Goal: Task Accomplishment & Management: Manage account settings

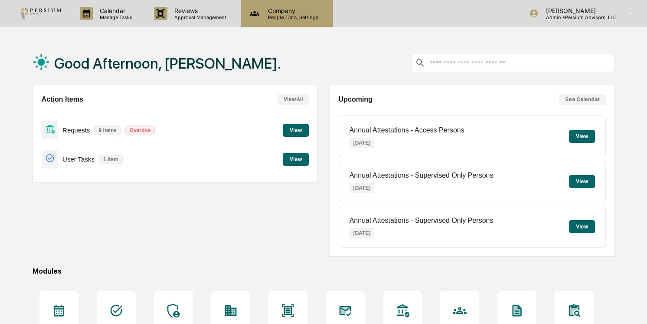
click at [289, 22] on div "Company People, Data, Settings" at bounding box center [287, 13] width 92 height 27
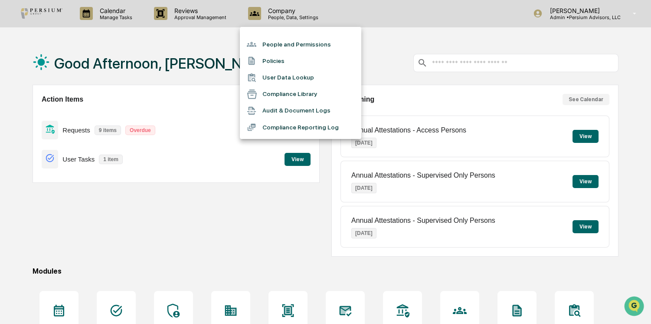
drag, startPoint x: 585, startPoint y: 5, endPoint x: 570, endPoint y: 16, distance: 19.0
click at [585, 7] on div at bounding box center [325, 162] width 651 height 324
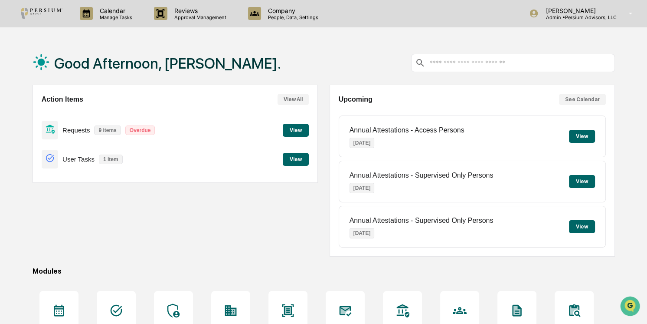
click at [568, 17] on div "People and Permissions Policies User Data Lookup Compliance Library Audit & Doc…" at bounding box center [323, 162] width 647 height 324
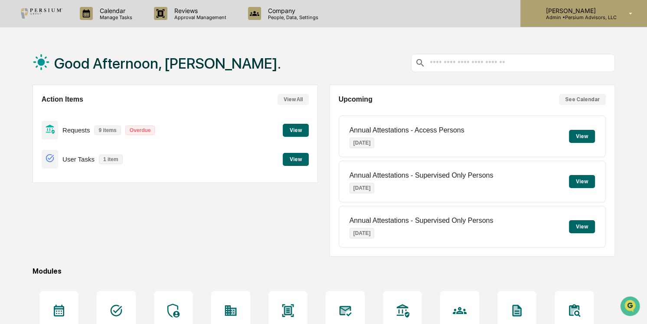
click at [591, 16] on p "Admin • Persium Advisors, LLC" at bounding box center [578, 17] width 78 height 6
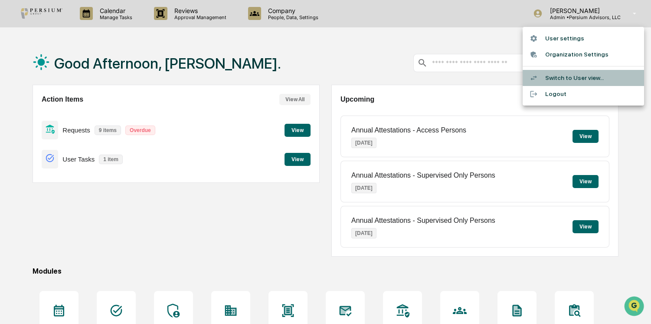
click at [571, 75] on li "Switch to User view..." at bounding box center [583, 78] width 121 height 16
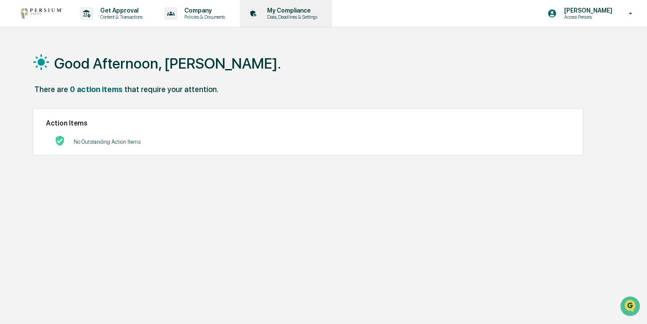
click at [306, 12] on p "My Compliance" at bounding box center [291, 10] width 62 height 7
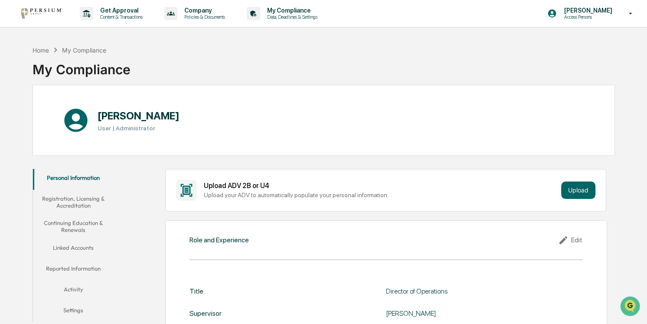
click at [69, 241] on button "Linked Accounts" at bounding box center [73, 249] width 81 height 21
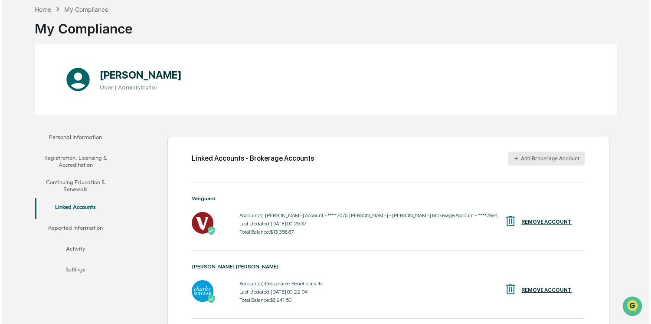
scroll to position [69, 0]
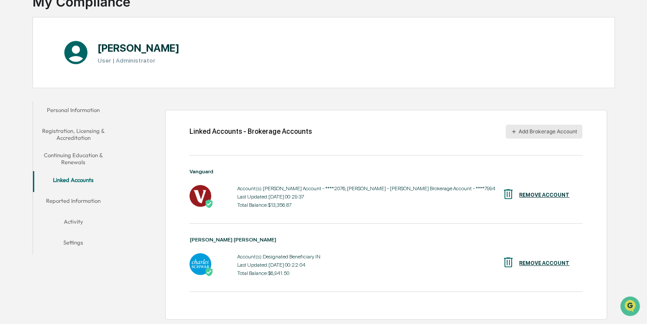
click at [539, 132] on button "Add Brokerage Account" at bounding box center [544, 132] width 77 height 14
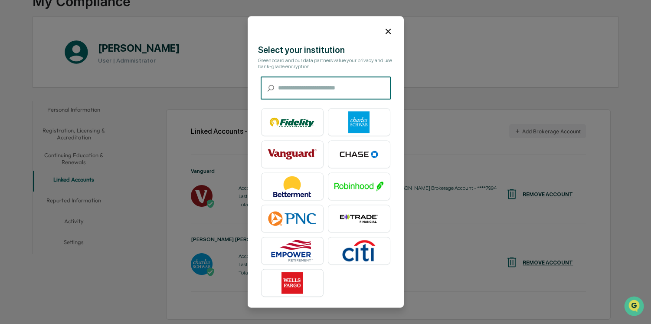
click at [304, 89] on input "text" at bounding box center [334, 88] width 113 height 23
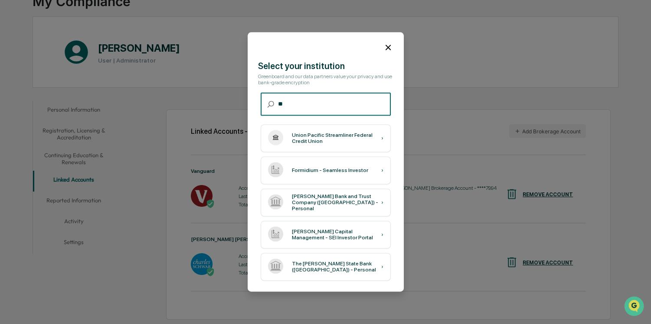
type input "*"
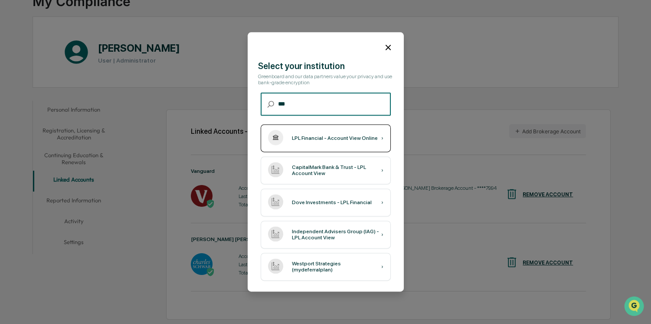
type input "***"
click at [309, 140] on div "LPL Financial - Account View Online" at bounding box center [335, 138] width 86 height 6
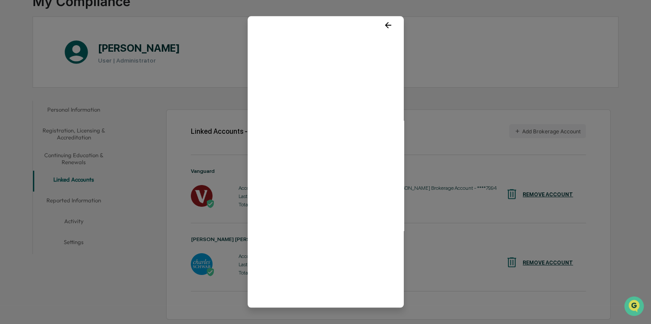
scroll to position [0, 0]
click at [384, 30] on icon at bounding box center [389, 31] width 10 height 10
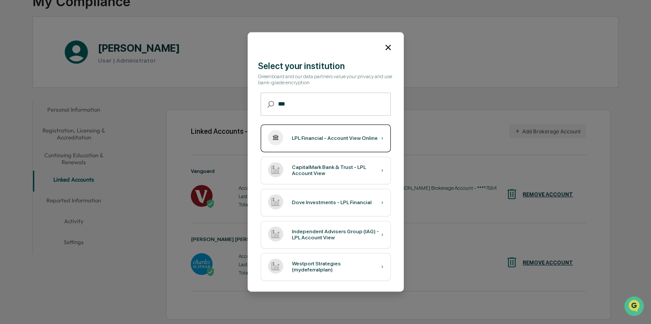
click at [312, 146] on div "LPL Financial - Account View Online ›" at bounding box center [326, 139] width 130 height 28
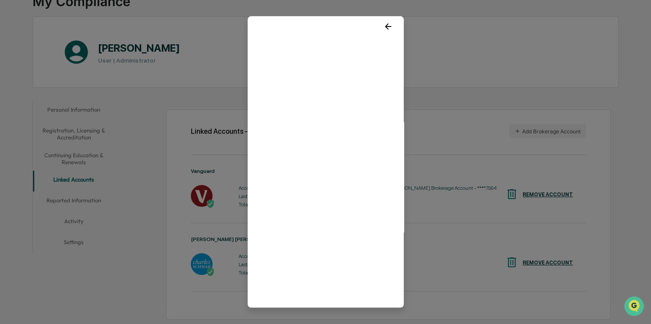
scroll to position [6, 0]
click at [384, 28] on icon at bounding box center [389, 25] width 10 height 10
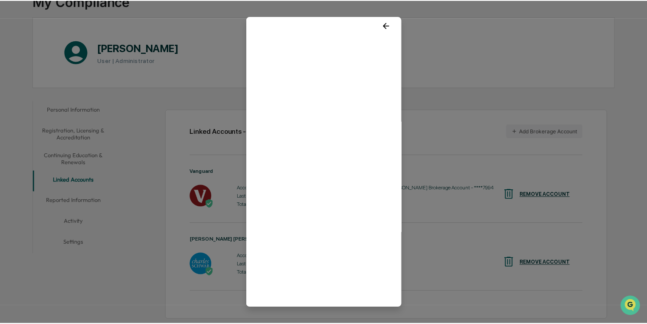
scroll to position [0, 0]
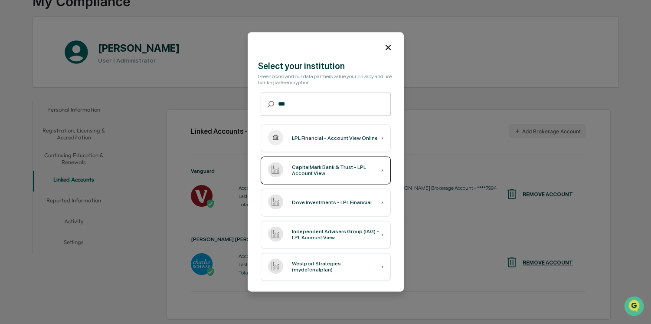
click at [311, 173] on div "CapitalMark Bank & Trust - LPL Account View" at bounding box center [336, 170] width 89 height 12
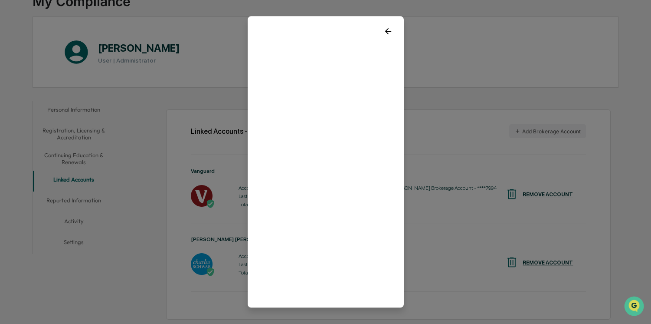
click at [387, 23] on div at bounding box center [326, 27] width 156 height 23
click at [384, 32] on icon at bounding box center [389, 31] width 10 height 10
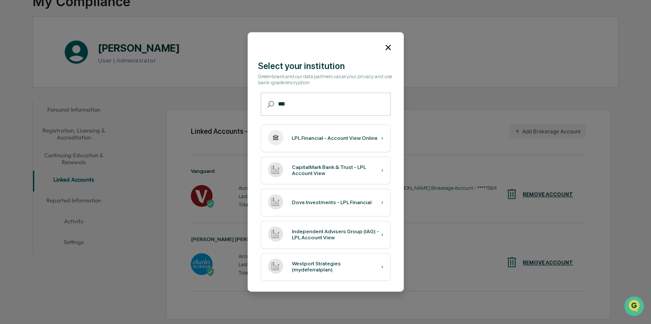
click at [387, 48] on icon at bounding box center [389, 48] width 10 height 10
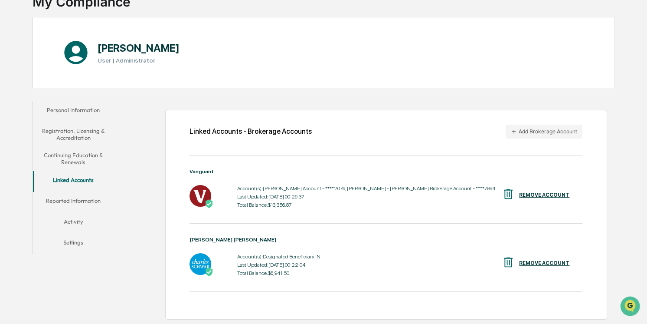
click at [76, 200] on button "Reported Information" at bounding box center [73, 202] width 81 height 21
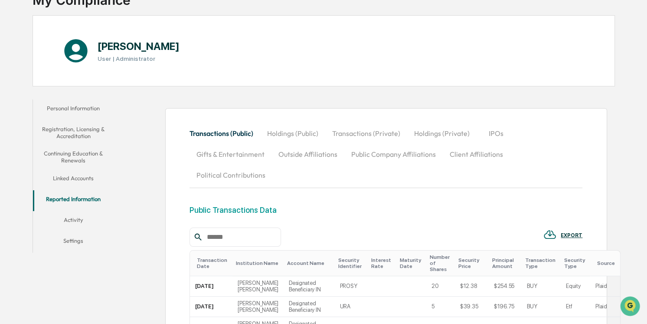
click at [289, 133] on button "Holdings (Public)" at bounding box center [292, 133] width 65 height 21
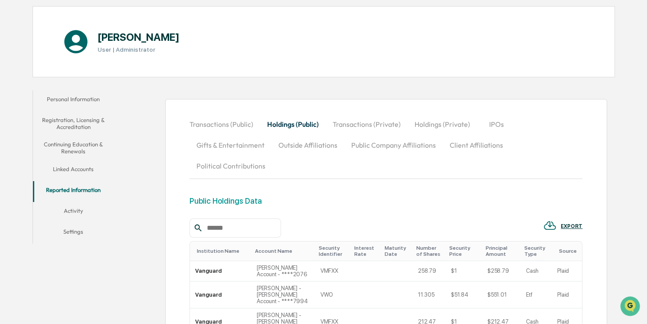
click at [76, 210] on button "Activity" at bounding box center [73, 212] width 81 height 21
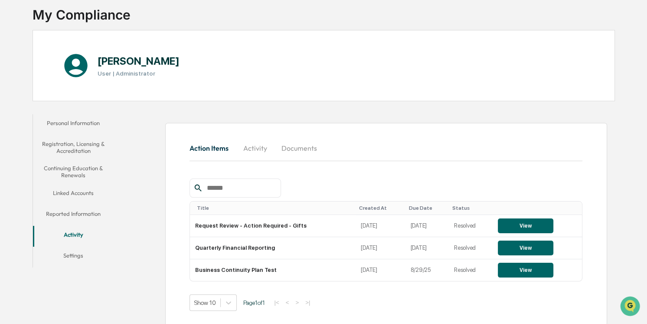
scroll to position [61, 0]
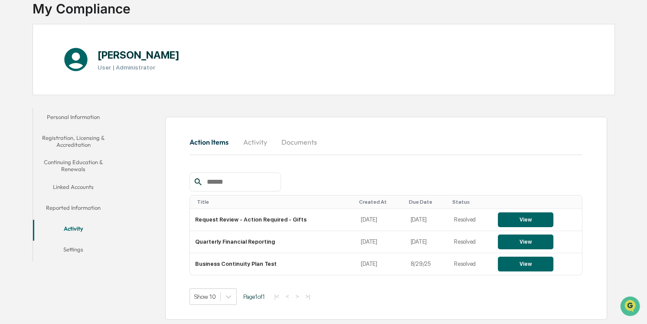
click at [303, 141] on button "Documents" at bounding box center [299, 141] width 49 height 21
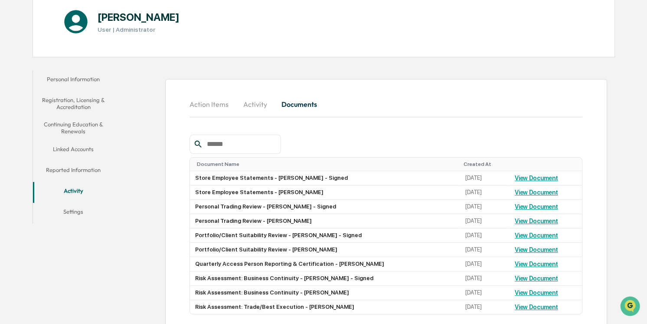
scroll to position [142, 0]
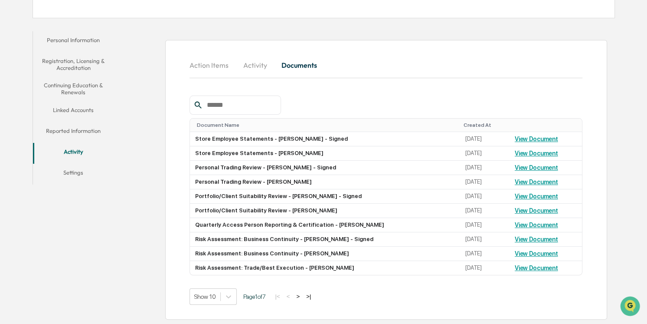
click at [74, 168] on button "Settings" at bounding box center [73, 174] width 81 height 21
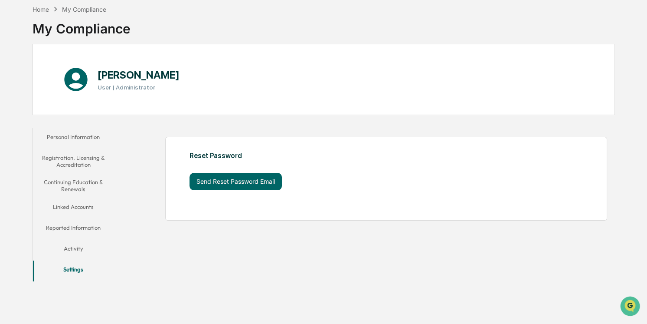
click at [66, 247] on button "Activity" at bounding box center [73, 250] width 81 height 21
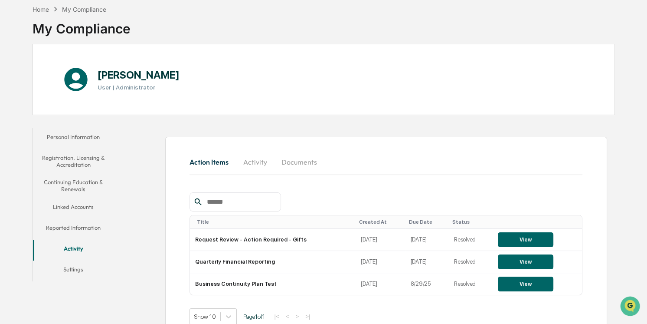
click at [68, 138] on button "Personal Information" at bounding box center [73, 138] width 81 height 21
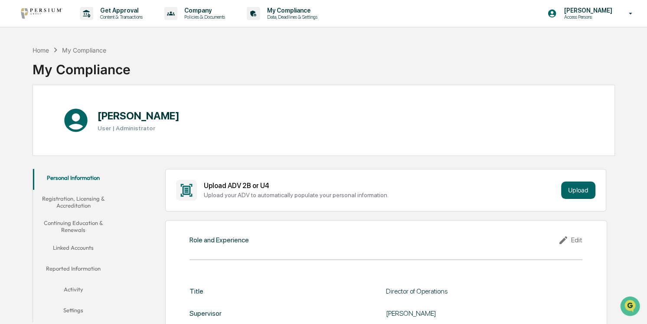
click at [69, 202] on button "Registration, Licensing & Accreditation" at bounding box center [73, 202] width 81 height 25
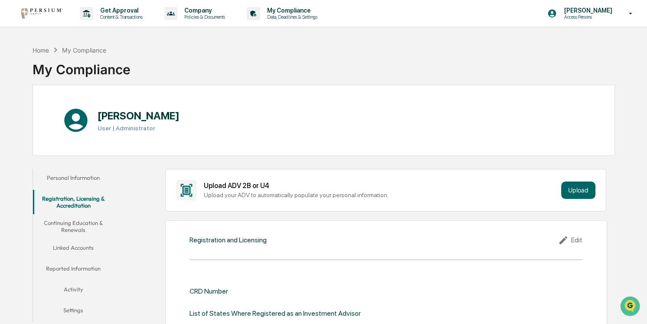
click at [77, 223] on button "Continuing Education & Renewals" at bounding box center [73, 226] width 81 height 25
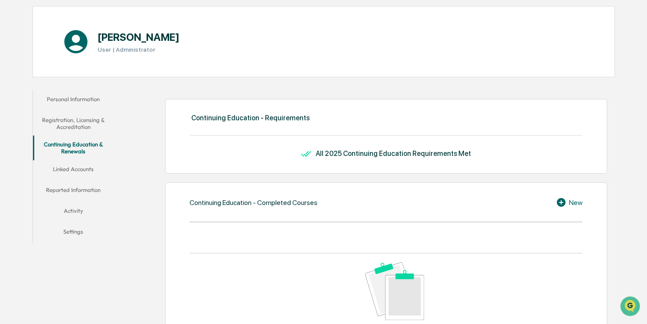
click at [61, 236] on button "Settings" at bounding box center [73, 233] width 81 height 21
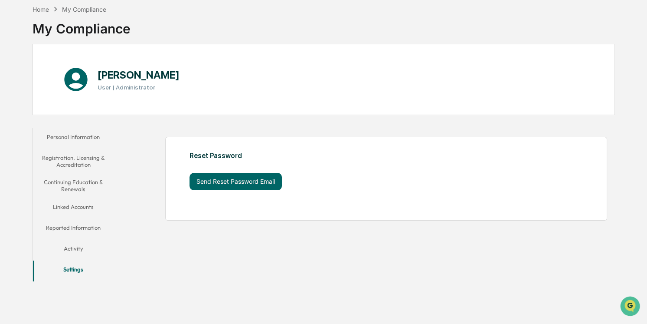
click at [74, 135] on button "Personal Information" at bounding box center [73, 138] width 81 height 21
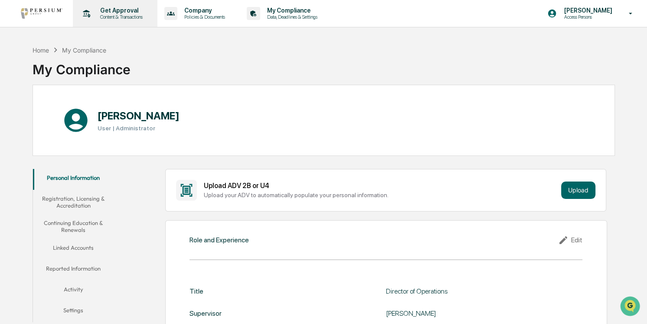
click at [118, 16] on p "Content & Transactions" at bounding box center [120, 17] width 54 height 6
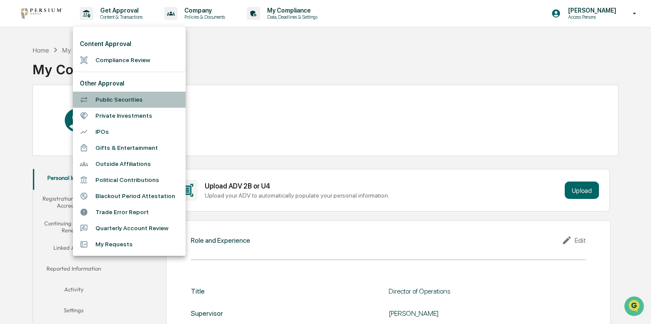
click at [124, 99] on li "Public Securities" at bounding box center [129, 100] width 113 height 16
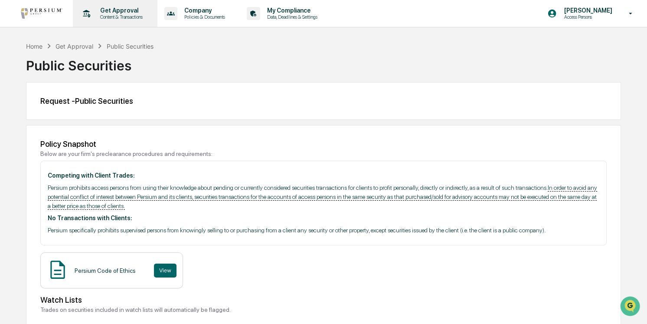
click at [111, 13] on p "Get Approval" at bounding box center [120, 10] width 54 height 7
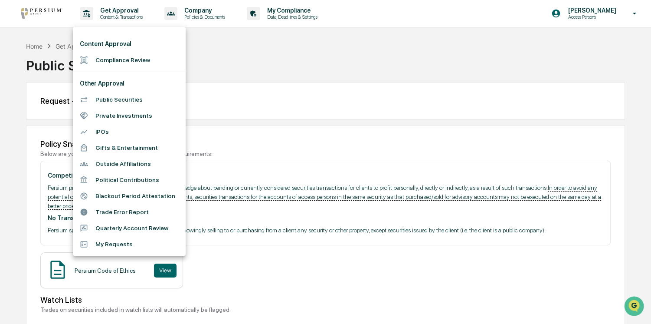
click at [119, 227] on li "Quarterly Account Review" at bounding box center [129, 228] width 113 height 16
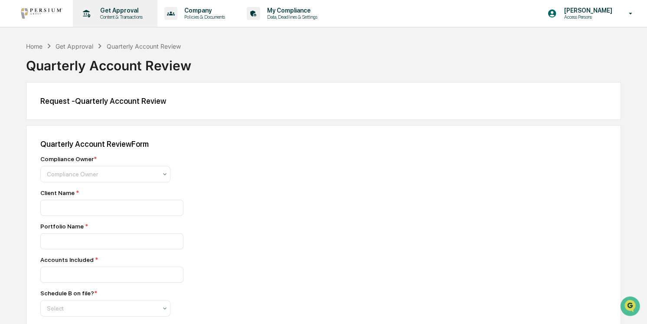
click at [118, 20] on p "Content & Transactions" at bounding box center [120, 17] width 54 height 6
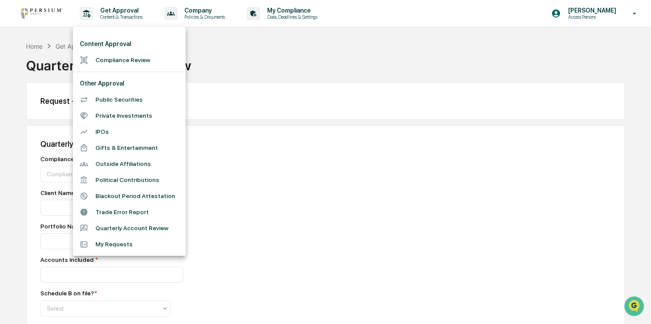
click at [116, 148] on li "Gifts & Entertainment" at bounding box center [129, 148] width 113 height 16
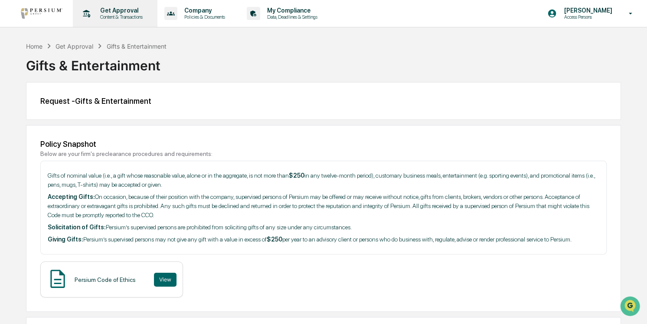
click at [110, 19] on p "Content & Transactions" at bounding box center [120, 17] width 54 height 6
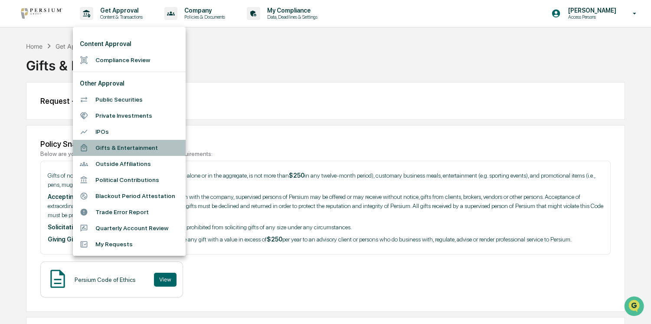
click at [120, 149] on li "Gifts & Entertainment" at bounding box center [129, 148] width 113 height 16
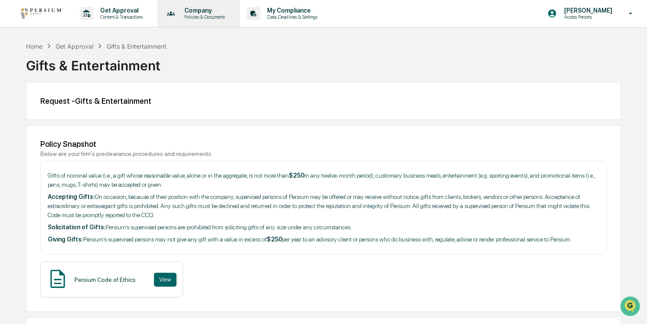
click at [211, 13] on p "Company" at bounding box center [203, 10] width 52 height 7
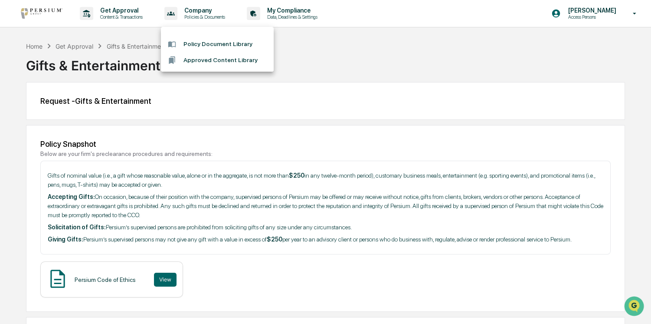
click at [284, 25] on div at bounding box center [325, 162] width 651 height 324
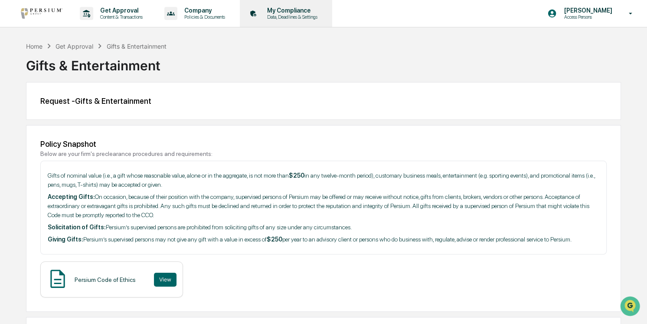
click at [311, 17] on p "Data, Deadlines & Settings" at bounding box center [291, 17] width 62 height 6
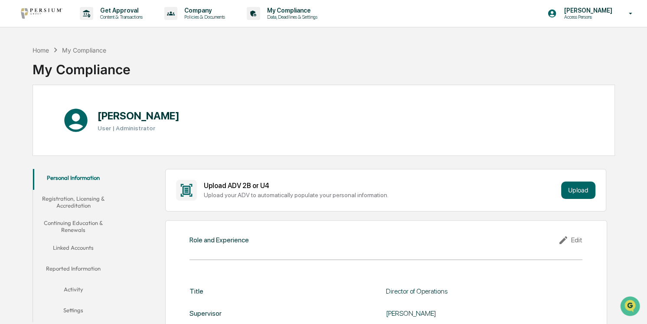
click at [72, 223] on button "Continuing Education & Renewals" at bounding box center [73, 226] width 81 height 25
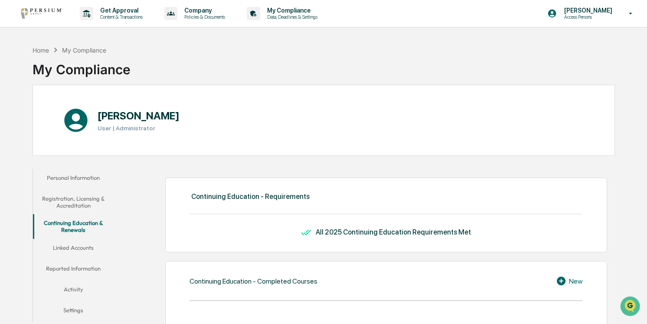
click at [78, 252] on button "Linked Accounts" at bounding box center [73, 249] width 81 height 21
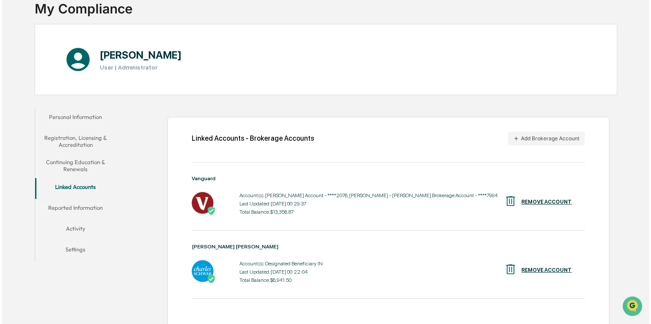
scroll to position [69, 0]
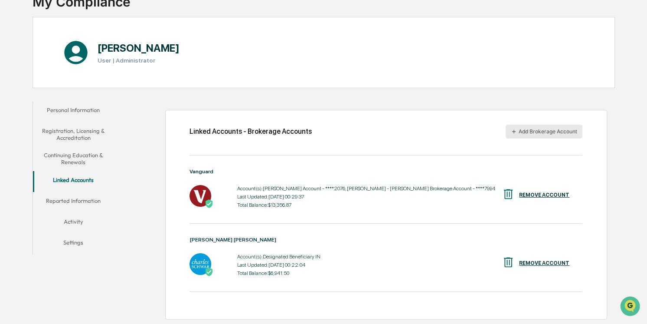
click at [539, 129] on button "Add Brokerage Account" at bounding box center [544, 132] width 77 height 14
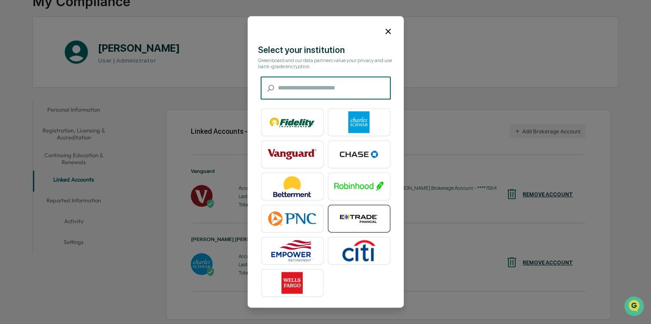
click at [350, 225] on img at bounding box center [359, 219] width 49 height 22
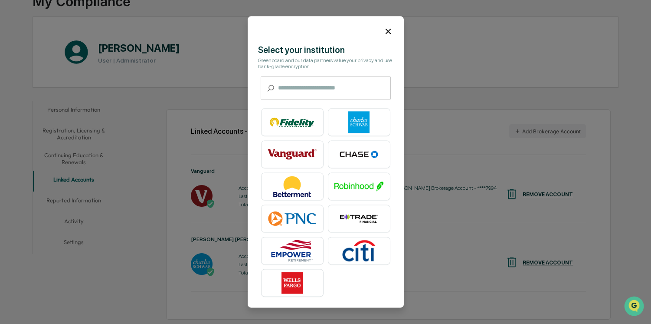
click at [325, 95] on input "text" at bounding box center [334, 88] width 113 height 23
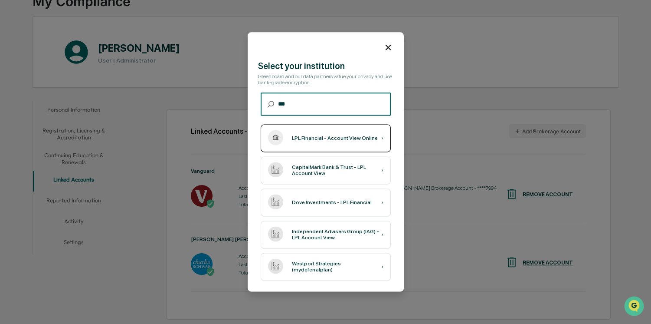
type input "***"
click at [333, 142] on div "LPL Financial - Account View Online ›" at bounding box center [326, 139] width 130 height 28
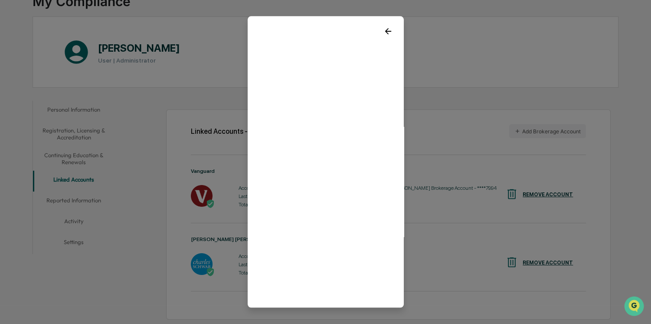
click at [385, 28] on icon at bounding box center [389, 31] width 10 height 10
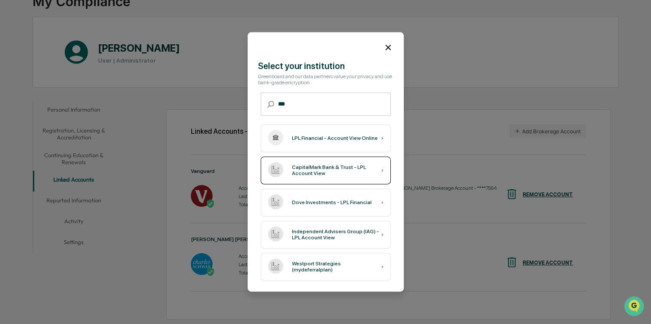
click at [301, 170] on div "CapitalMark Bank & Trust - LPL Account View" at bounding box center [336, 170] width 89 height 12
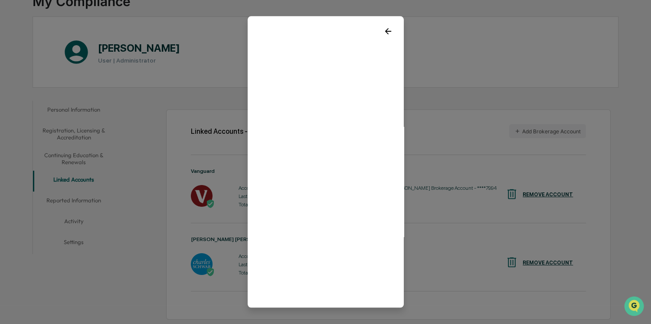
click at [385, 31] on icon at bounding box center [388, 31] width 6 height 6
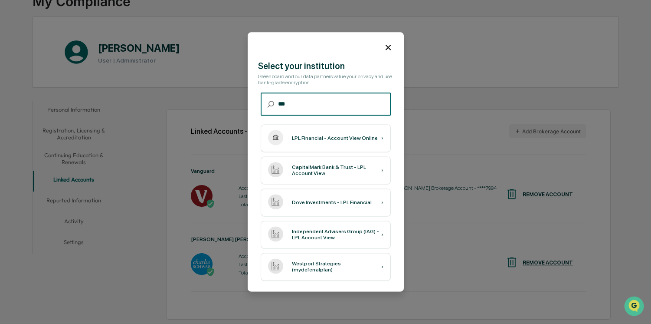
drag, startPoint x: 328, startPoint y: 102, endPoint x: 200, endPoint y: 95, distance: 128.2
click at [200, 95] on body "Get Approval Content & Transactions Company Policies & Documents My Compliance …" at bounding box center [325, 128] width 651 height 392
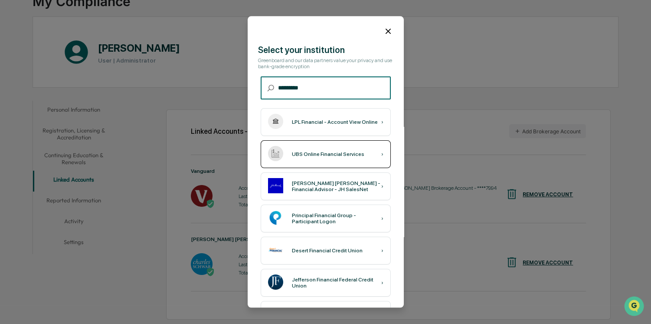
type input "*********"
click at [304, 158] on div "UBS Online Financial Services ›" at bounding box center [326, 155] width 130 height 28
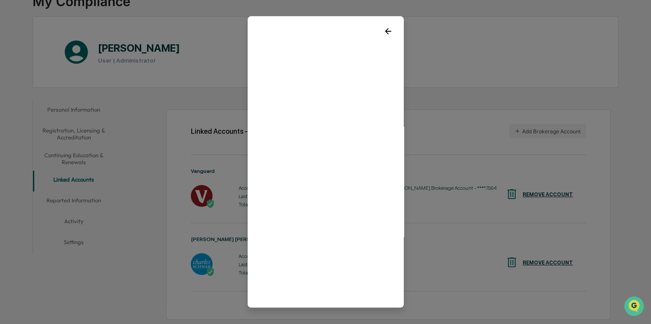
click at [386, 30] on icon at bounding box center [389, 31] width 10 height 10
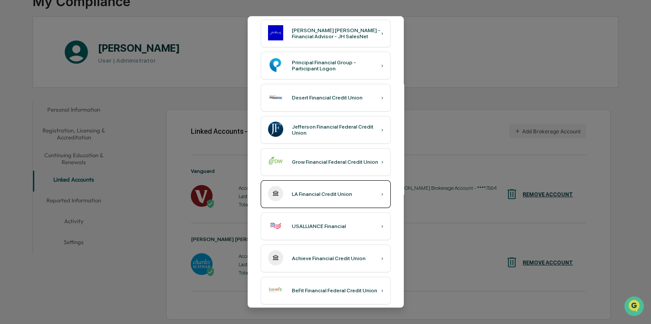
scroll to position [158, 0]
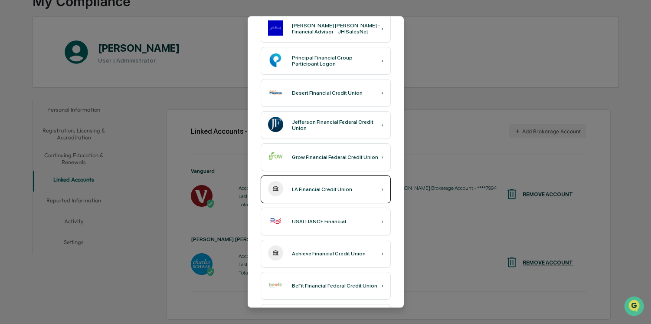
click at [317, 187] on div "LA Financial Credit Union" at bounding box center [322, 190] width 60 height 6
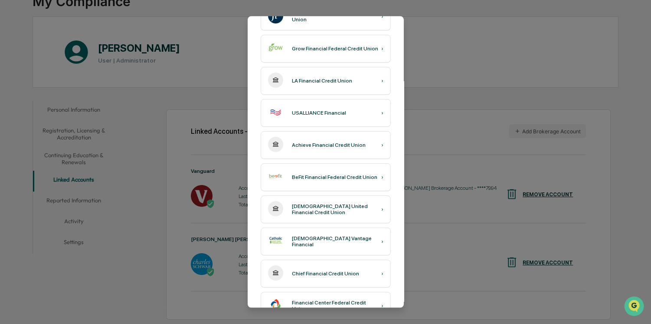
scroll to position [276, 0]
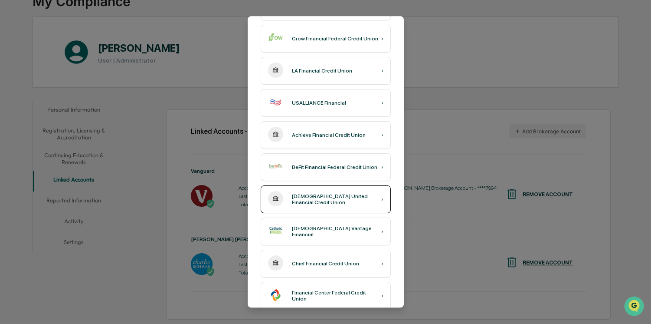
click at [322, 200] on div "Catholic United Financial Credit Union ›" at bounding box center [326, 200] width 130 height 28
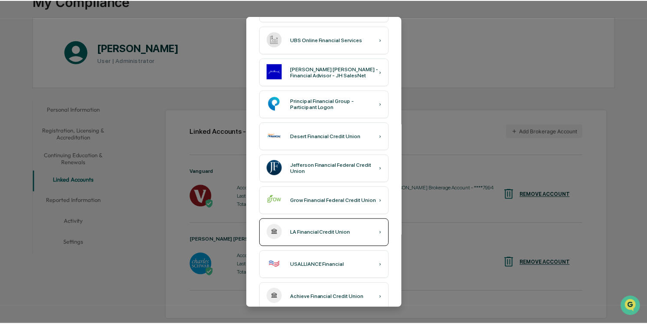
scroll to position [0, 0]
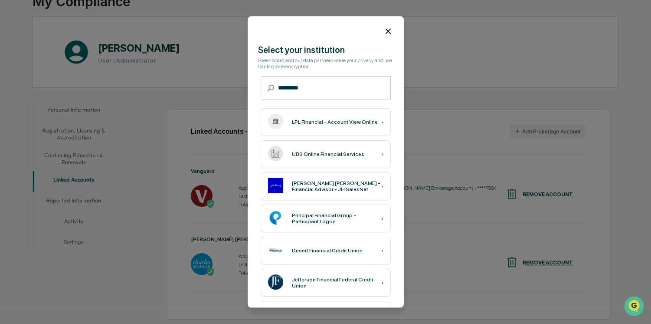
click at [348, 96] on input "*********" at bounding box center [334, 88] width 113 height 23
drag, startPoint x: 360, startPoint y: 96, endPoint x: 220, endPoint y: 86, distance: 140.5
click at [220, 86] on body "Get Approval Content & Transactions Company Policies & Documents My Compliance …" at bounding box center [325, 128] width 651 height 392
click at [386, 30] on icon at bounding box center [388, 31] width 5 height 5
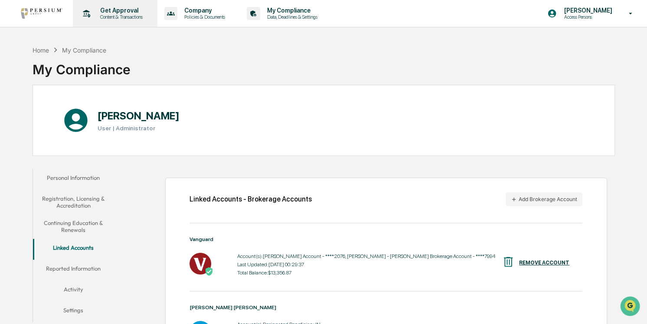
click at [137, 9] on p "Get Approval" at bounding box center [120, 10] width 54 height 7
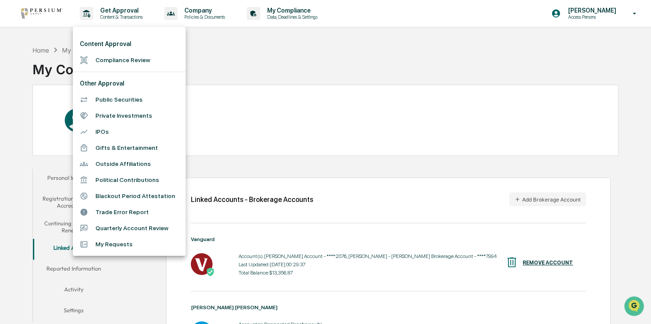
click at [302, 48] on div at bounding box center [325, 162] width 651 height 324
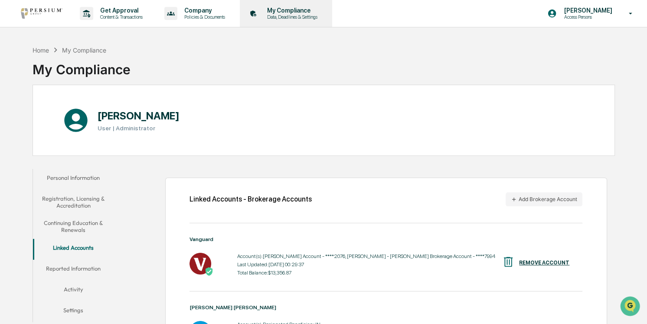
click at [311, 17] on p "Data, Deadlines & Settings" at bounding box center [291, 17] width 62 height 6
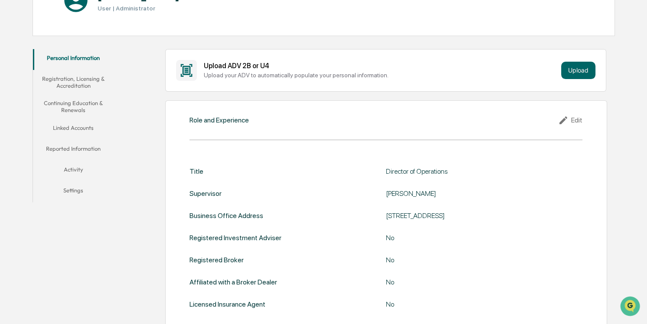
scroll to position [158, 0]
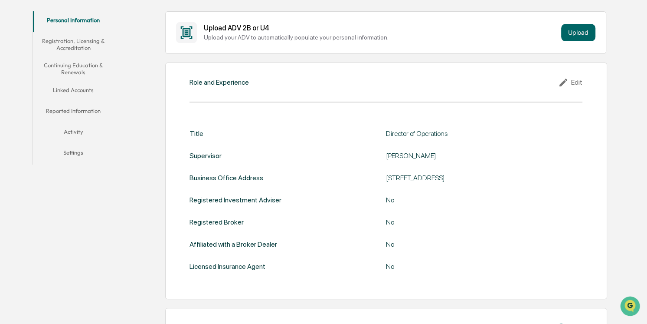
click at [78, 46] on button "Registration, Licensing & Accreditation" at bounding box center [73, 44] width 81 height 25
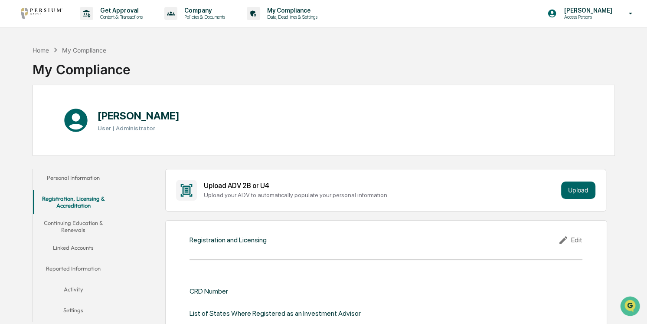
click at [78, 265] on button "Reported Information" at bounding box center [73, 269] width 81 height 21
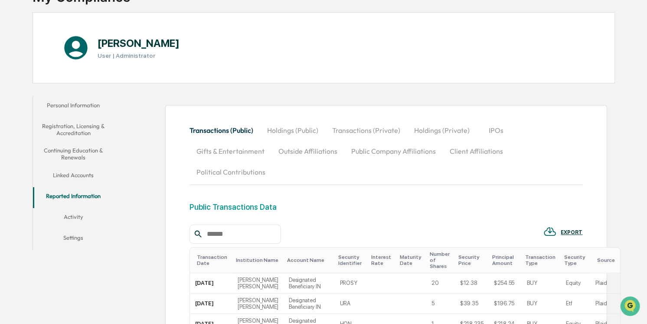
scroll to position [79, 0]
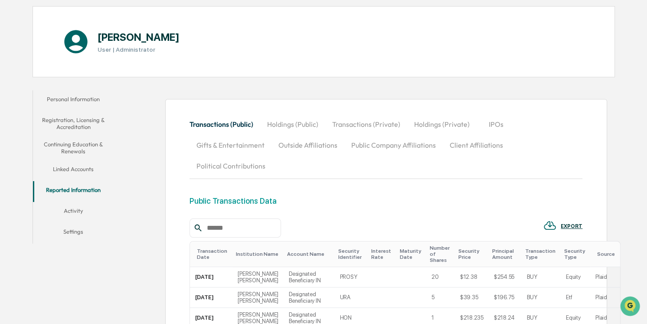
click at [294, 127] on button "Holdings (Public)" at bounding box center [292, 124] width 65 height 21
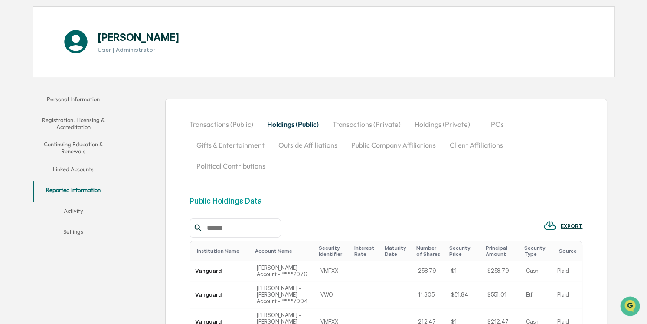
click at [367, 114] on button "Transactions (Private)" at bounding box center [367, 124] width 82 height 21
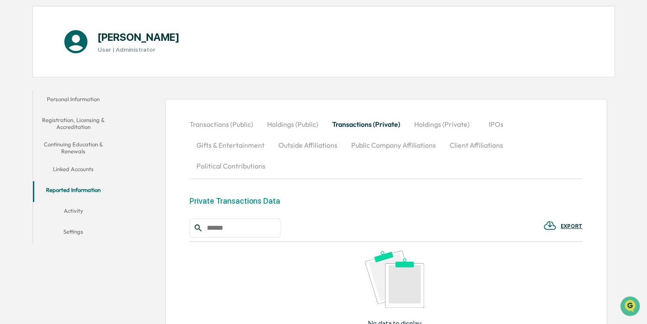
click at [496, 122] on button "IPOs" at bounding box center [496, 124] width 39 height 21
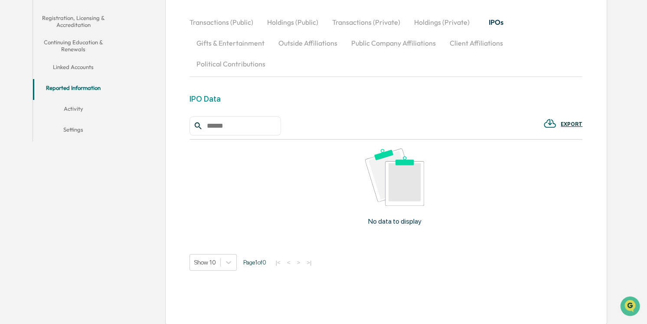
scroll to position [186, 0]
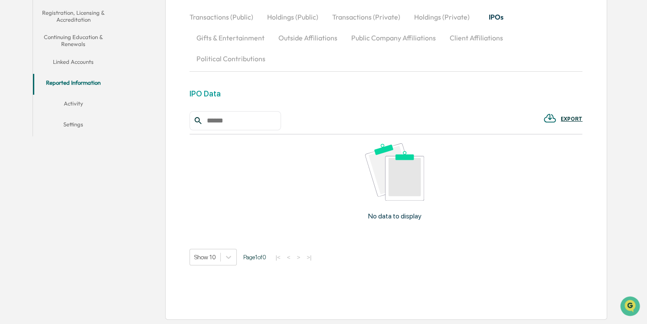
click at [77, 61] on button "Linked Accounts" at bounding box center [73, 63] width 81 height 21
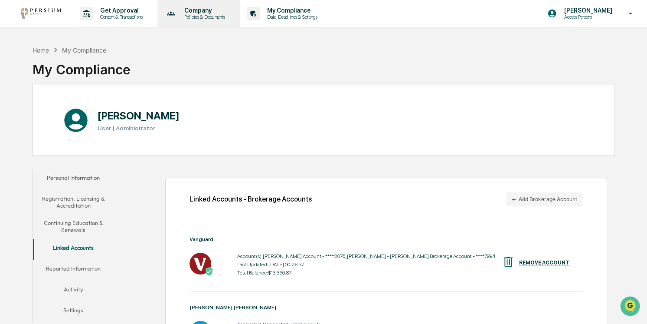
click at [210, 25] on div "Company Policies & Documents" at bounding box center [198, 13] width 74 height 27
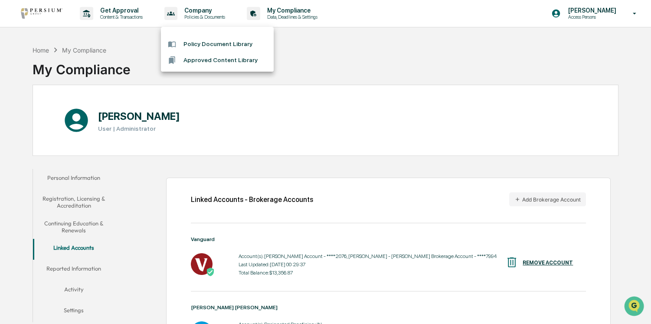
click at [330, 26] on div at bounding box center [325, 162] width 651 height 324
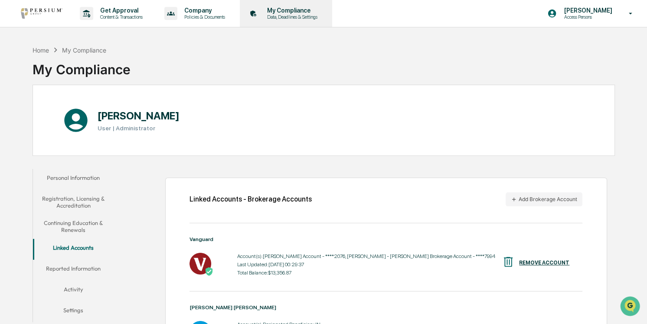
click at [293, 17] on p "Data, Deadlines & Settings" at bounding box center [291, 17] width 62 height 6
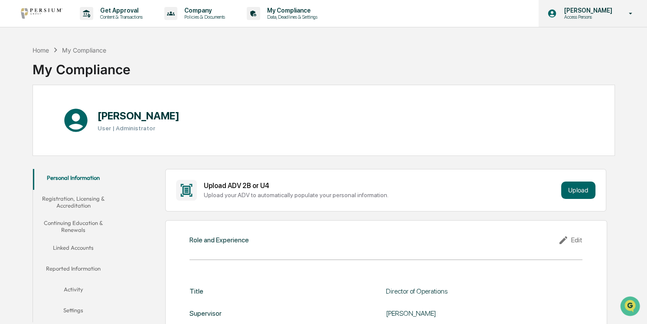
click at [624, 13] on icon at bounding box center [631, 14] width 15 height 8
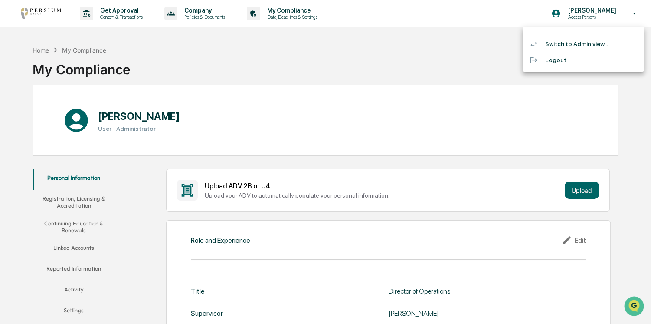
click at [566, 46] on li "Switch to Admin view..." at bounding box center [583, 44] width 121 height 16
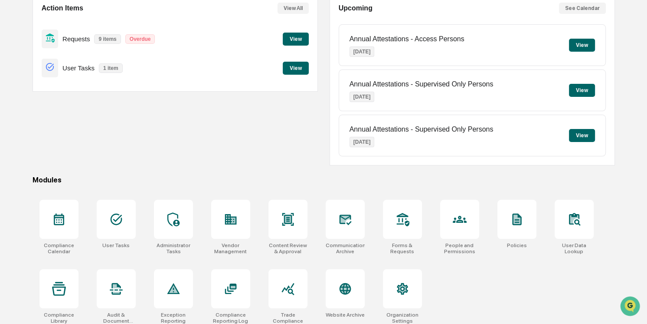
scroll to position [97, 0]
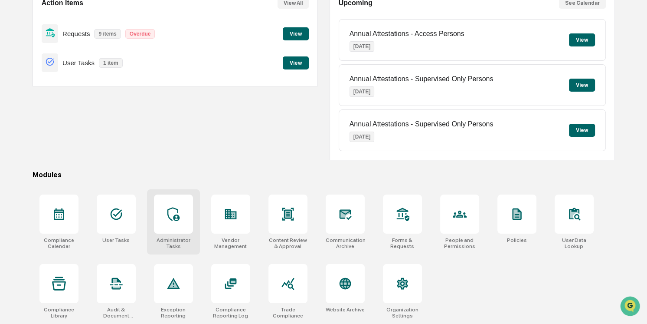
click at [171, 239] on div "Administrator Tasks" at bounding box center [173, 243] width 39 height 12
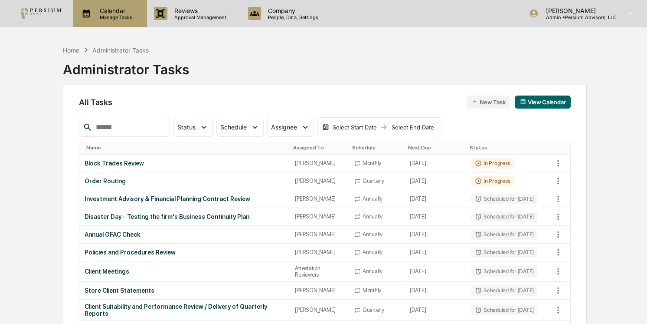
click at [104, 16] on p "Manage Tasks" at bounding box center [115, 17] width 44 height 6
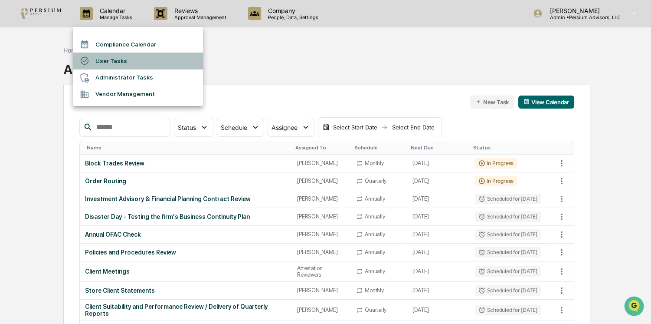
click at [113, 62] on li "User Tasks" at bounding box center [138, 61] width 130 height 16
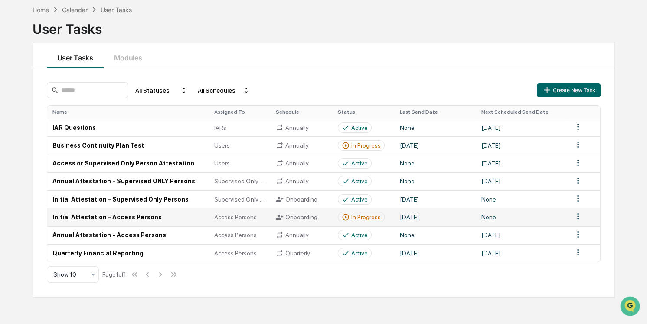
scroll to position [41, 0]
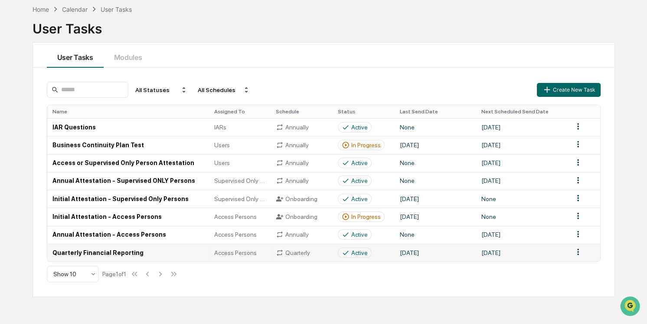
click at [143, 249] on td "Quarterly Financial Reporting" at bounding box center [128, 252] width 162 height 18
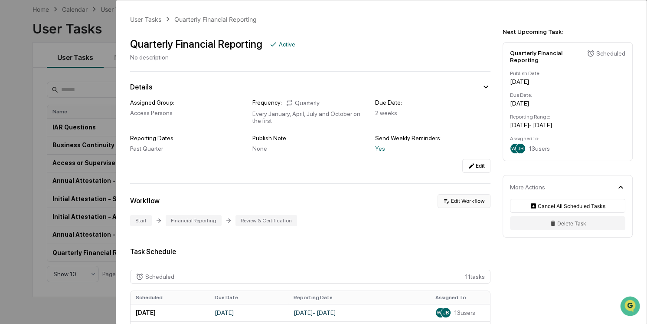
click at [448, 200] on button "Edit Workflow" at bounding box center [464, 201] width 53 height 14
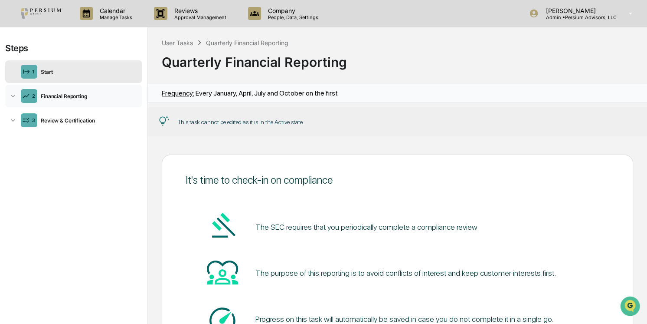
click at [67, 89] on div "2 Financial Reporting" at bounding box center [73, 96] width 137 height 23
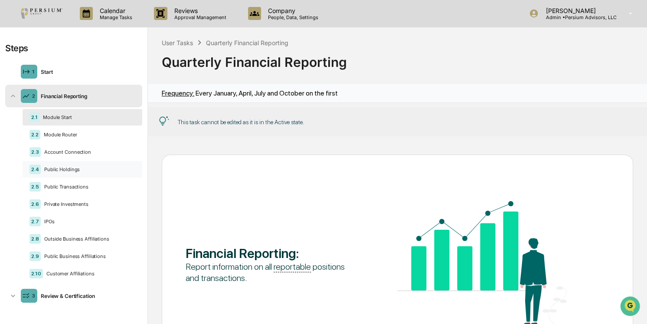
click at [62, 168] on div "Public Holdings" at bounding box center [88, 169] width 95 height 6
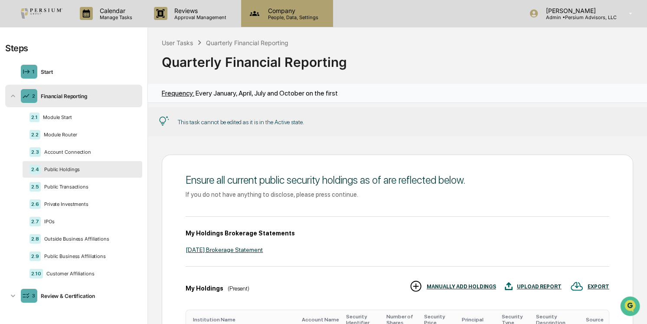
click at [287, 18] on p "People, Data, Settings" at bounding box center [292, 17] width 62 height 6
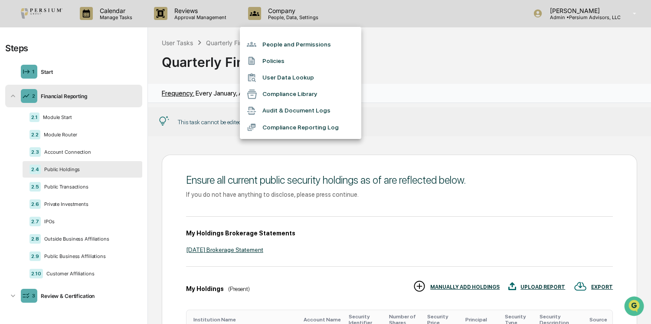
click at [168, 32] on div at bounding box center [325, 162] width 651 height 324
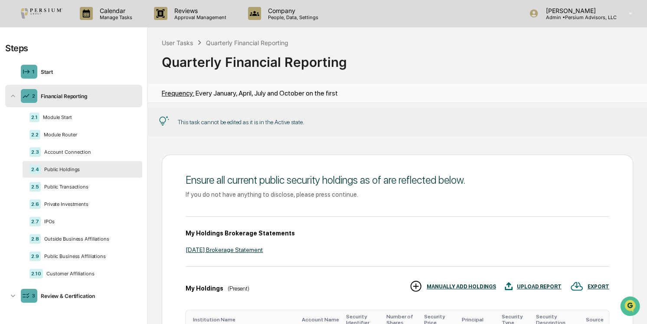
click at [178, 40] on div "People and Permissions Policies User Data Lookup Compliance Library Audit & Doc…" at bounding box center [323, 162] width 647 height 324
click at [178, 43] on div "User Tasks" at bounding box center [177, 42] width 31 height 7
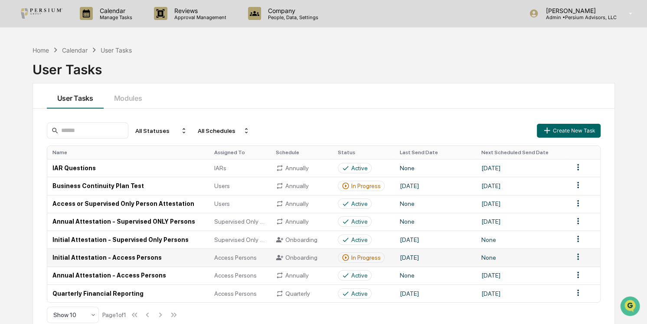
click at [358, 261] on div "In Progress" at bounding box center [366, 257] width 30 height 7
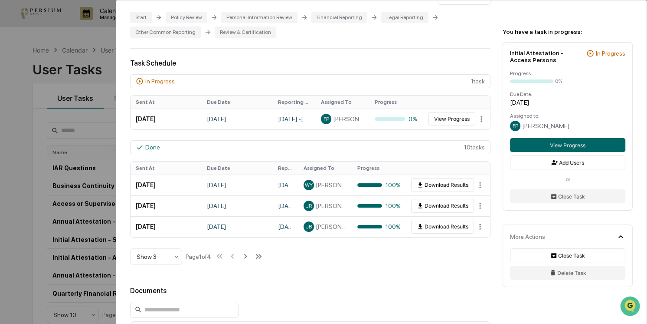
scroll to position [197, 0]
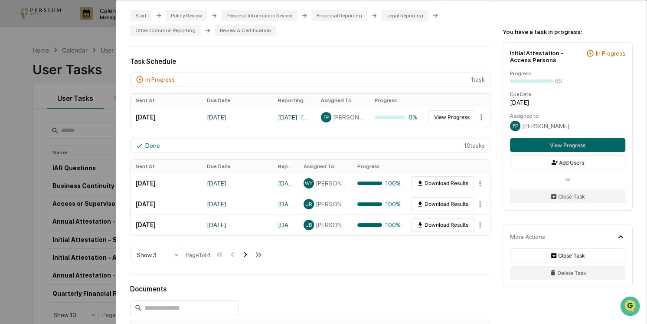
click at [244, 257] on icon at bounding box center [246, 254] width 10 height 10
click at [244, 257] on icon at bounding box center [247, 254] width 10 height 10
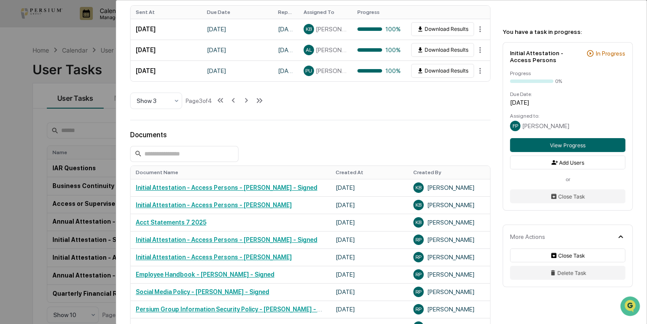
scroll to position [355, 0]
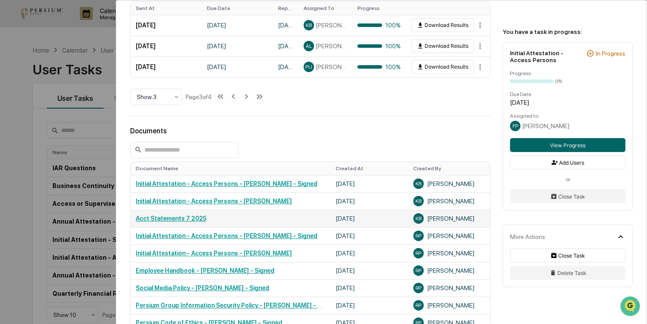
click at [171, 226] on td "Acct Statements 7 2025" at bounding box center [231, 218] width 200 height 17
click at [171, 222] on link "Acct Statements 7 2025" at bounding box center [171, 218] width 71 height 7
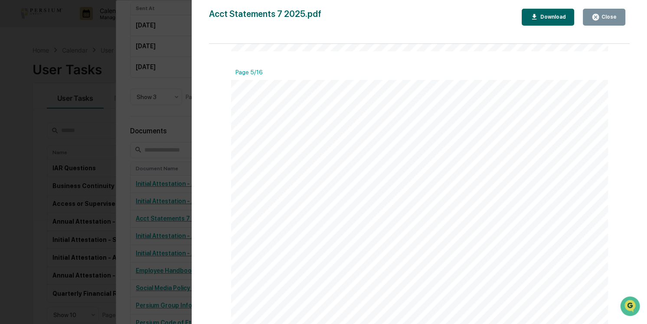
scroll to position [2077, 0]
click at [395, 182] on div at bounding box center [420, 308] width 378 height 488
click at [154, 130] on div "Version History [DATE] 08:45 PM [PERSON_NAME] Acct Statements 7 2025.pdf Close …" at bounding box center [323, 162] width 647 height 324
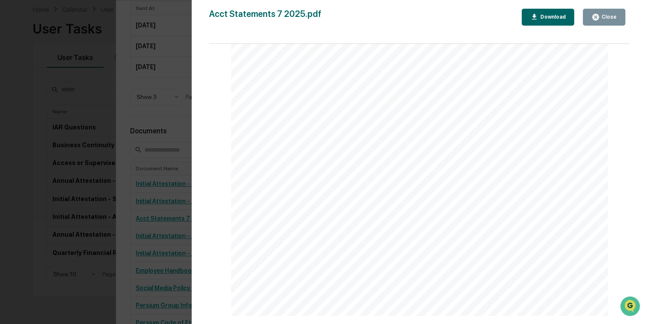
click at [616, 19] on div "Close" at bounding box center [608, 17] width 17 height 6
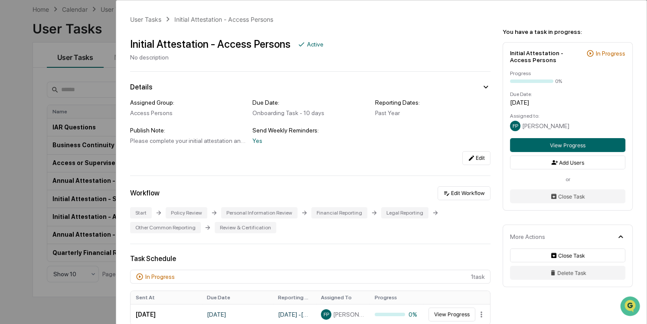
scroll to position [355, 0]
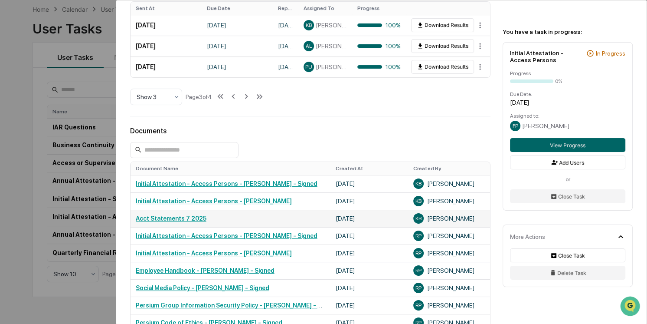
click at [171, 216] on td "Acct Statements 7 2025" at bounding box center [231, 218] width 200 height 17
click at [164, 221] on link "Acct Statements 7 2025" at bounding box center [171, 218] width 71 height 7
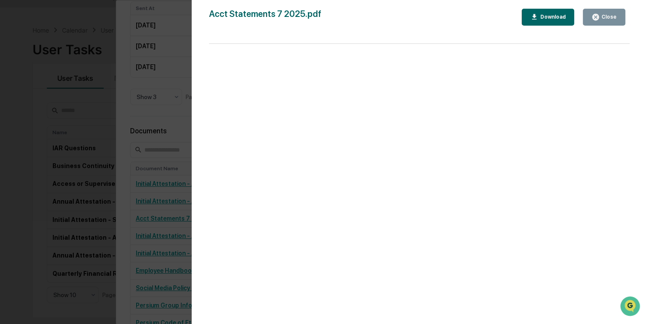
scroll to position [0, 0]
drag, startPoint x: 606, startPoint y: 14, endPoint x: 177, endPoint y: 217, distance: 474.9
click at [606, 14] on div "Close" at bounding box center [608, 17] width 17 height 6
click at [177, 217] on div "Version History 08/27/2025, 08:45 PM Kimberly Brown Acct Statements 7 2025.pdf …" at bounding box center [323, 162] width 647 height 324
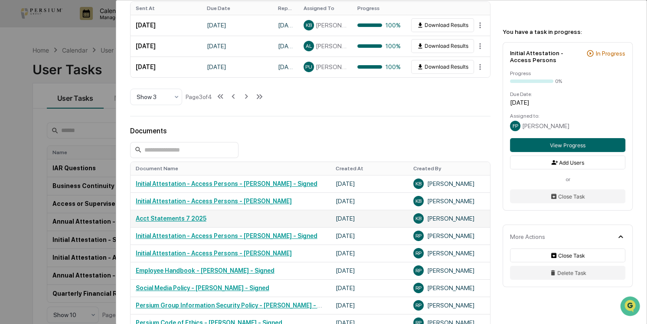
click at [161, 222] on link "Acct Statements 7 2025" at bounding box center [171, 218] width 71 height 7
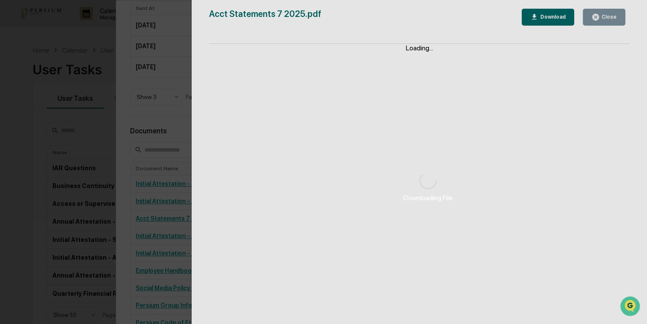
click at [607, 13] on div "Downloading File" at bounding box center [428, 187] width 473 height 374
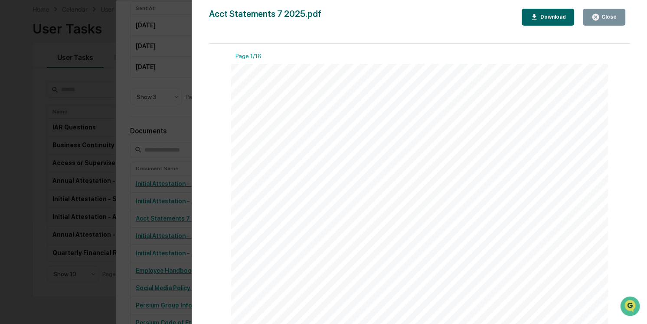
click at [595, 13] on icon "button" at bounding box center [596, 17] width 8 height 8
click at [142, 89] on div "Version History 08/27/2025, 08:45 PM Kimberly Brown Acct Statements 7 2025.pdf …" at bounding box center [323, 162] width 647 height 324
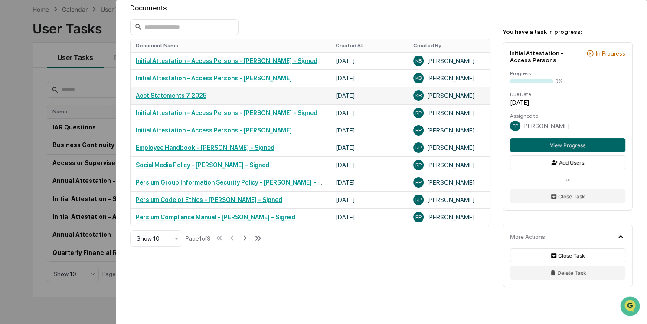
scroll to position [490, 0]
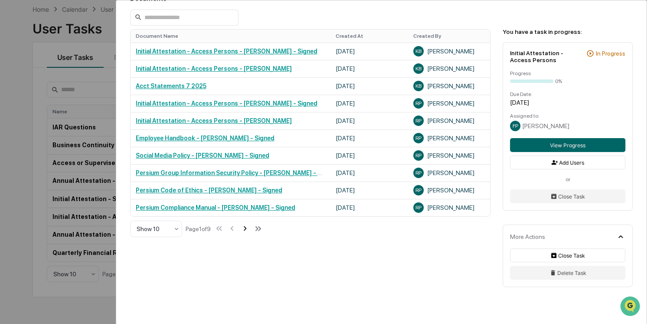
click at [247, 230] on icon at bounding box center [245, 228] width 3 height 5
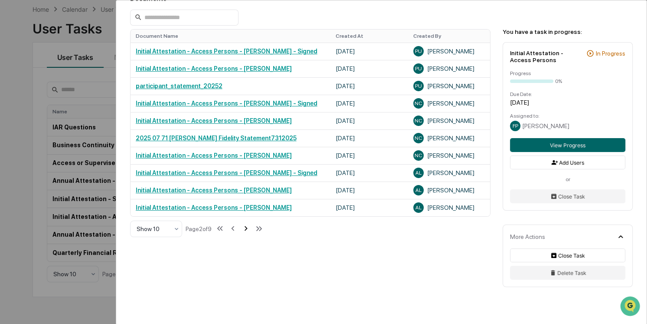
click at [248, 230] on icon at bounding box center [246, 228] width 10 height 10
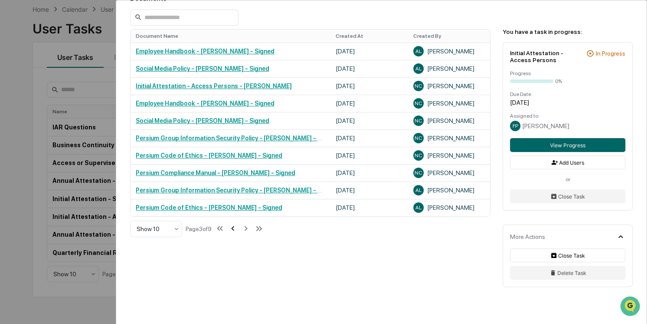
click at [238, 233] on icon at bounding box center [233, 228] width 10 height 10
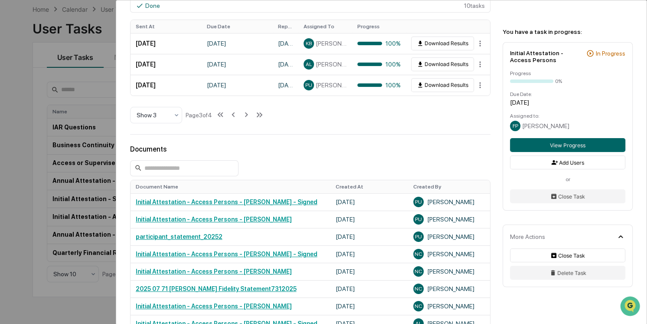
scroll to position [332, 0]
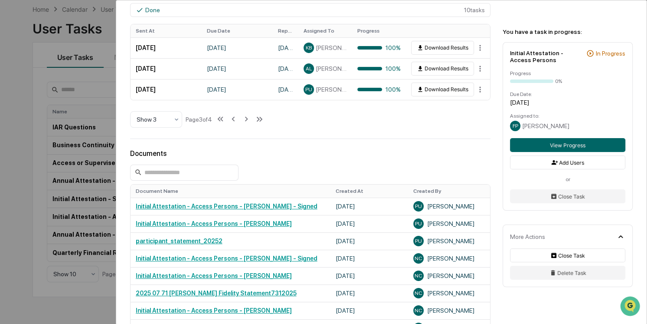
click at [59, 209] on div "User Tasks Initial Attestation - Access Persons Initial Attestation - Access Pe…" at bounding box center [323, 162] width 647 height 324
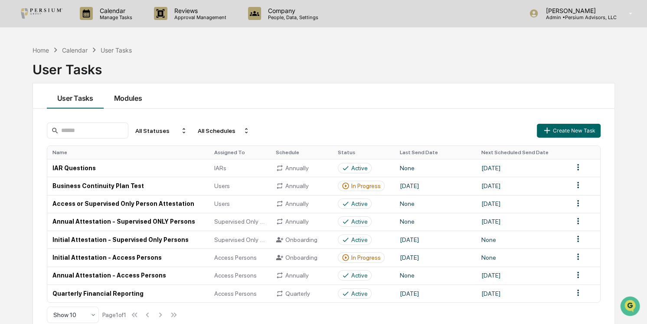
click at [128, 97] on button "Modules" at bounding box center [128, 95] width 49 height 25
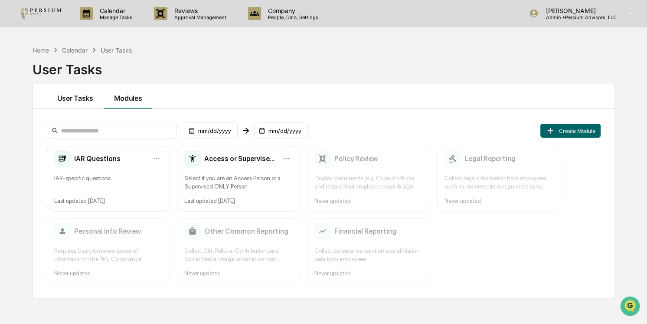
click at [83, 98] on button "User Tasks" at bounding box center [75, 95] width 57 height 25
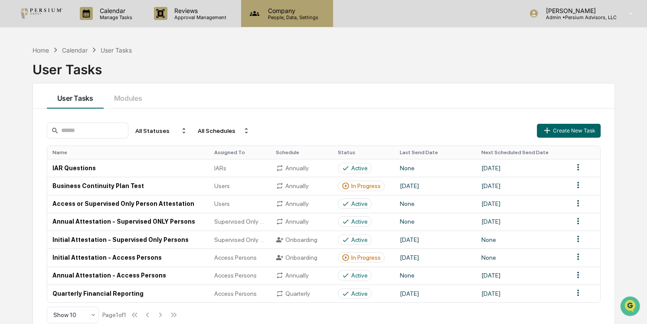
click at [277, 3] on div "Company People, Data, Settings" at bounding box center [287, 13] width 92 height 27
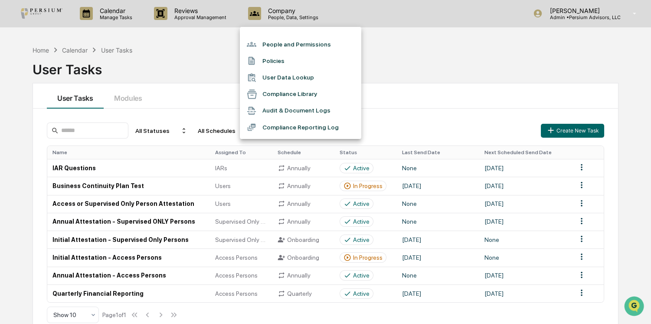
click at [533, 40] on div at bounding box center [325, 162] width 651 height 324
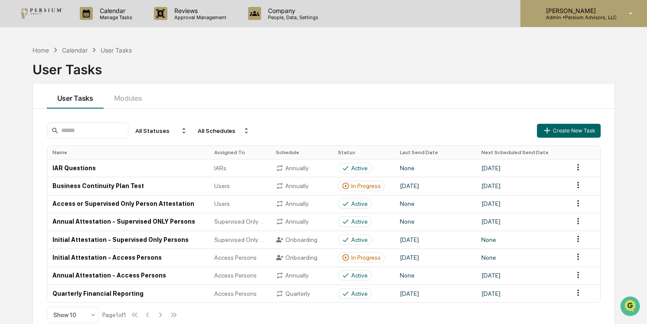
click at [594, 14] on p "Admin • Persium Advisors, LLC" at bounding box center [578, 17] width 78 height 6
click at [638, 10] on icon at bounding box center [631, 14] width 15 height 8
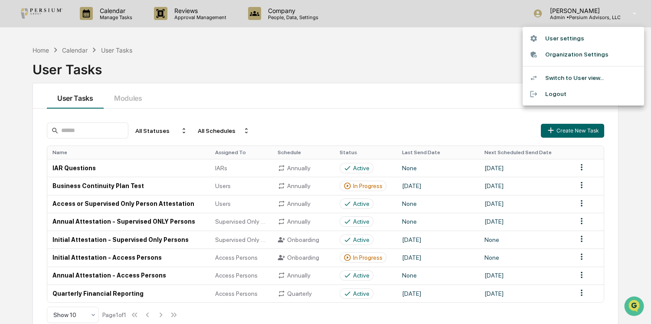
click at [567, 78] on li "Switch to User view..." at bounding box center [583, 78] width 121 height 16
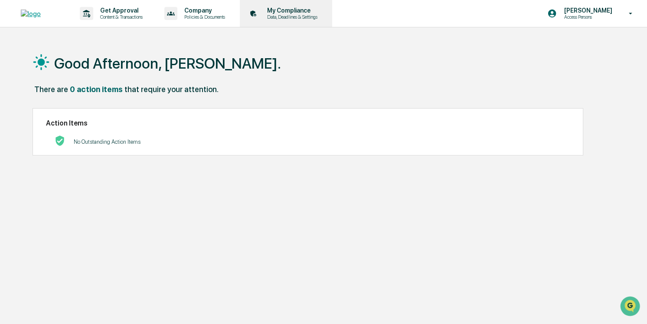
click at [291, 14] on p "Data, Deadlines & Settings" at bounding box center [291, 17] width 62 height 6
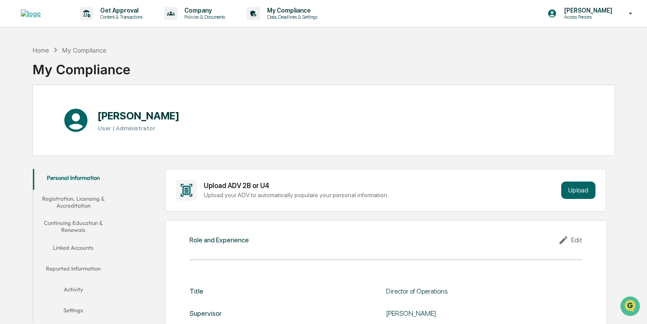
click at [97, 202] on button "Registration, Licensing & Accreditation" at bounding box center [73, 202] width 81 height 25
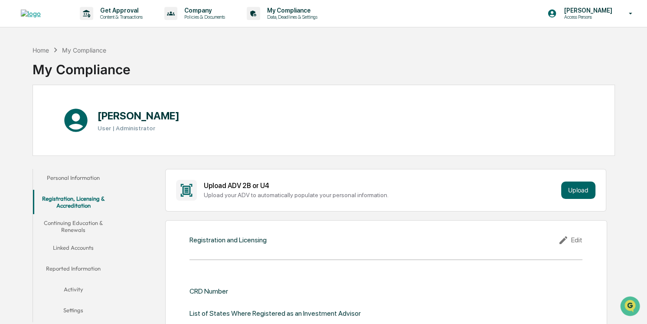
click at [81, 225] on button "Continuing Education & Renewals" at bounding box center [73, 226] width 81 height 25
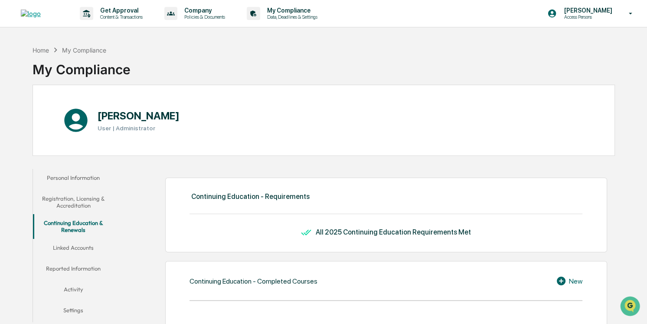
click at [79, 262] on button "Reported Information" at bounding box center [73, 269] width 81 height 21
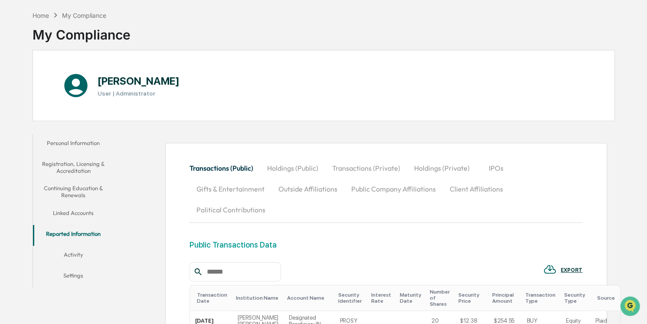
scroll to position [79, 0]
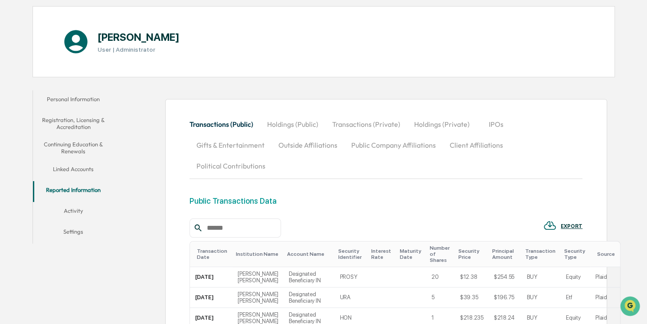
click at [292, 130] on button "Holdings (Public)" at bounding box center [292, 124] width 65 height 21
click at [296, 126] on button "Holdings (Public)" at bounding box center [292, 124] width 65 height 21
click at [282, 125] on button "Holdings (Public)" at bounding box center [292, 124] width 65 height 21
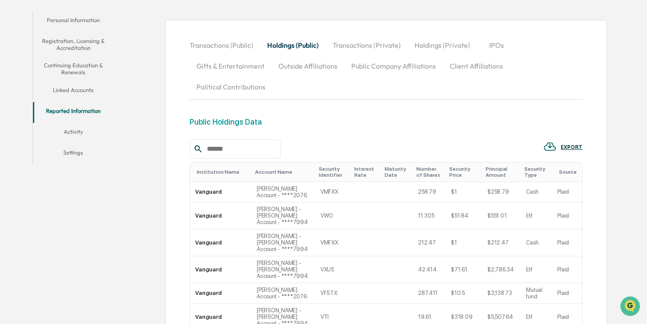
scroll to position [338, 0]
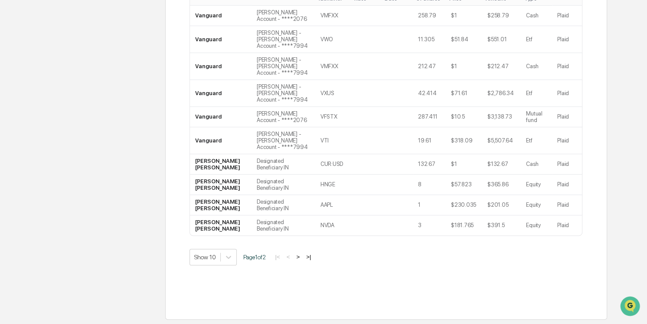
click at [314, 257] on button ">|" at bounding box center [309, 256] width 10 height 7
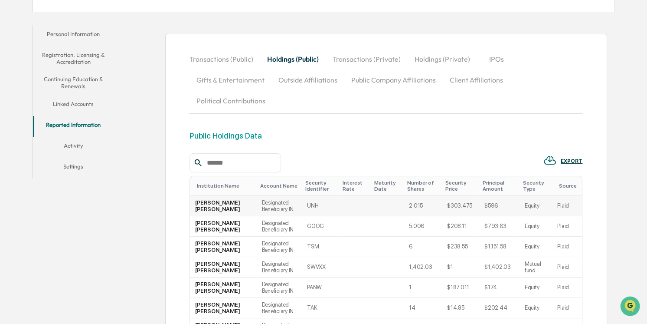
scroll to position [0, 0]
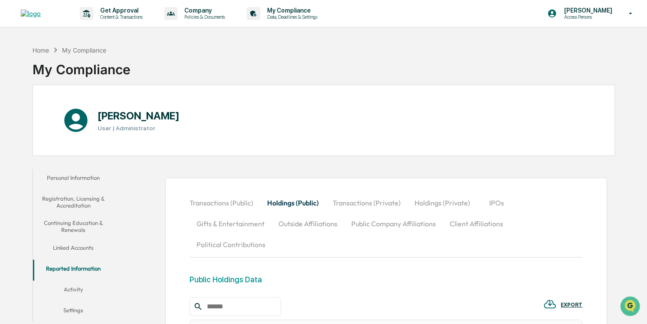
click at [74, 194] on button "Registration, Licensing & Accreditation" at bounding box center [73, 202] width 81 height 25
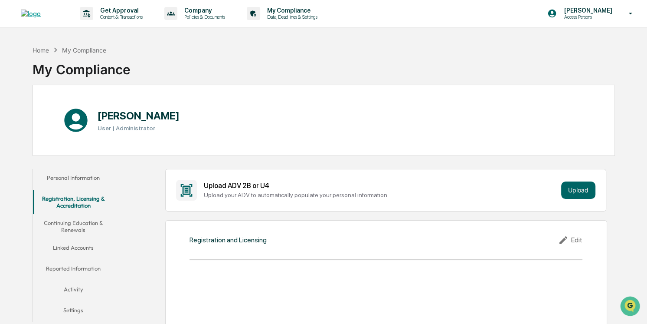
click at [73, 283] on button "Activity" at bounding box center [73, 290] width 81 height 21
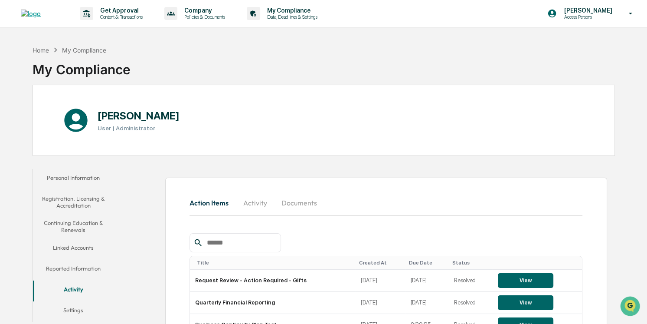
click at [295, 210] on button "Documents" at bounding box center [299, 202] width 49 height 21
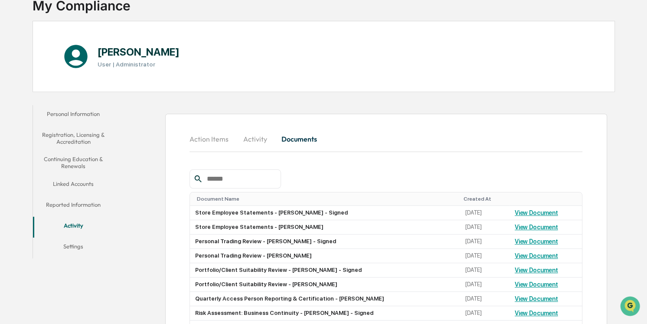
scroll to position [142, 0]
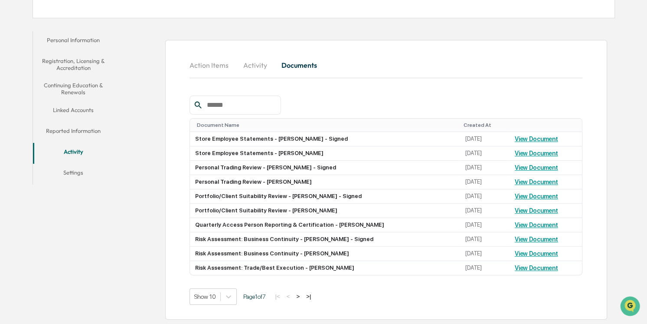
click at [261, 59] on button "Activity" at bounding box center [255, 65] width 39 height 21
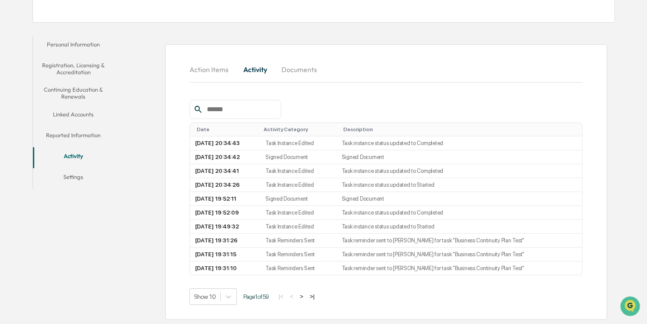
click at [223, 61] on button "Action Items" at bounding box center [213, 69] width 46 height 21
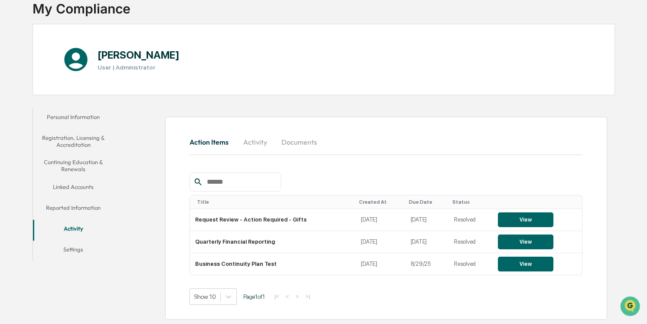
scroll to position [61, 0]
click at [73, 249] on button "Settings" at bounding box center [73, 250] width 81 height 21
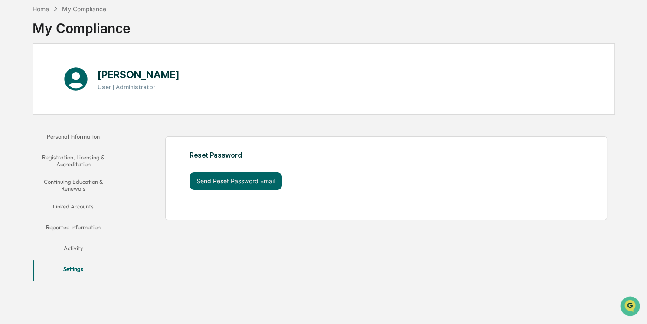
scroll to position [41, 0]
click at [67, 131] on button "Personal Information" at bounding box center [73, 138] width 81 height 21
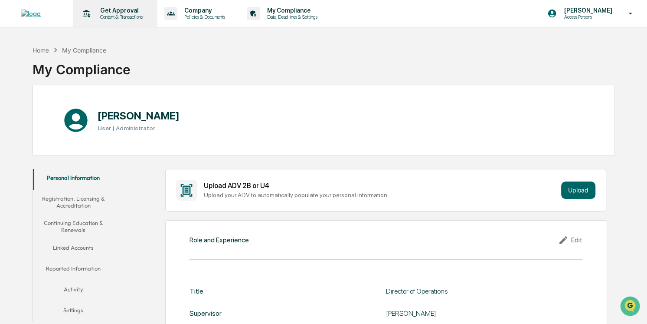
click at [124, 13] on p "Get Approval" at bounding box center [120, 10] width 54 height 7
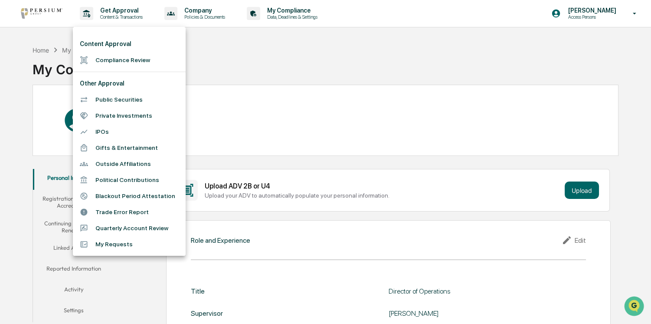
click at [114, 95] on li "Public Securities" at bounding box center [129, 100] width 113 height 16
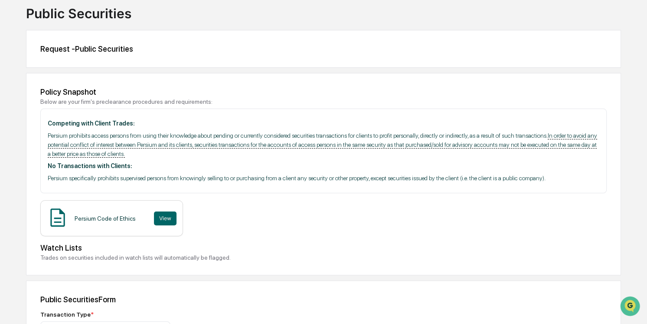
scroll to position [158, 0]
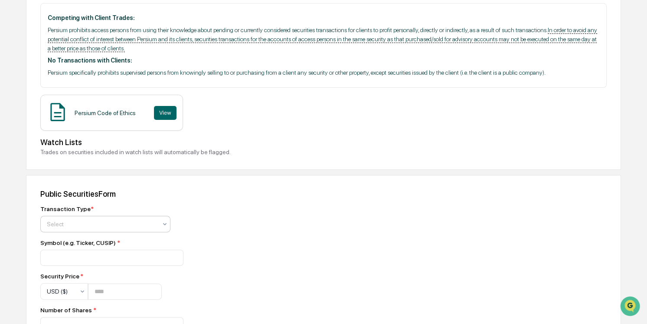
click at [123, 220] on div "Select" at bounding box center [102, 224] width 119 height 12
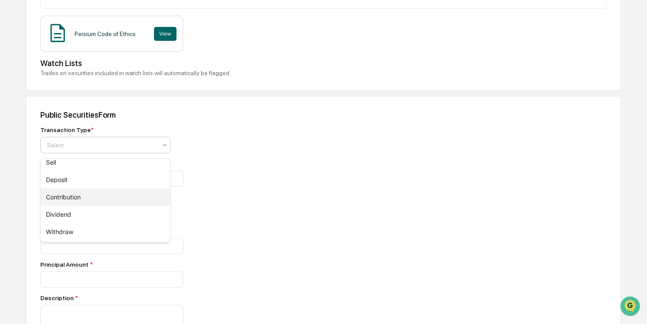
scroll to position [0, 0]
click at [290, 157] on div "Transaction Type * Select Symbol (e.g. Ticker, CUSIP) * Security Price * USD ($…" at bounding box center [192, 296] width 304 height 340
click at [290, 148] on div "Transaction Type * Select" at bounding box center [192, 139] width 304 height 27
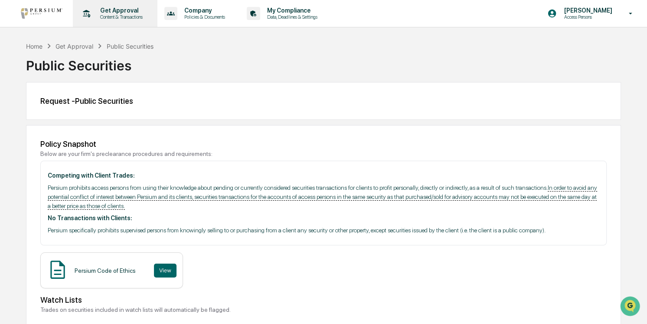
click at [104, 16] on p "Content & Transactions" at bounding box center [120, 17] width 54 height 6
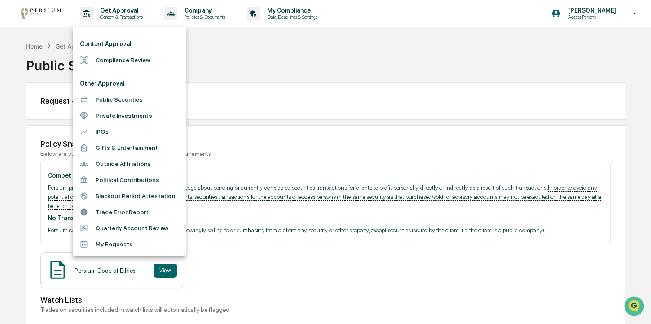
click at [303, 104] on div at bounding box center [325, 162] width 651 height 324
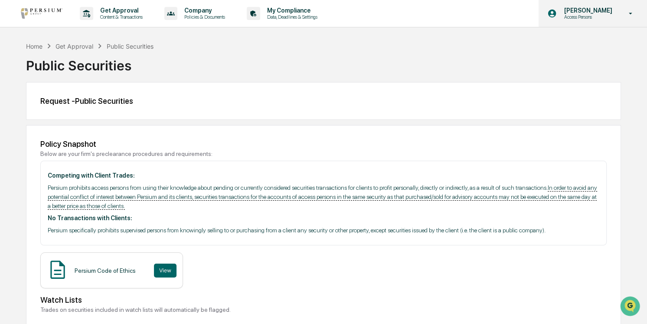
click at [589, 8] on p "[PERSON_NAME]" at bounding box center [586, 10] width 59 height 7
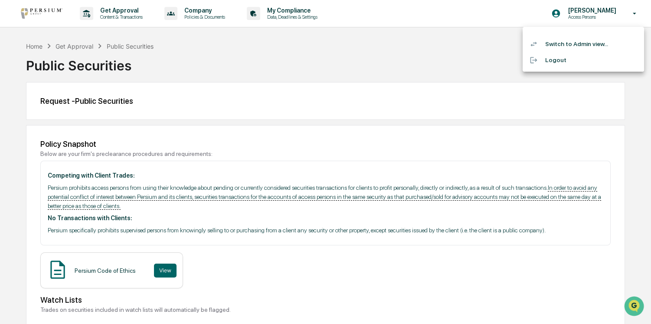
click at [579, 41] on li "Switch to Admin view..." at bounding box center [583, 44] width 121 height 16
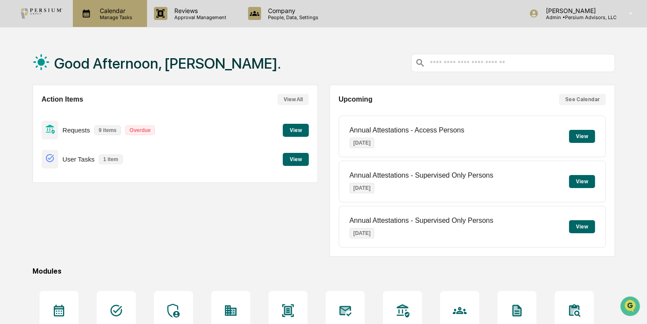
click at [117, 14] on p "Manage Tasks" at bounding box center [115, 17] width 44 height 6
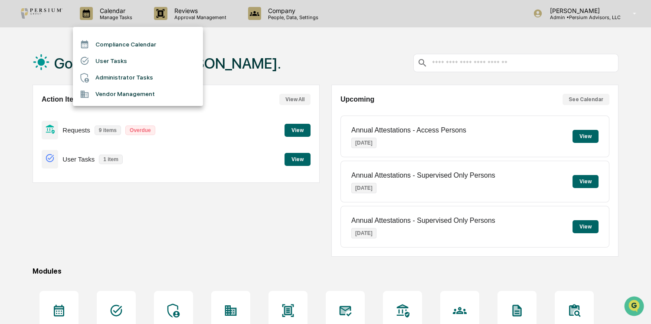
click at [311, 54] on div at bounding box center [325, 162] width 651 height 324
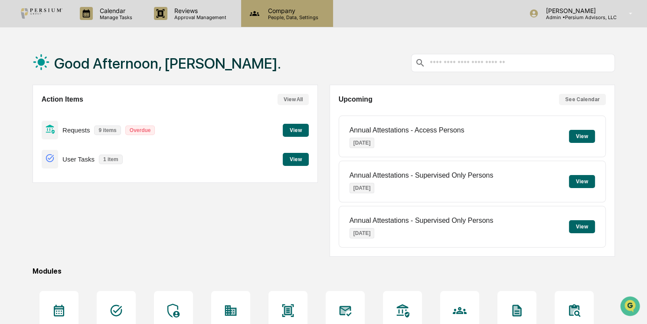
click at [299, 7] on p "Company" at bounding box center [292, 10] width 62 height 7
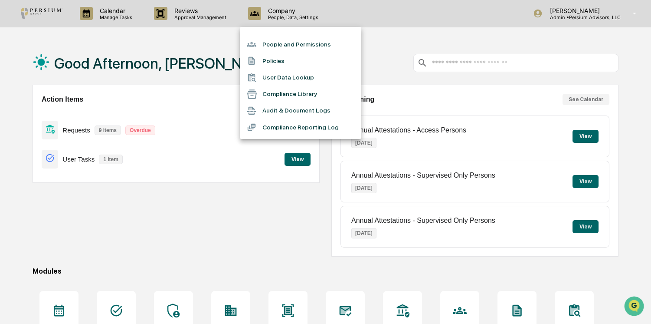
click at [220, 38] on div at bounding box center [325, 162] width 651 height 324
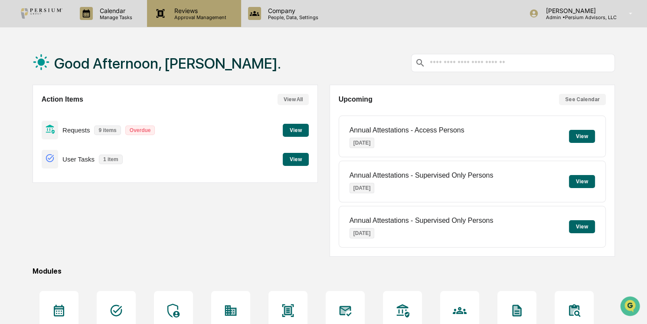
click at [197, 13] on p "Reviews" at bounding box center [198, 10] width 63 height 7
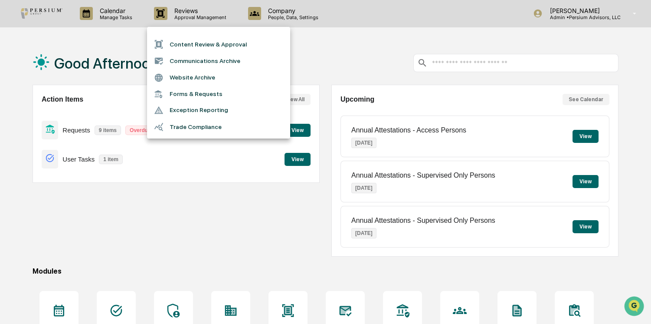
click at [326, 39] on div at bounding box center [325, 162] width 651 height 324
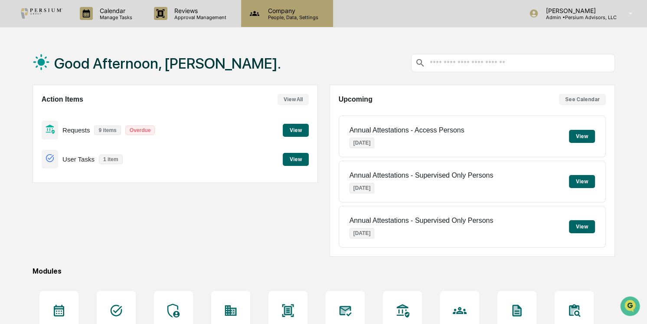
click at [291, 20] on p "People, Data, Settings" at bounding box center [292, 17] width 62 height 6
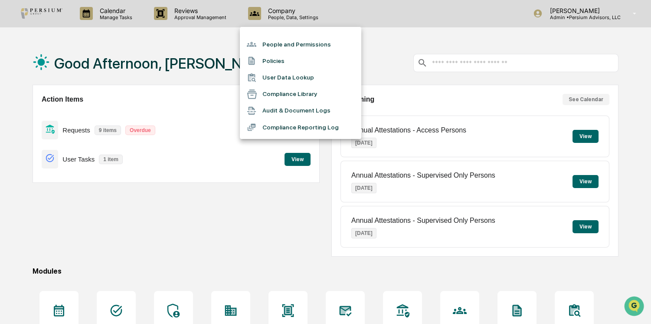
click at [229, 21] on div at bounding box center [325, 162] width 651 height 324
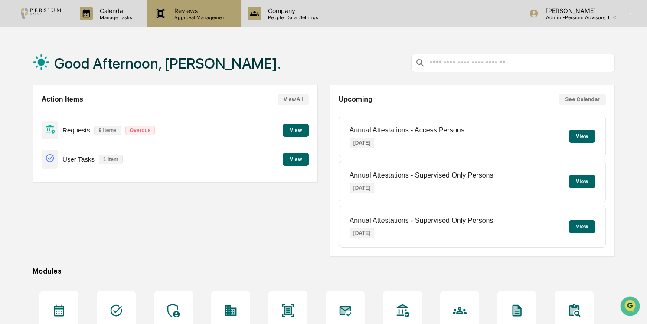
click at [202, 20] on div "Reviews Approval Management" at bounding box center [194, 13] width 94 height 27
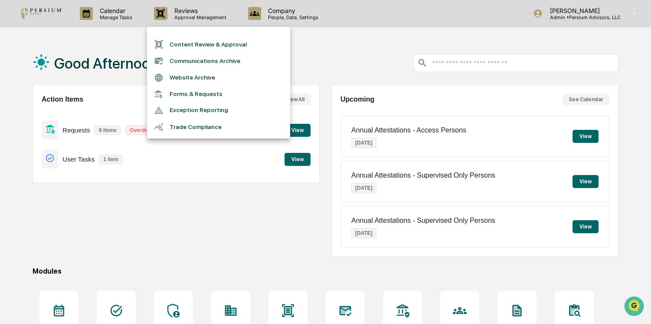
click at [194, 95] on li "Forms & Requests" at bounding box center [218, 94] width 143 height 16
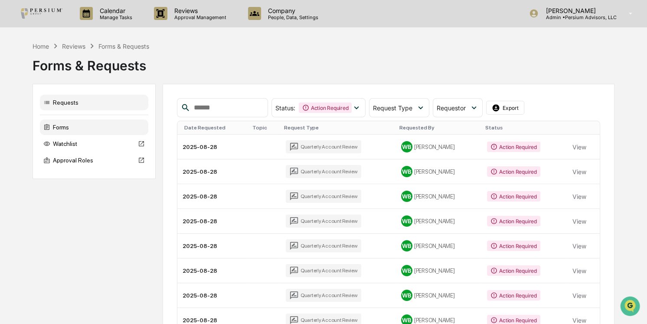
click at [106, 129] on div "Forms" at bounding box center [94, 127] width 108 height 16
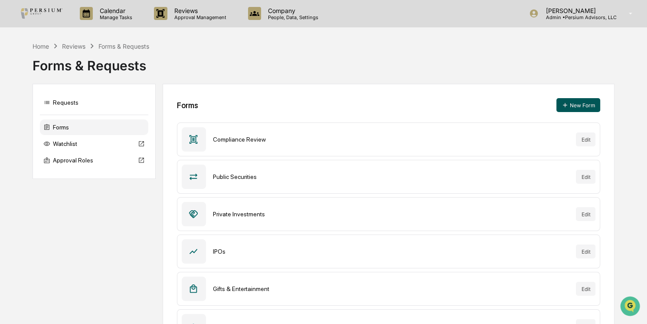
click at [577, 108] on button "New Form" at bounding box center [579, 105] width 44 height 14
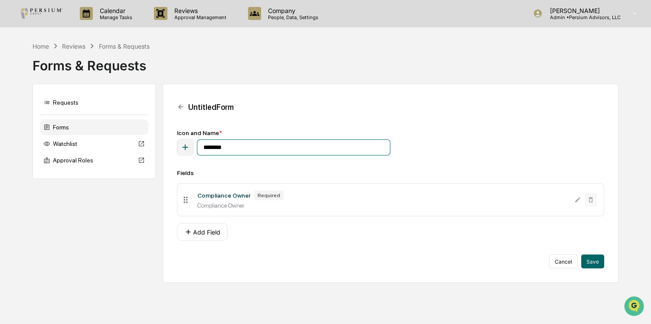
click at [212, 154] on input "********" at bounding box center [294, 147] width 194 height 16
drag, startPoint x: 239, startPoint y: 150, endPoint x: 186, endPoint y: 146, distance: 53.1
click at [186, 146] on div "********" at bounding box center [283, 147] width 213 height 16
click at [225, 146] on input "**********" at bounding box center [294, 147] width 194 height 16
click at [209, 148] on input "**********" at bounding box center [294, 147] width 194 height 16
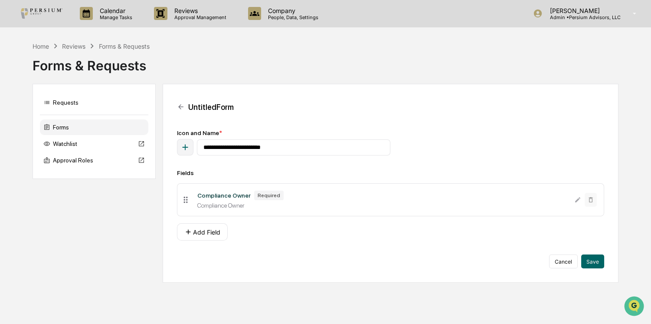
drag, startPoint x: 209, startPoint y: 148, endPoint x: 461, endPoint y: 144, distance: 251.7
click at [461, 144] on div "**********" at bounding box center [390, 142] width 427 height 26
click at [217, 149] on input "**********" at bounding box center [294, 147] width 194 height 16
type input "**********"
click at [253, 171] on div "Fields" at bounding box center [390, 172] width 427 height 7
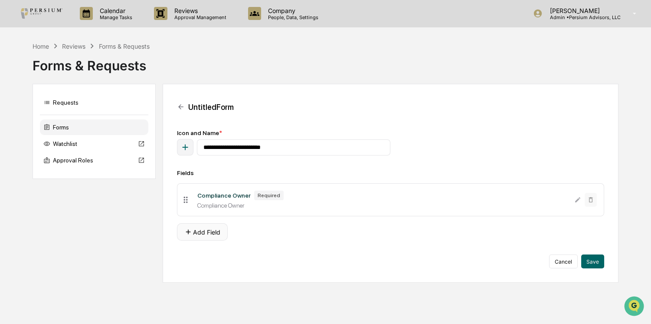
click at [204, 238] on button "Add Field" at bounding box center [202, 231] width 51 height 17
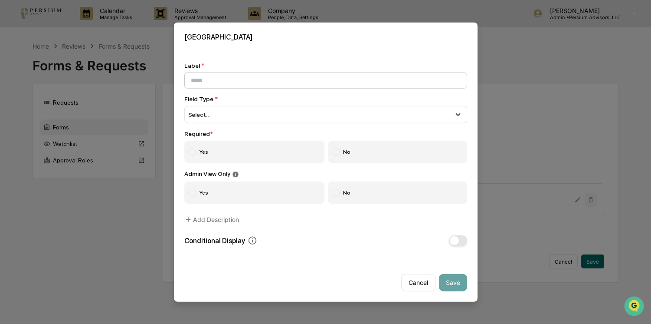
click at [206, 77] on input at bounding box center [325, 80] width 283 height 16
type input "**********"
click at [221, 112] on div "Select..." at bounding box center [325, 114] width 283 height 17
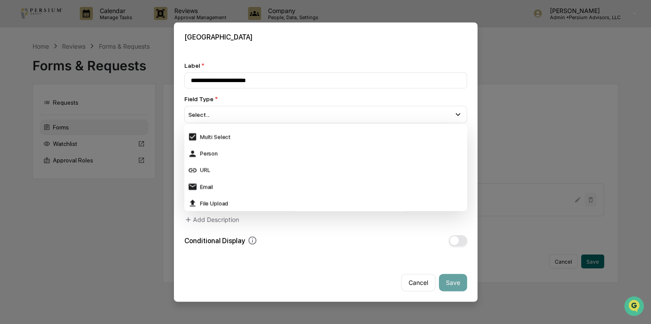
scroll to position [158, 0]
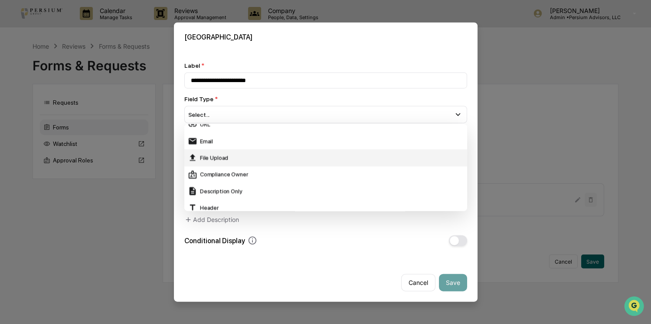
click at [213, 156] on div "File Upload" at bounding box center [326, 158] width 276 height 10
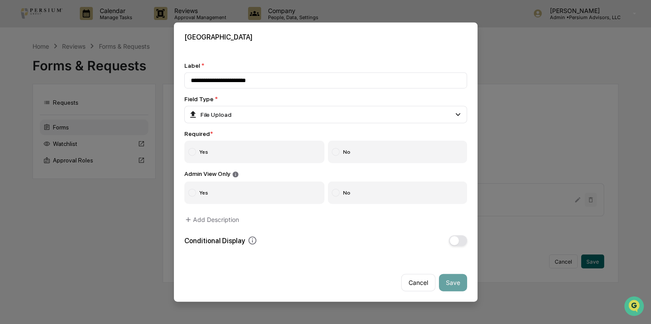
click at [191, 153] on div at bounding box center [192, 152] width 8 height 8
click at [458, 286] on button "Save" at bounding box center [453, 281] width 28 height 17
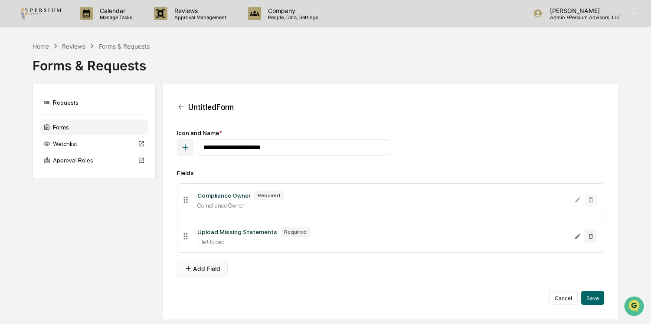
click at [206, 270] on button "Add Field" at bounding box center [202, 267] width 51 height 17
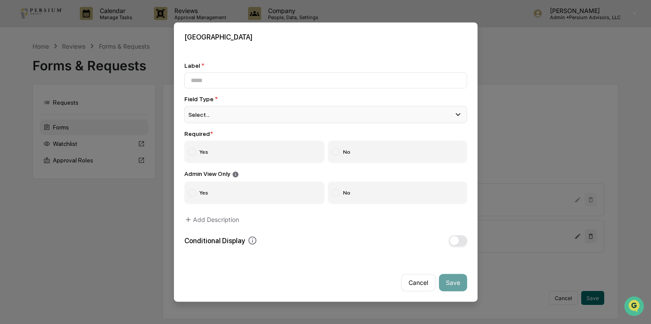
click at [215, 113] on div "Select..." at bounding box center [325, 114] width 283 height 17
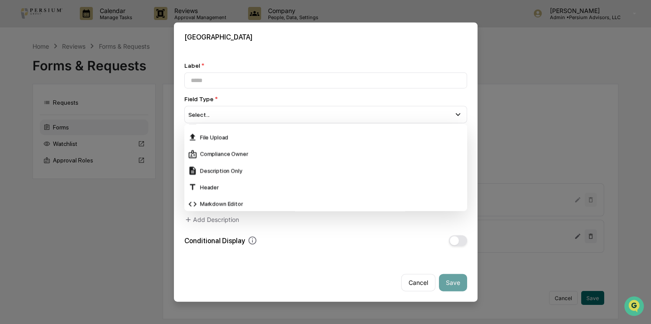
scroll to position [197, 0]
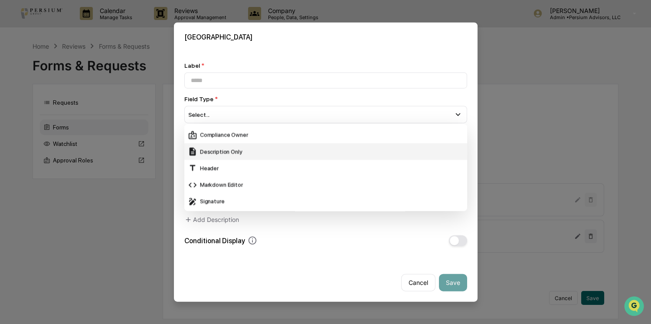
click at [243, 149] on div "Description Only" at bounding box center [326, 152] width 276 height 10
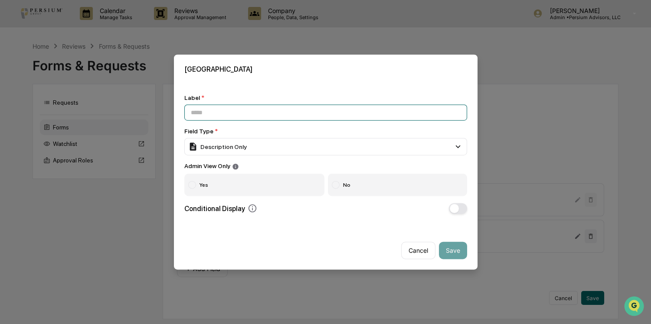
click at [211, 112] on input at bounding box center [325, 113] width 283 height 16
type input "**********"
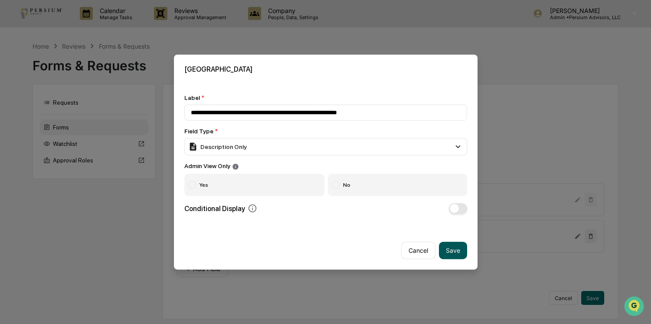
click at [456, 249] on button "Save" at bounding box center [453, 249] width 28 height 17
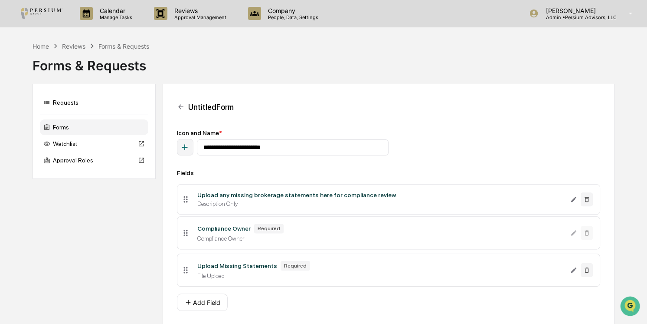
drag, startPoint x: 184, startPoint y: 276, endPoint x: 184, endPoint y: 209, distance: 67.3
click at [184, 203] on icon at bounding box center [186, 199] width 4 height 7
click at [190, 280] on ul "Upload any missing brokerage statements here for compliance review. Description…" at bounding box center [389, 235] width 424 height 110
click at [184, 244] on li "Compliance Owner Required Compliance Owner" at bounding box center [389, 233] width 424 height 33
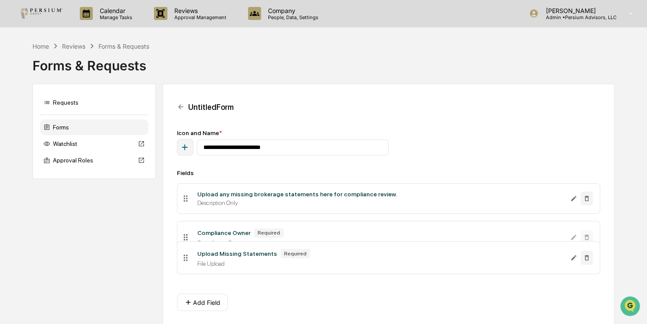
drag, startPoint x: 184, startPoint y: 273, endPoint x: 182, endPoint y: 234, distance: 38.7
click at [182, 234] on icon at bounding box center [186, 237] width 10 height 10
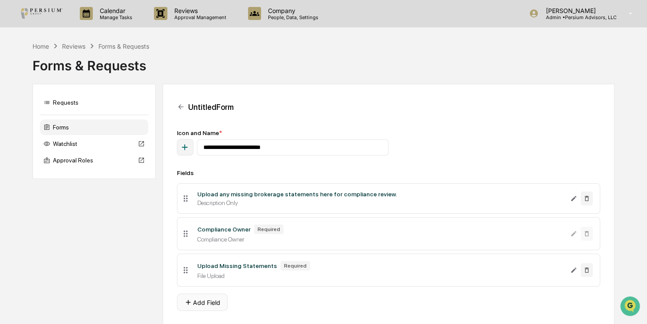
click at [214, 304] on button "Add Field" at bounding box center [202, 301] width 51 height 17
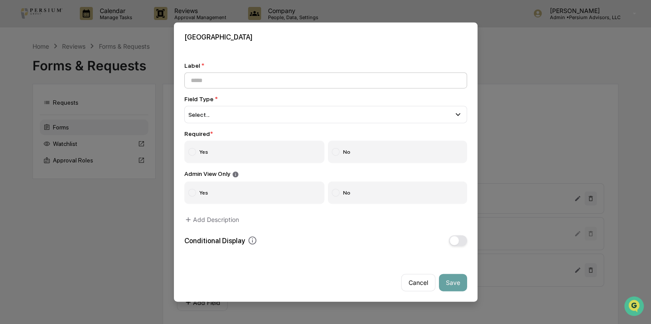
click at [215, 77] on input at bounding box center [325, 80] width 283 height 16
click at [213, 114] on div "Select..." at bounding box center [325, 114] width 283 height 17
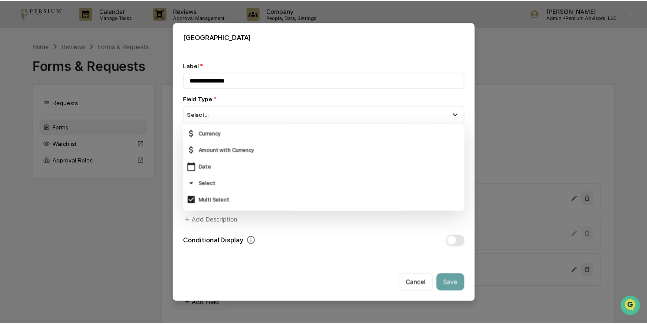
scroll to position [30, 0]
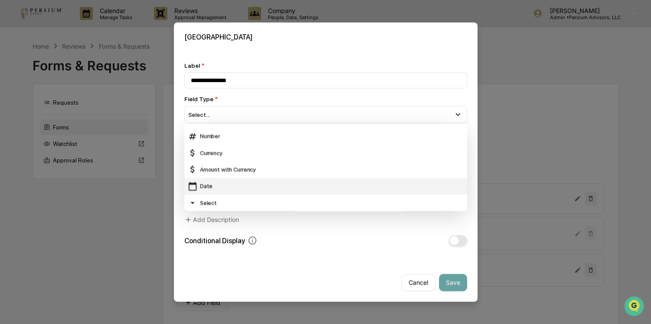
click at [225, 182] on div "Date" at bounding box center [326, 186] width 276 height 10
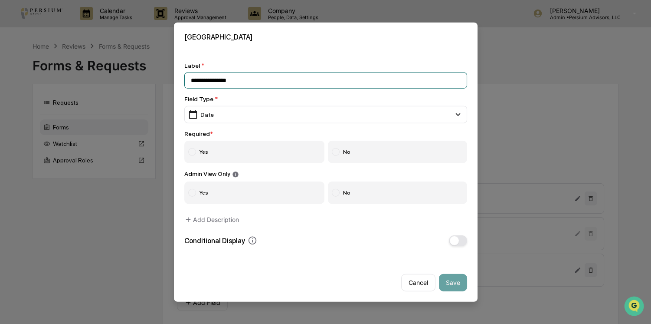
click at [256, 80] on input "**********" at bounding box center [325, 80] width 283 height 16
drag, startPoint x: 221, startPoint y: 79, endPoint x: 148, endPoint y: 79, distance: 73.3
click at [148, 79] on body "**********" at bounding box center [325, 176] width 651 height 353
type input "**********"
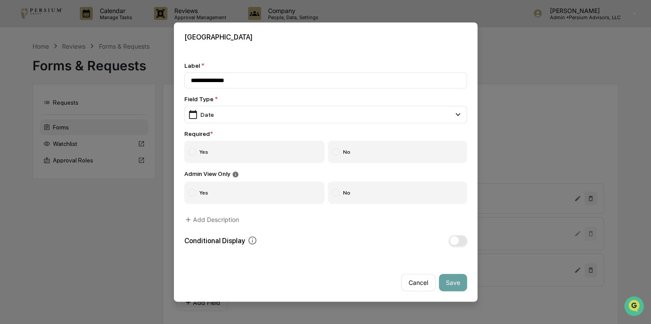
click at [269, 49] on div "New Field" at bounding box center [326, 37] width 304 height 29
click at [195, 154] on div at bounding box center [192, 152] width 8 height 8
click at [455, 286] on button "Save" at bounding box center [453, 281] width 28 height 17
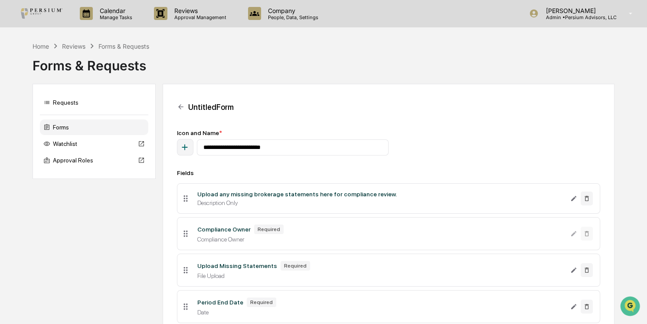
scroll to position [39, 0]
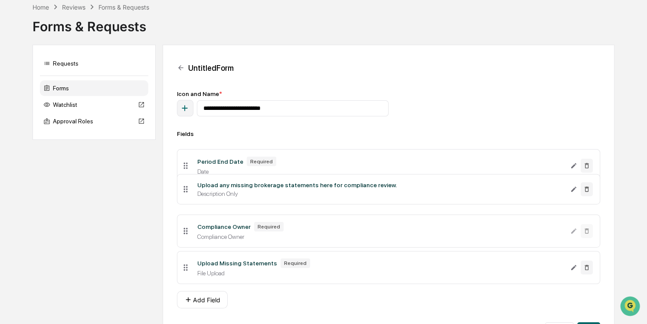
drag, startPoint x: 182, startPoint y: 274, endPoint x: 171, endPoint y: 167, distance: 108.2
click at [171, 167] on div "**********" at bounding box center [389, 197] width 453 height 305
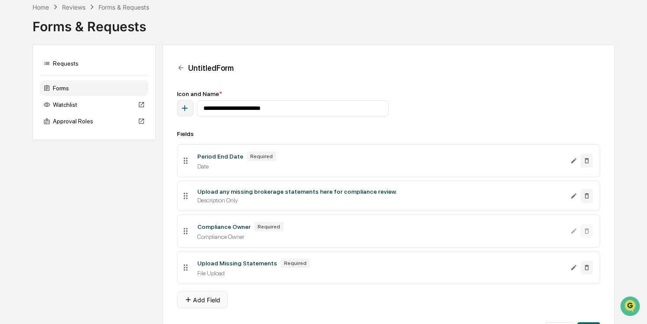
click at [210, 304] on button "Add Field" at bounding box center [202, 299] width 51 height 17
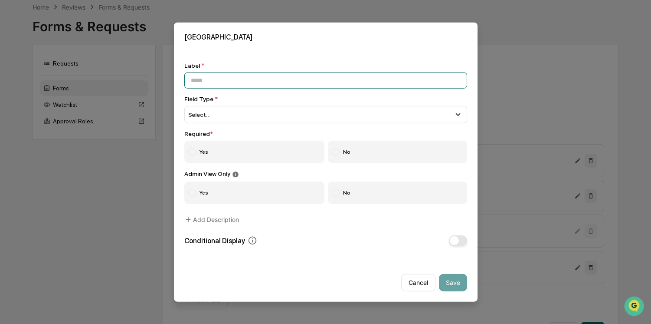
click at [204, 83] on input at bounding box center [325, 80] width 283 height 16
type input "*"
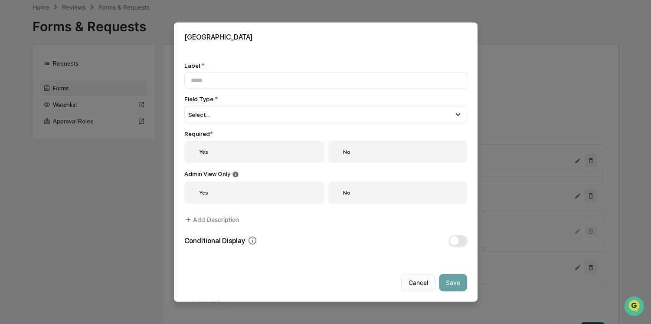
click at [423, 283] on button "Cancel" at bounding box center [418, 281] width 34 height 17
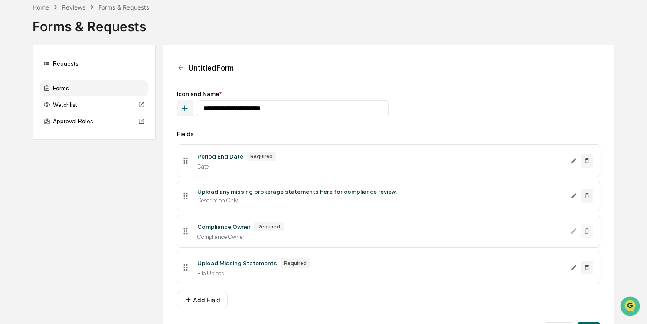
scroll to position [69, 0]
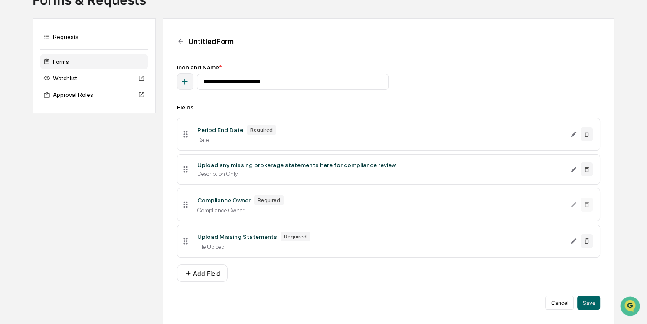
click at [258, 165] on div "Upload any missing brokerage statements here for compliance review." at bounding box center [297, 164] width 200 height 7
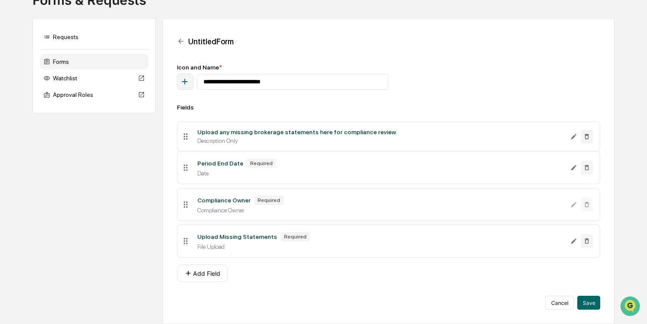
drag, startPoint x: 185, startPoint y: 167, endPoint x: 184, endPoint y: 133, distance: 33.4
click at [184, 133] on icon at bounding box center [186, 136] width 10 height 10
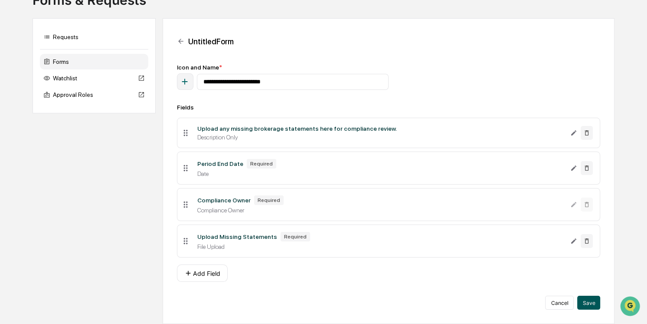
click at [588, 305] on button "Save" at bounding box center [589, 302] width 23 height 14
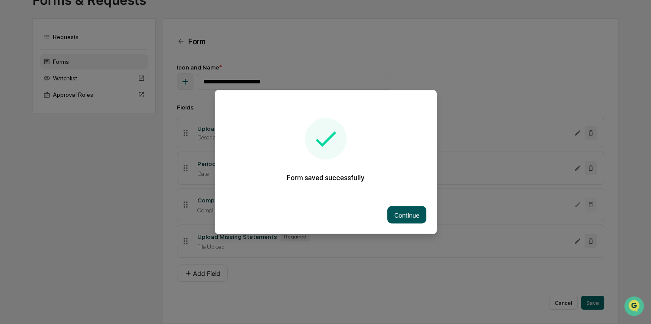
click at [417, 216] on button "Continue" at bounding box center [406, 214] width 39 height 17
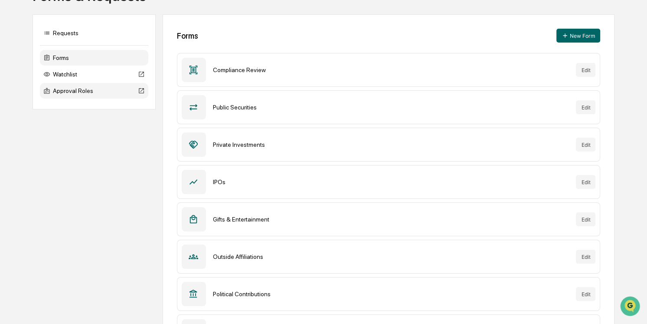
click at [64, 94] on div "Approval Roles" at bounding box center [94, 91] width 108 height 16
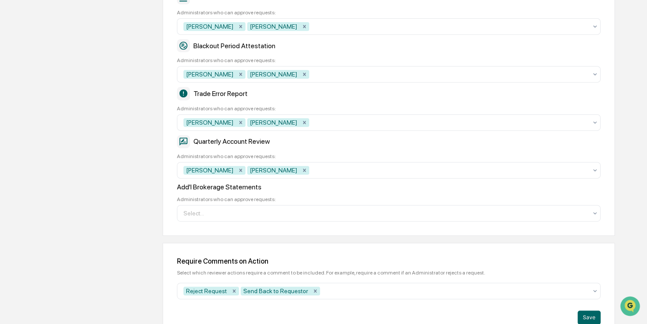
scroll to position [444, 0]
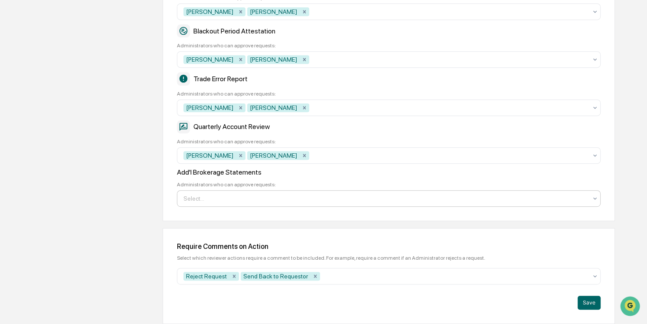
click at [257, 197] on div at bounding box center [386, 198] width 404 height 9
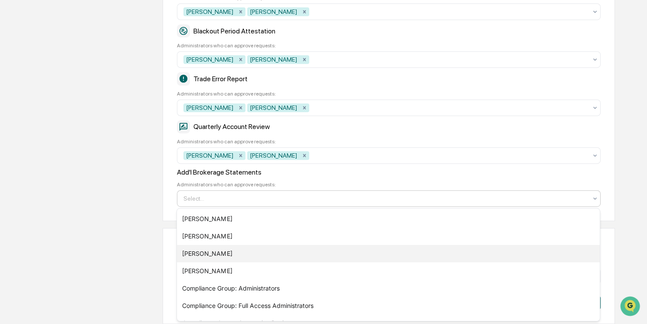
click at [210, 250] on div "[PERSON_NAME]" at bounding box center [388, 253] width 423 height 17
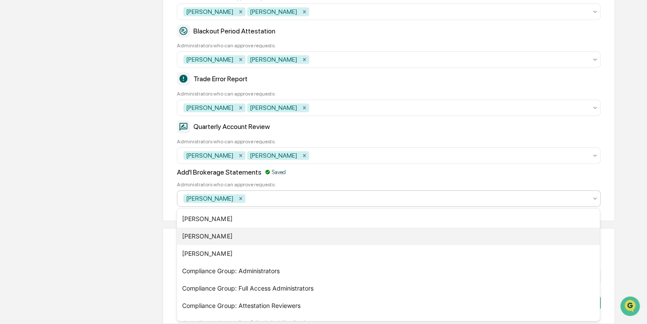
click at [216, 235] on div "[PERSON_NAME]" at bounding box center [388, 235] width 423 height 17
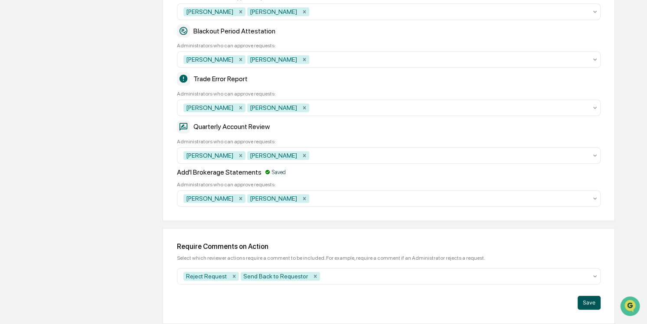
click at [594, 303] on button "Save" at bounding box center [589, 302] width 23 height 14
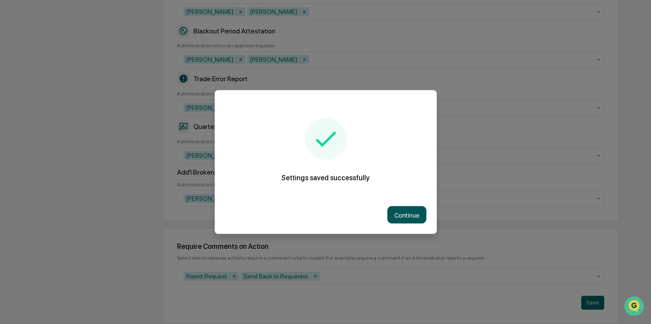
click at [403, 214] on button "Continue" at bounding box center [406, 214] width 39 height 17
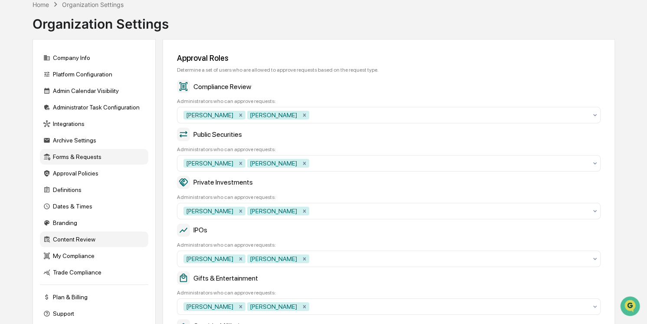
scroll to position [0, 0]
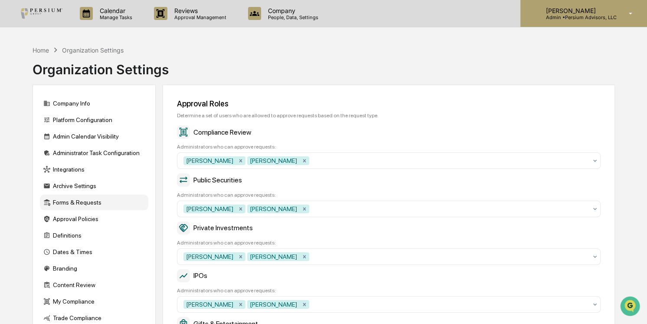
click at [628, 18] on div "Alison Gould Admin • Persium Advisors, LLC" at bounding box center [584, 13] width 127 height 27
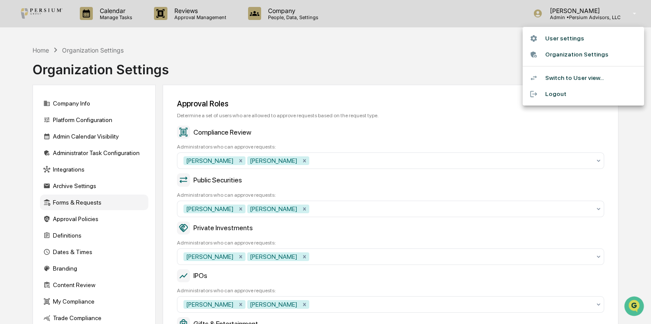
click at [572, 76] on li "Switch to User view..." at bounding box center [583, 78] width 121 height 16
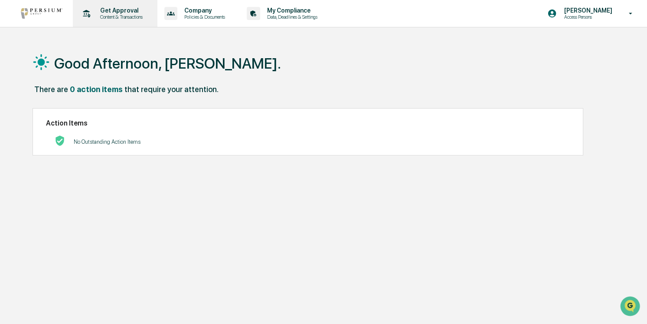
click at [119, 12] on p "Get Approval" at bounding box center [120, 10] width 54 height 7
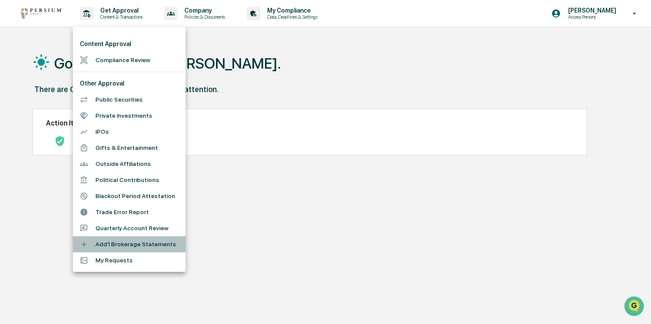
click at [136, 247] on li "Add'l Brokerage Statements" at bounding box center [129, 244] width 113 height 16
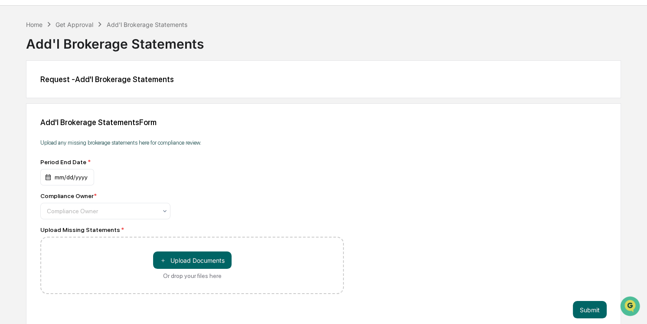
scroll to position [33, 0]
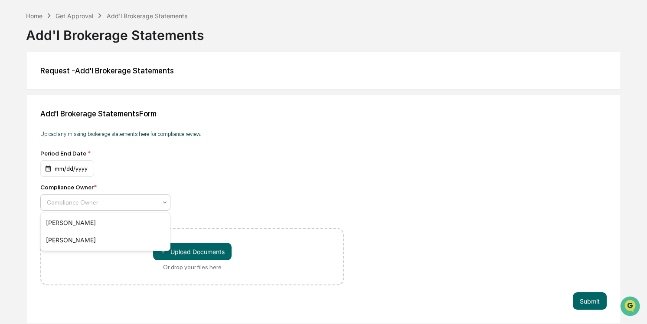
click at [65, 196] on div "Compliance Owner" at bounding box center [102, 202] width 119 height 12
click at [211, 140] on div "Upload any missing brokerage statements here for compliance review." at bounding box center [192, 134] width 304 height 18
click at [174, 138] on div "Upload any missing brokerage statements here for compliance review." at bounding box center [192, 134] width 304 height 18
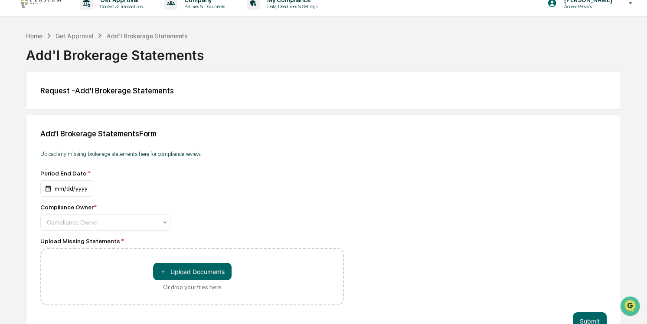
scroll to position [0, 0]
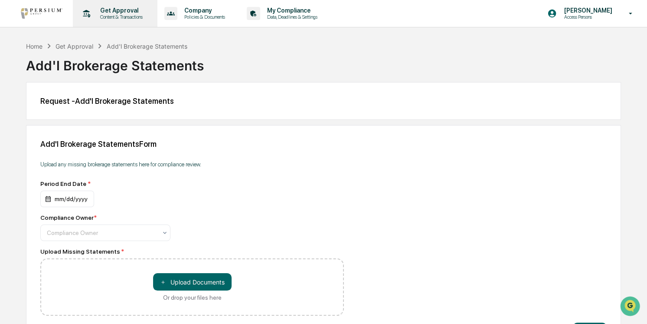
click at [125, 10] on p "Get Approval" at bounding box center [120, 10] width 54 height 7
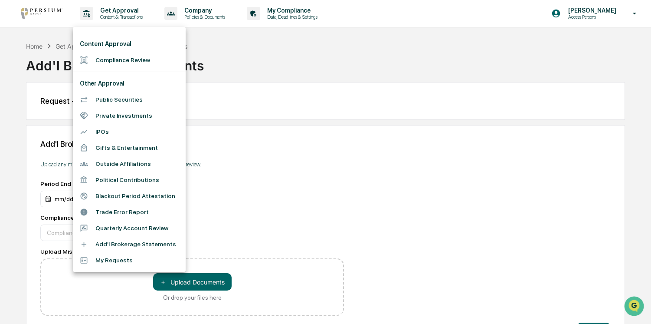
click at [311, 135] on div at bounding box center [325, 162] width 651 height 324
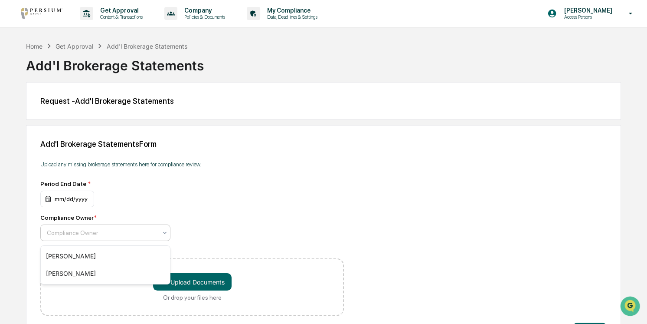
click at [150, 237] on div at bounding box center [102, 232] width 110 height 9
click at [295, 158] on div "Upload any missing brokerage statements here for compliance review." at bounding box center [192, 164] width 304 height 18
click at [337, 146] on div "Add'l Brokerage Statements Form" at bounding box center [323, 143] width 567 height 9
click at [39, 47] on div "Home" at bounding box center [34, 46] width 16 height 7
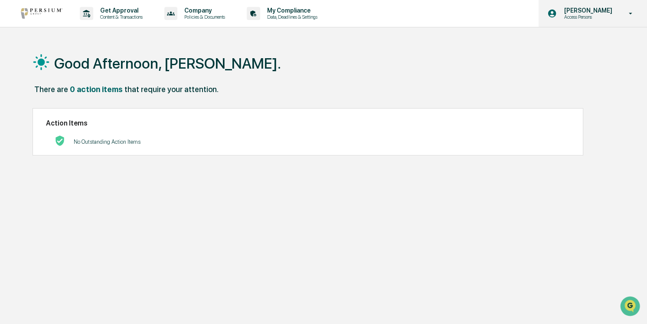
click at [616, 14] on p "Access Persons" at bounding box center [586, 17] width 59 height 6
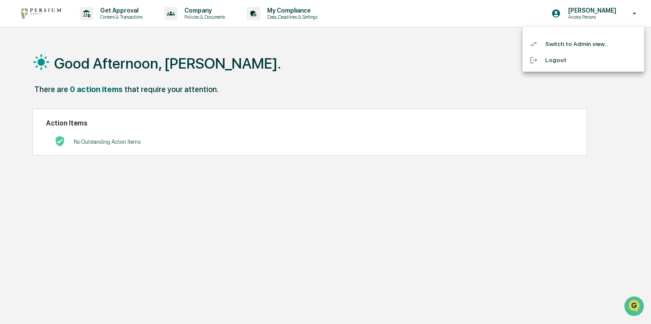
click at [570, 44] on li "Switch to Admin view..." at bounding box center [583, 44] width 121 height 16
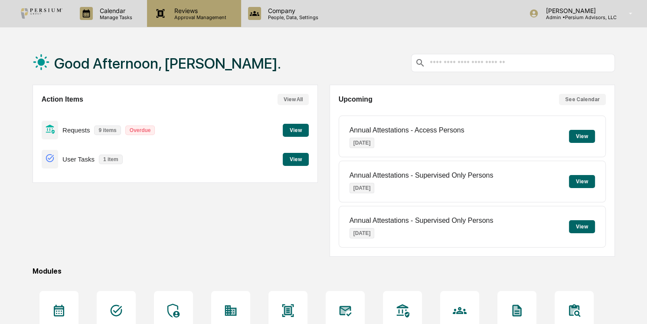
click at [195, 18] on p "Approval Management" at bounding box center [198, 17] width 63 height 6
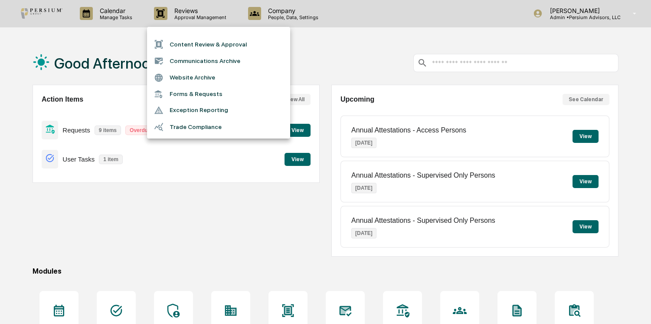
click at [190, 91] on li "Forms & Requests" at bounding box center [218, 94] width 143 height 16
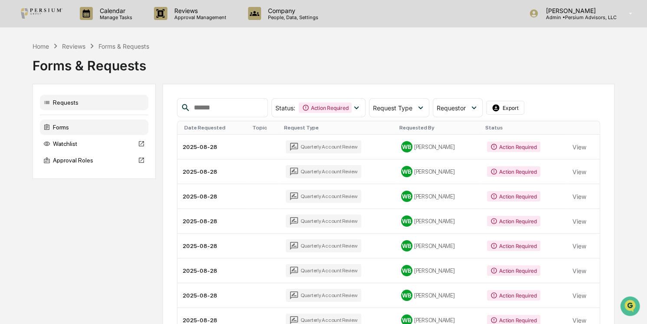
click at [99, 126] on div "Forms" at bounding box center [94, 127] width 108 height 16
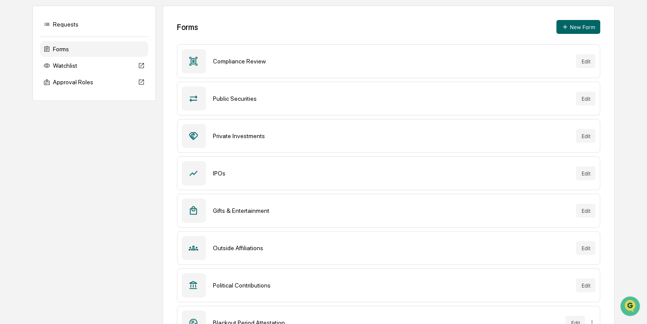
scroll to position [79, 0]
click at [212, 98] on div "Public Securities Edit" at bounding box center [389, 98] width 424 height 34
click at [580, 98] on button "Edit" at bounding box center [586, 98] width 20 height 14
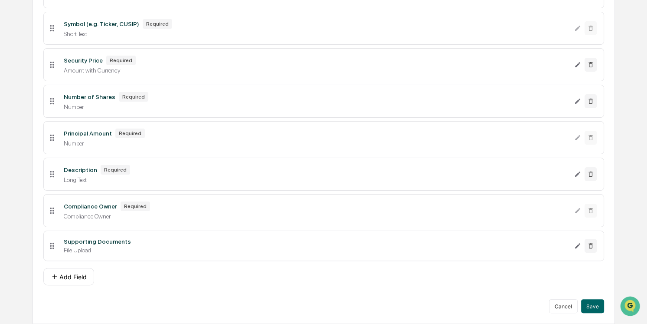
scroll to position [212, 0]
click at [569, 304] on button "Cancel" at bounding box center [563, 306] width 29 height 14
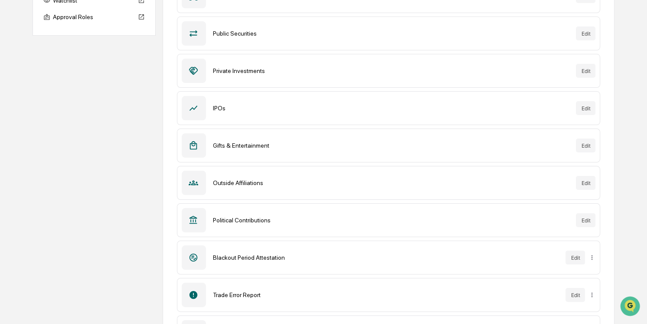
scroll to position [133, 0]
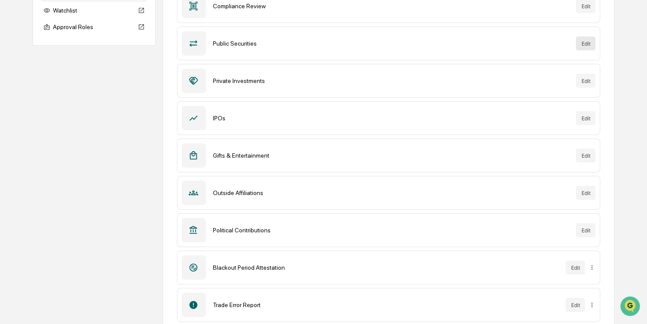
click at [588, 41] on button "Edit" at bounding box center [586, 43] width 20 height 14
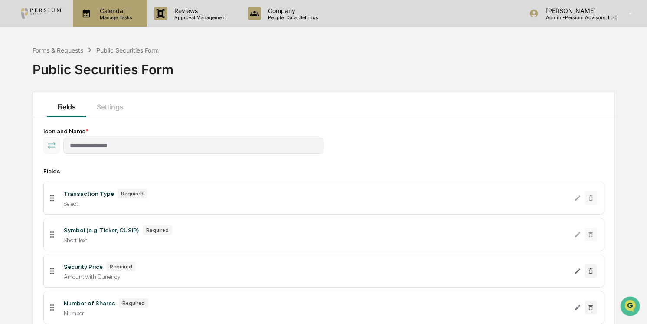
click at [112, 18] on p "Manage Tasks" at bounding box center [115, 17] width 44 height 6
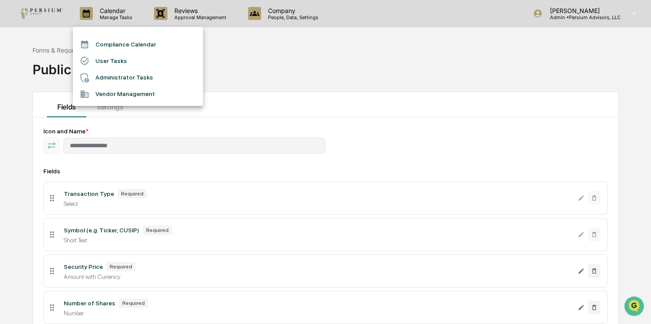
click at [52, 54] on div at bounding box center [325, 162] width 651 height 324
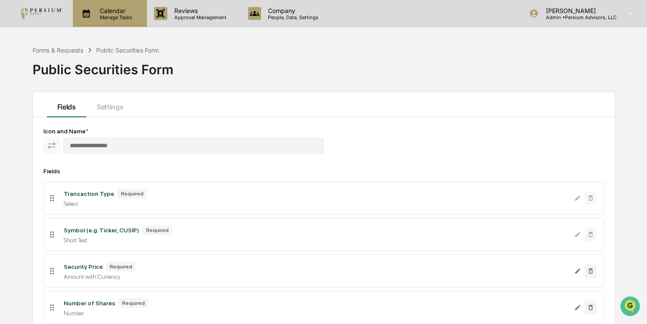
click at [113, 11] on p "Calendar" at bounding box center [115, 10] width 44 height 7
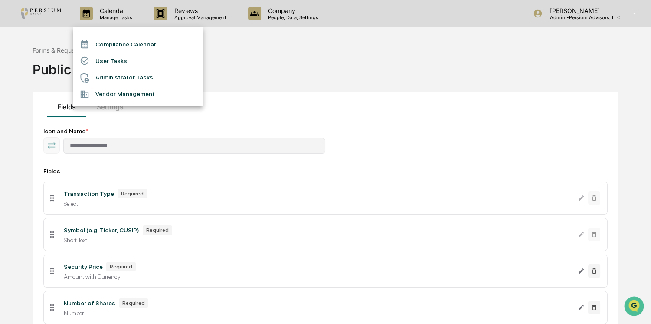
click at [113, 72] on li "Administrator Tasks" at bounding box center [138, 77] width 130 height 16
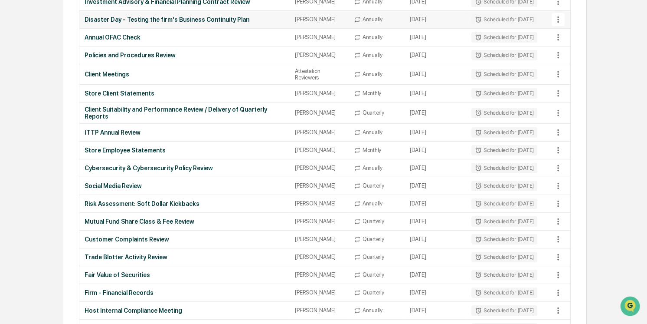
scroll to position [315, 0]
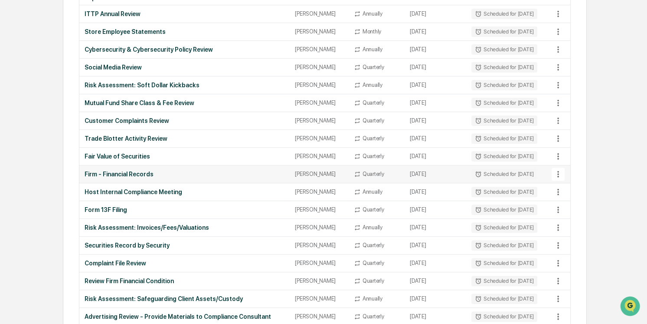
click at [308, 171] on div "[PERSON_NAME]" at bounding box center [319, 174] width 48 height 7
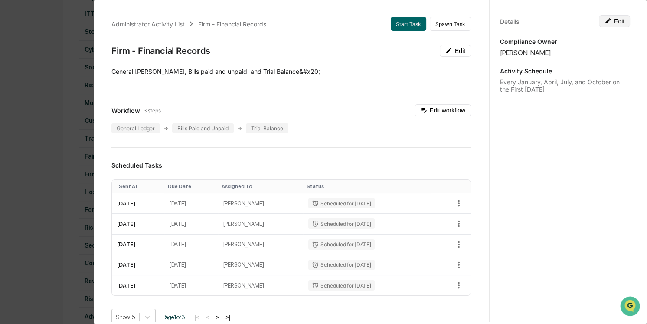
click at [613, 18] on button "Edit" at bounding box center [614, 21] width 31 height 12
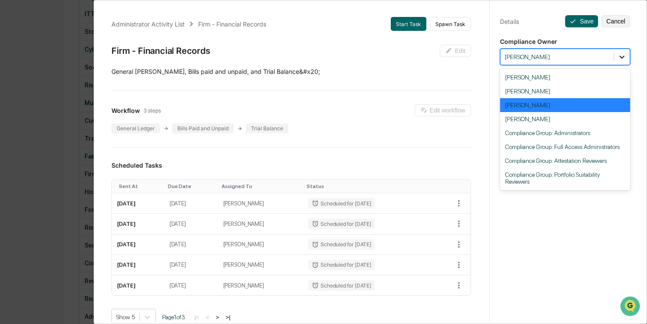
click at [624, 58] on div at bounding box center [622, 57] width 16 height 16
click at [561, 89] on div "[PERSON_NAME]" at bounding box center [565, 91] width 130 height 14
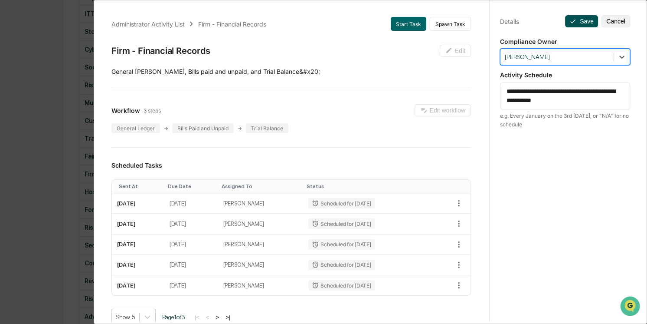
click at [577, 22] on button "Save" at bounding box center [581, 21] width 33 height 12
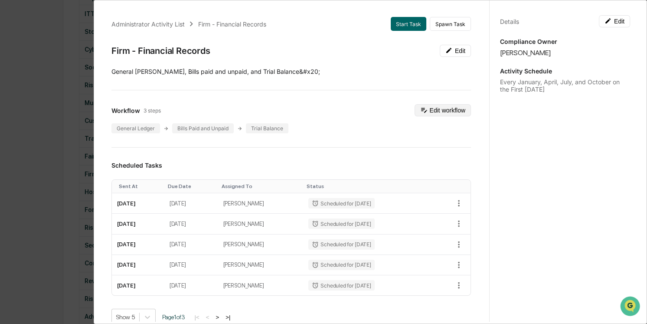
click at [429, 111] on button "Edit workflow" at bounding box center [443, 110] width 56 height 12
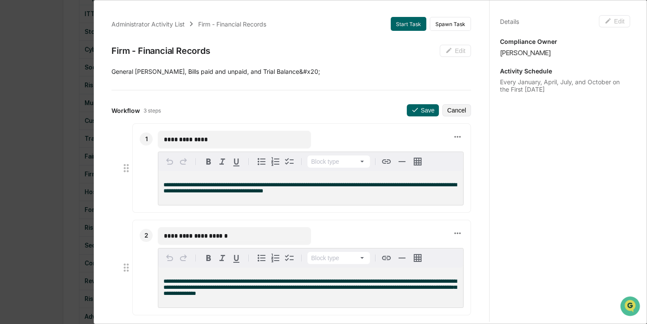
click at [334, 194] on p "**********" at bounding box center [311, 188] width 295 height 12
click at [236, 300] on div "**********" at bounding box center [310, 287] width 305 height 40
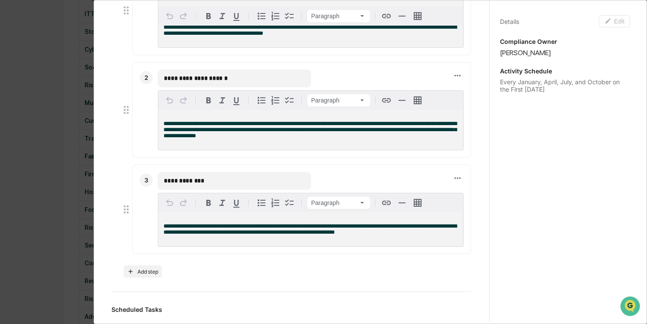
click at [344, 233] on p "**********" at bounding box center [311, 229] width 295 height 12
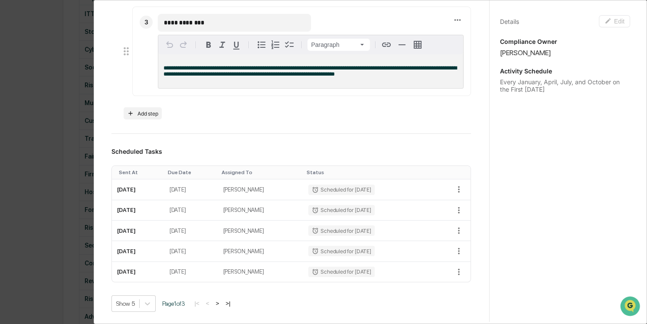
click at [31, 172] on div "**********" at bounding box center [323, 162] width 647 height 324
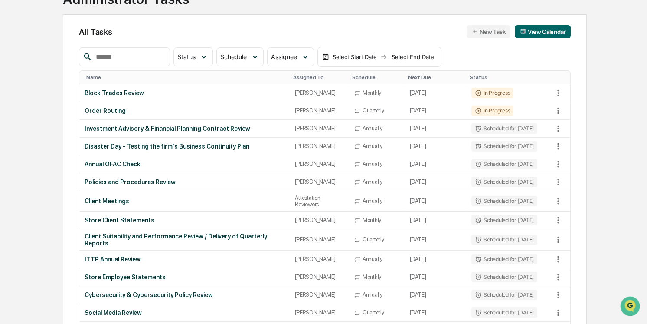
scroll to position [0, 0]
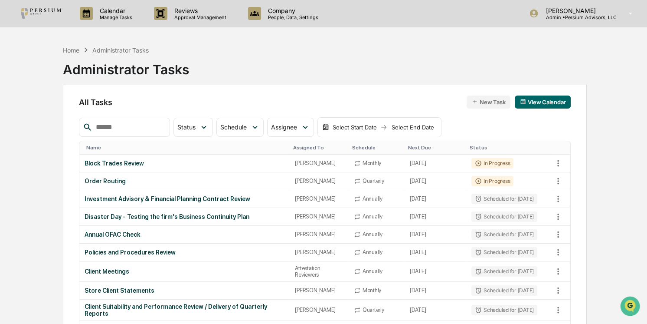
click at [126, 125] on input "text" at bounding box center [129, 126] width 74 height 11
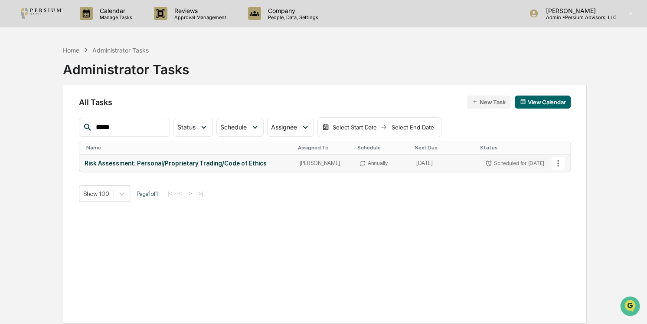
click at [207, 164] on div "Risk Assessment: Personal/Proprietary Trading/Code of Ethics" at bounding box center [187, 163] width 204 height 7
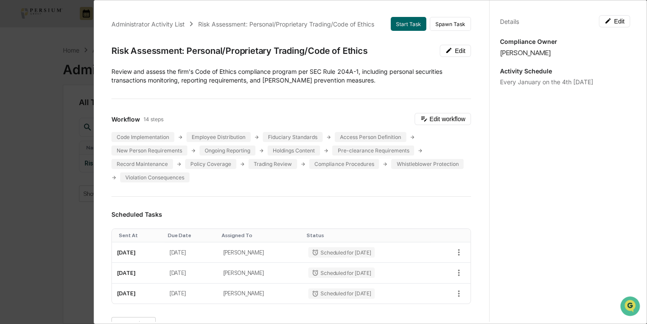
click at [76, 181] on div "Administrator Activity List Risk Assessment: Personal/Proprietary Trading/Code …" at bounding box center [323, 162] width 647 height 324
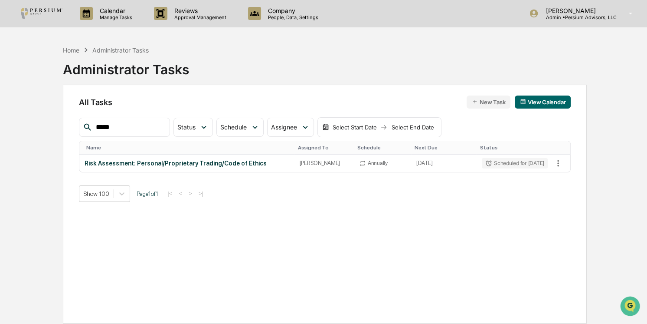
drag, startPoint x: 132, startPoint y: 130, endPoint x: -16, endPoint y: 118, distance: 149.3
click at [0, 118] on html "Calendar Manage Tasks Reviews Approval Management Company People, Data, Setting…" at bounding box center [323, 162] width 647 height 324
click at [114, 164] on div "ITTP Annual Review" at bounding box center [186, 163] width 203 height 7
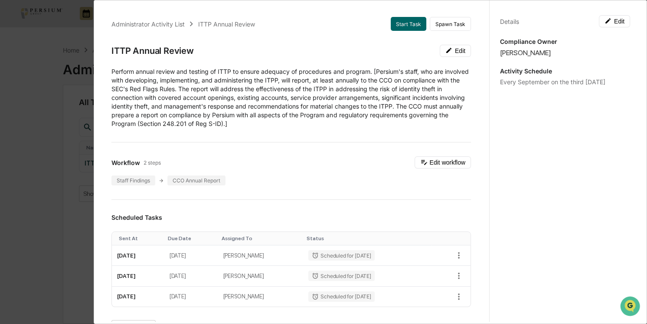
click at [330, 126] on div "​Perform annual review and testing of ITTP to ensure adequacy of procedures and…" at bounding box center [292, 97] width 360 height 61
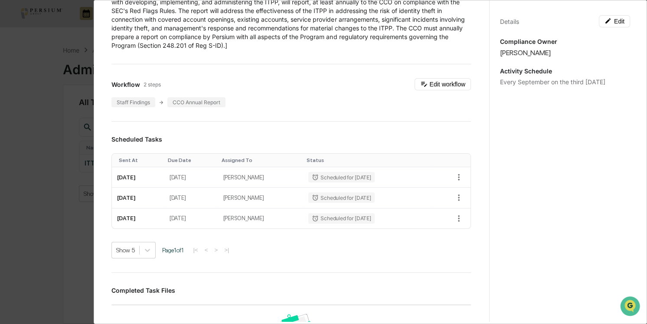
scroll to position [79, 0]
click at [52, 128] on div "Administrator Activity List ITTP Annual Review Start Task Spawn Task ITTP Annua…" at bounding box center [323, 162] width 647 height 324
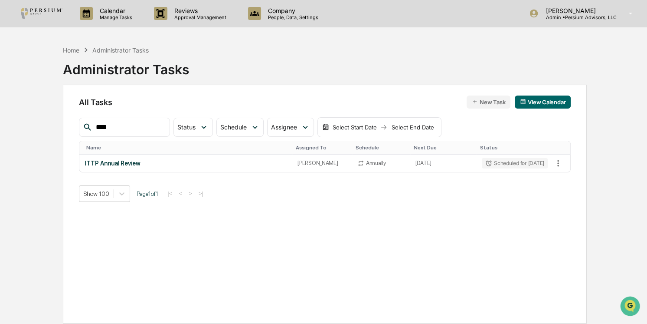
drag, startPoint x: 122, startPoint y: 130, endPoint x: 41, endPoint y: 118, distance: 82.1
click at [41, 118] on div "Home Administrator Tasks Administrator Tasks All Tasks New Task View Calendar *…" at bounding box center [324, 203] width 583 height 324
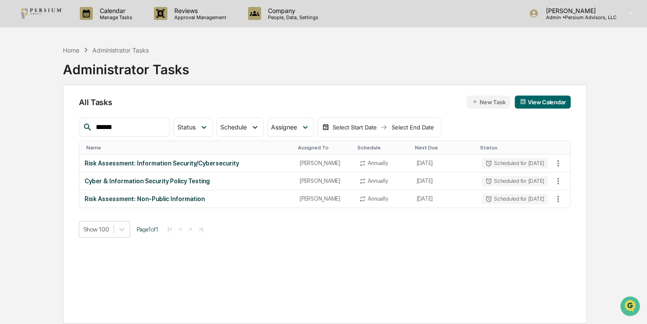
drag, startPoint x: 131, startPoint y: 123, endPoint x: 25, endPoint y: 124, distance: 106.7
click at [25, 124] on div "Calendar Manage Tasks Reviews Approval Management Company People, Data, Setting…" at bounding box center [323, 182] width 647 height 365
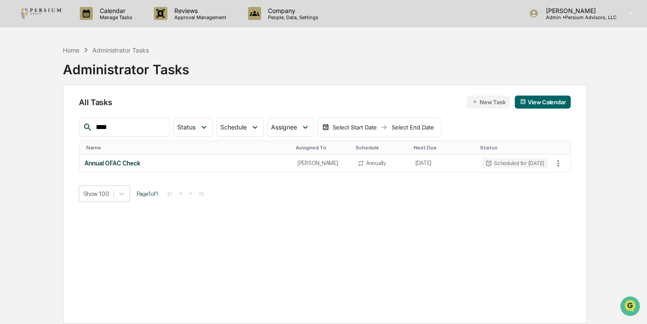
click at [103, 125] on input "****" at bounding box center [129, 126] width 74 height 11
drag, startPoint x: 114, startPoint y: 127, endPoint x: 20, endPoint y: 121, distance: 93.5
click at [20, 121] on div "Calendar Manage Tasks Reviews Approval Management Company People, Data, Setting…" at bounding box center [323, 182] width 647 height 365
type input "****"
click at [35, 112] on div "Home Administrator Tasks Administrator Tasks All Tasks New Task View Calendar *…" at bounding box center [324, 203] width 583 height 324
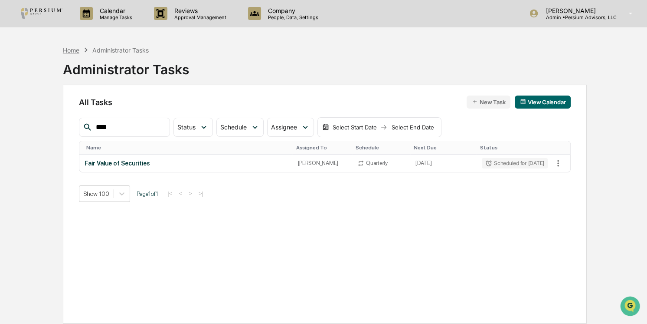
click at [66, 51] on div "Home" at bounding box center [71, 49] width 16 height 7
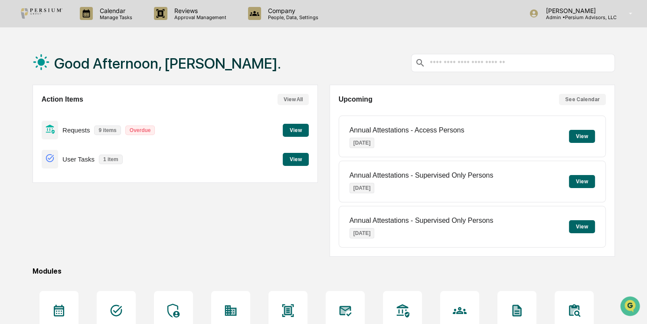
click at [298, 131] on button "View" at bounding box center [296, 130] width 26 height 13
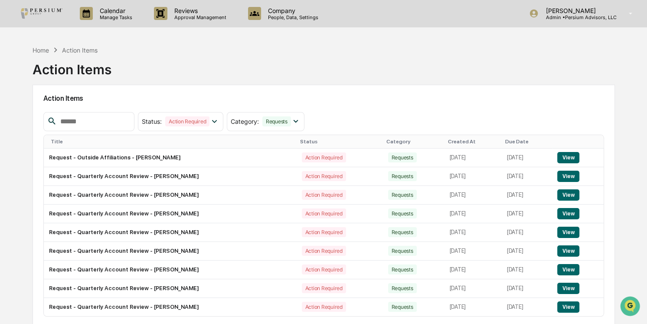
click at [400, 63] on div "Home Action Items Action Items" at bounding box center [324, 62] width 583 height 43
click at [570, 157] on button "View" at bounding box center [569, 157] width 22 height 11
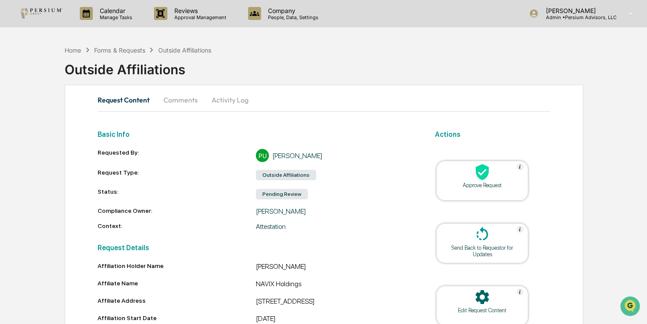
click at [186, 106] on button "Comments" at bounding box center [181, 99] width 48 height 21
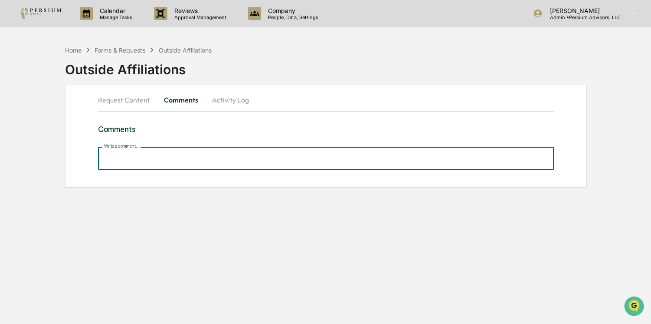
click at [171, 160] on input "Write a comment..." at bounding box center [326, 158] width 456 height 23
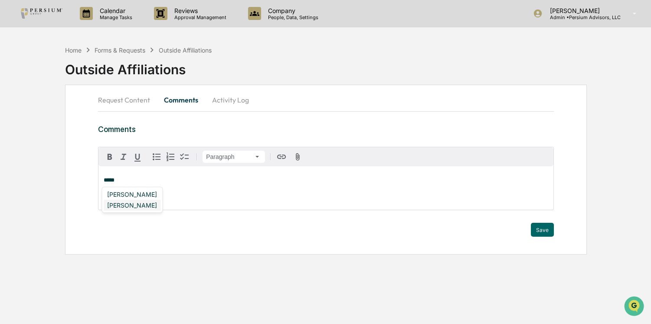
click at [138, 206] on div "[PERSON_NAME]" at bounding box center [132, 205] width 57 height 11
click at [181, 185] on div "**********" at bounding box center [325, 187] width 455 height 43
click at [538, 228] on button "Save" at bounding box center [542, 230] width 23 height 14
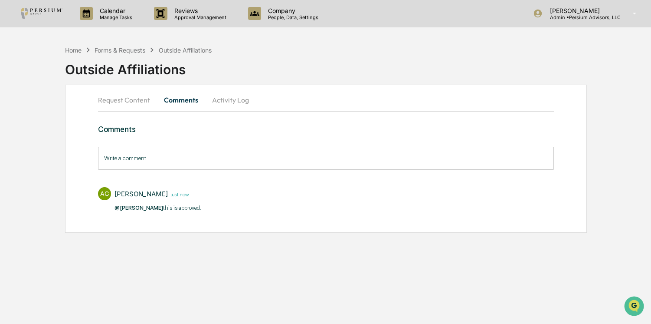
click at [232, 98] on button "Activity Log" at bounding box center [230, 99] width 51 height 21
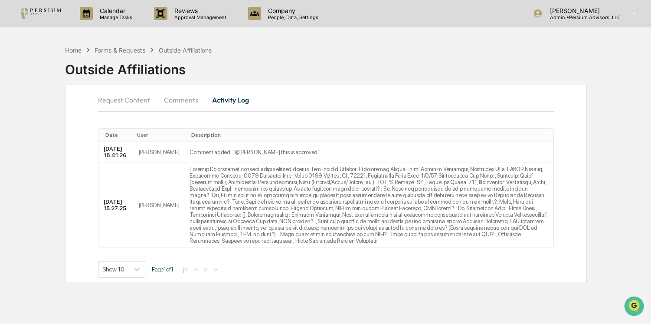
click at [127, 104] on button "Request Content" at bounding box center [127, 99] width 59 height 21
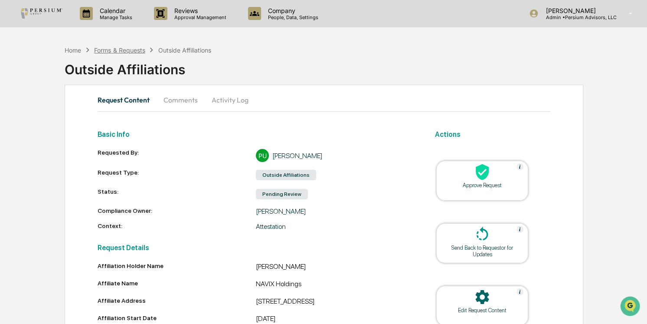
click at [114, 49] on div "Forms & Requests" at bounding box center [119, 49] width 51 height 7
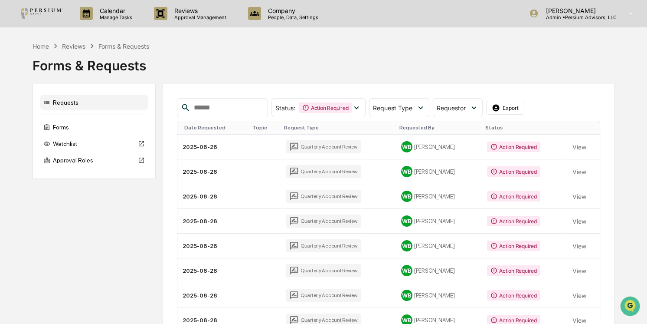
click at [81, 51] on div "Forms & Requests" at bounding box center [324, 62] width 583 height 23
click at [68, 45] on div "Reviews" at bounding box center [73, 46] width 23 height 7
click at [46, 47] on div "Home" at bounding box center [41, 46] width 16 height 7
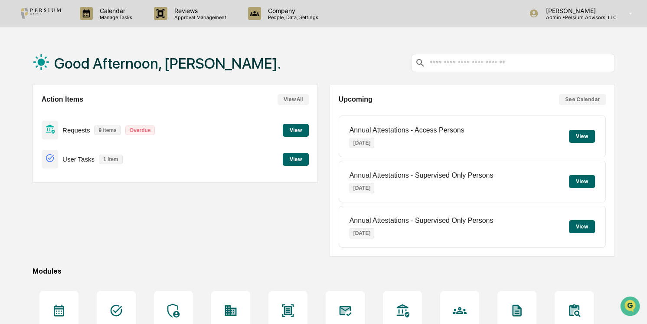
click at [294, 129] on button "View" at bounding box center [296, 130] width 26 height 13
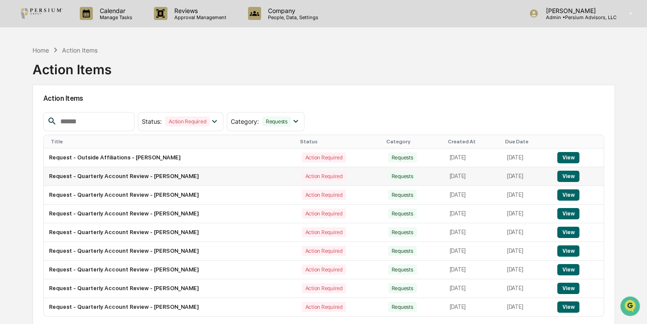
click at [574, 176] on button "View" at bounding box center [569, 176] width 22 height 11
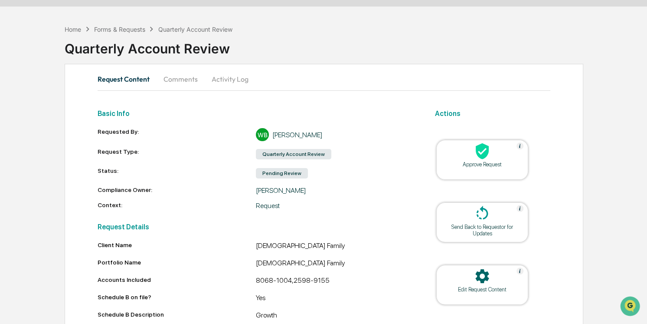
scroll to position [17, 0]
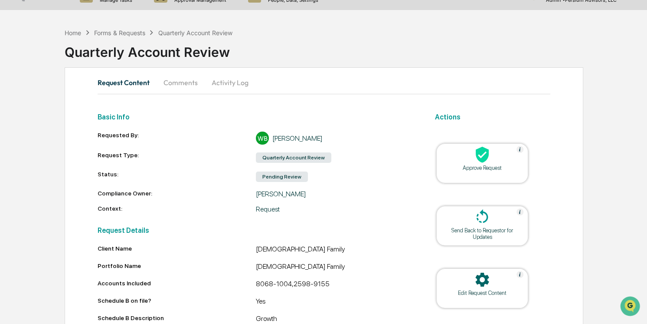
click at [490, 174] on div "Approve Request" at bounding box center [483, 163] width 92 height 40
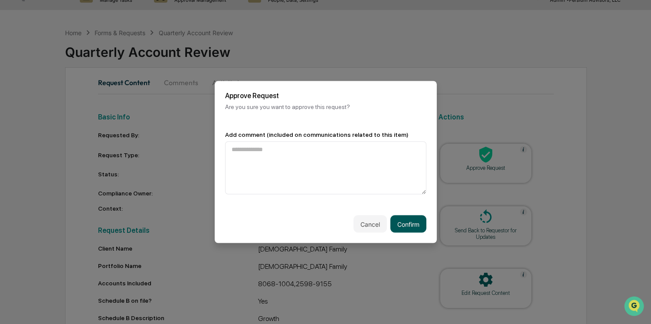
click at [419, 222] on button "Confirm" at bounding box center [409, 223] width 36 height 17
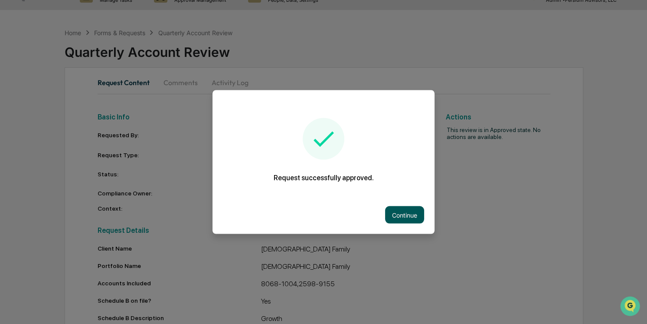
click at [402, 209] on button "Continue" at bounding box center [404, 214] width 39 height 17
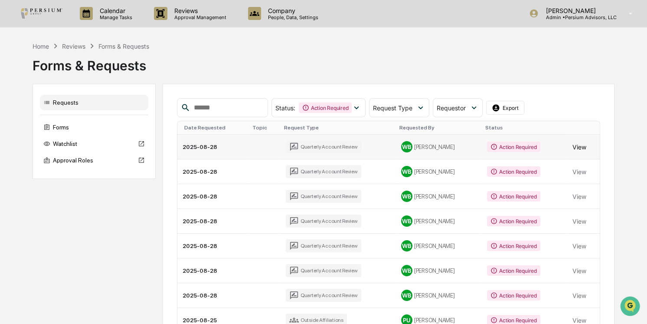
click at [583, 147] on button "View" at bounding box center [580, 146] width 14 height 17
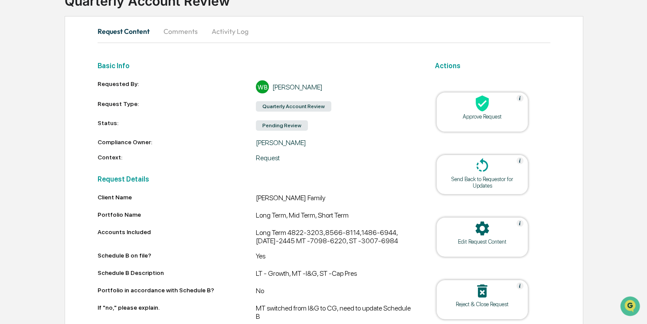
scroll to position [108, 0]
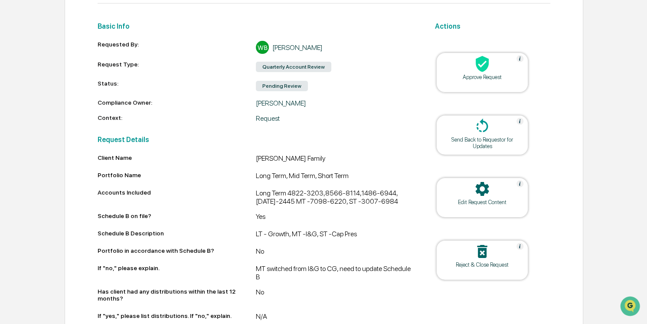
click at [486, 134] on icon at bounding box center [482, 126] width 17 height 17
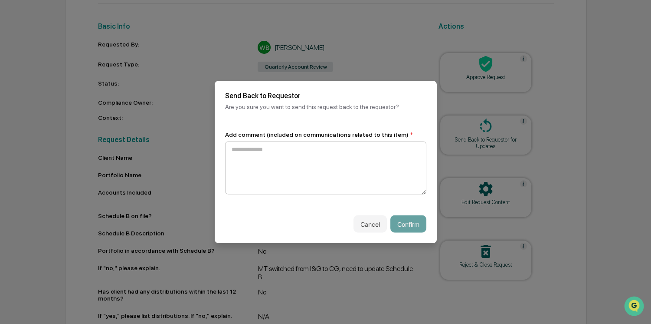
click at [286, 154] on textarea at bounding box center [325, 167] width 201 height 53
click at [372, 221] on button "Cancel" at bounding box center [370, 223] width 33 height 17
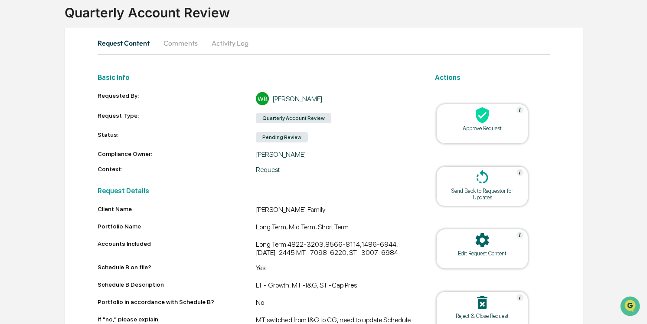
scroll to position [0, 0]
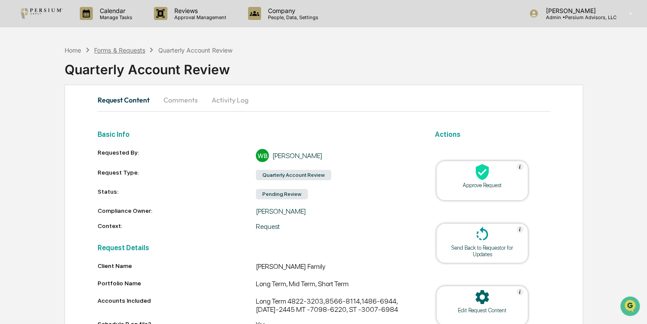
click at [130, 49] on div "Forms & Requests" at bounding box center [119, 49] width 51 height 7
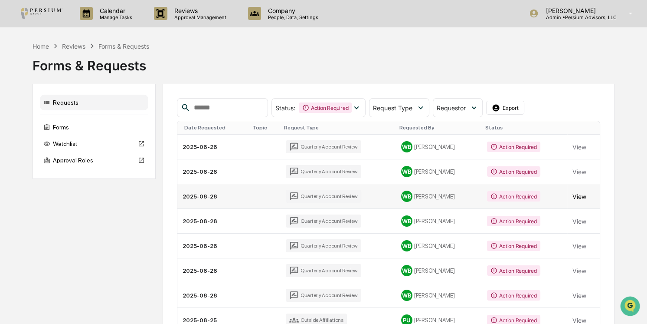
click at [578, 199] on button "View" at bounding box center [580, 195] width 14 height 17
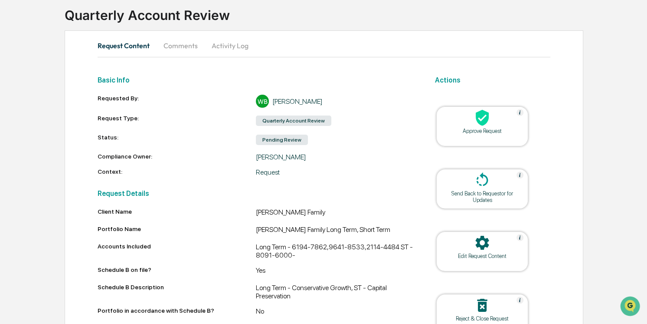
scroll to position [40, 0]
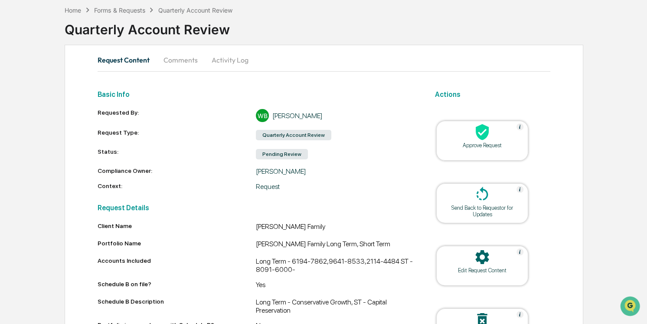
click at [498, 135] on div at bounding box center [482, 132] width 87 height 19
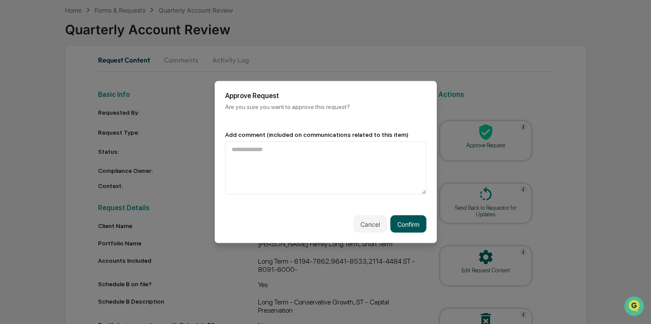
click at [412, 229] on button "Confirm" at bounding box center [409, 223] width 36 height 17
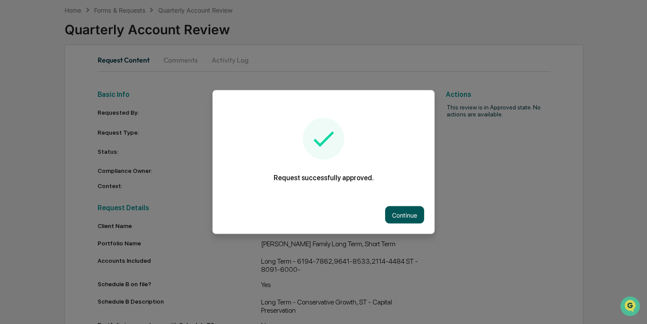
click at [409, 217] on button "Continue" at bounding box center [404, 214] width 39 height 17
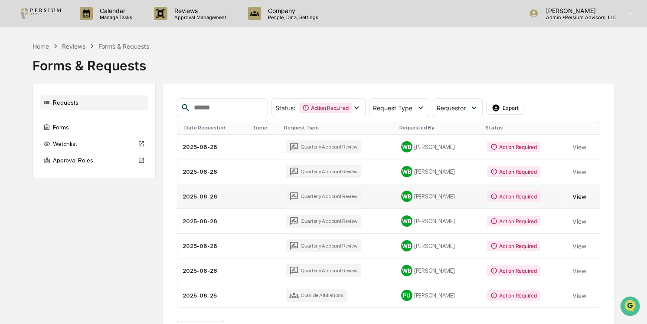
click at [574, 194] on button "View" at bounding box center [580, 195] width 14 height 17
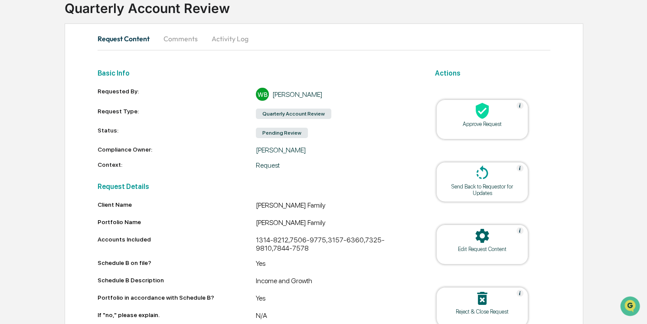
scroll to position [39, 0]
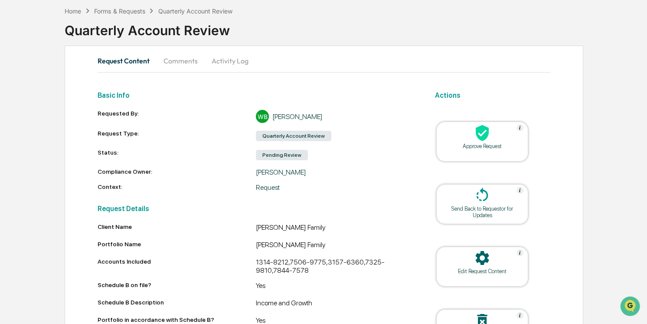
click at [469, 144] on div "Approve Request" at bounding box center [482, 146] width 78 height 7
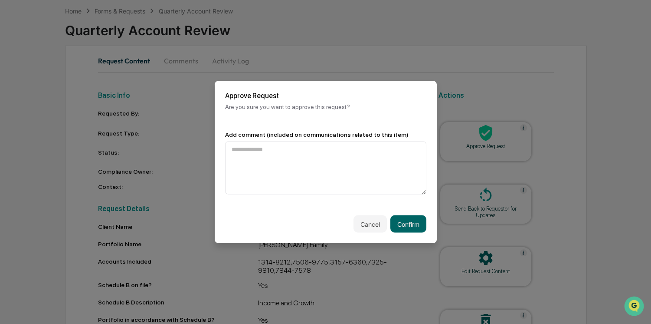
click at [392, 213] on div "Cancel Confirm" at bounding box center [326, 224] width 222 height 38
click at [403, 224] on button "Confirm" at bounding box center [409, 223] width 36 height 17
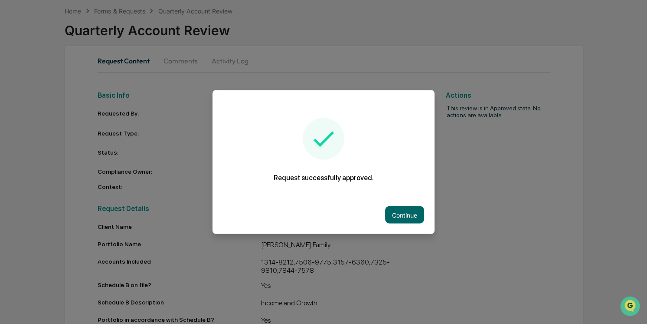
click at [412, 223] on div "Continue" at bounding box center [324, 215] width 222 height 38
click at [410, 217] on button "Continue" at bounding box center [404, 214] width 39 height 17
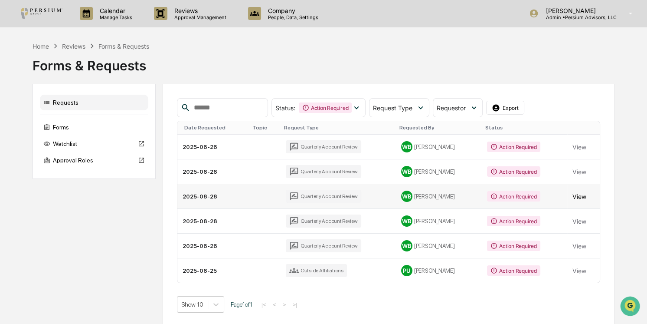
click at [581, 196] on button "View" at bounding box center [580, 195] width 14 height 17
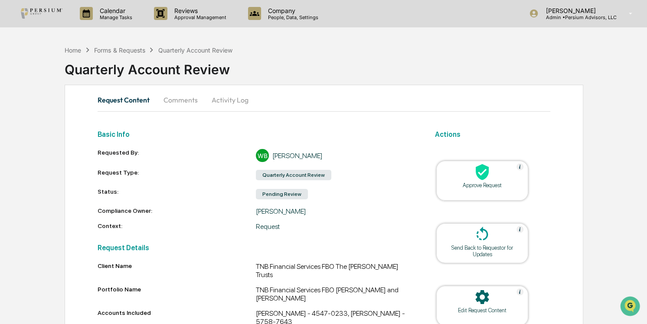
click at [486, 180] on icon at bounding box center [482, 171] width 17 height 17
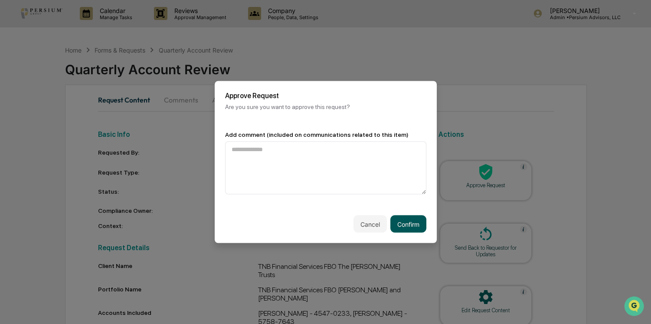
click at [417, 226] on button "Confirm" at bounding box center [409, 223] width 36 height 17
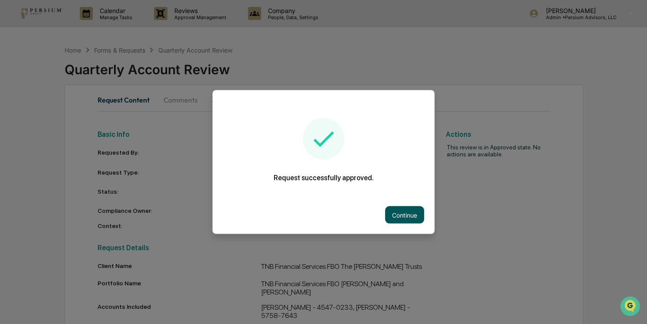
click at [409, 215] on button "Continue" at bounding box center [404, 214] width 39 height 17
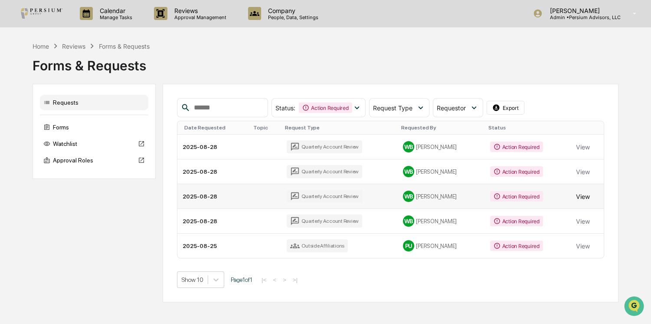
click at [581, 192] on button "View" at bounding box center [583, 195] width 14 height 17
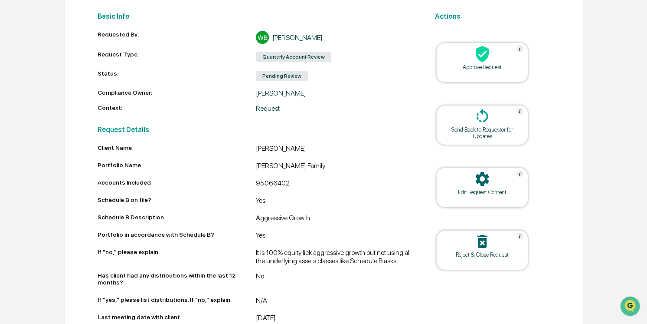
scroll to position [79, 0]
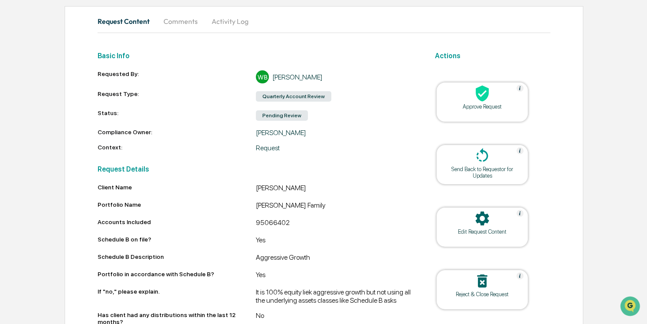
click at [477, 98] on icon at bounding box center [482, 93] width 17 height 17
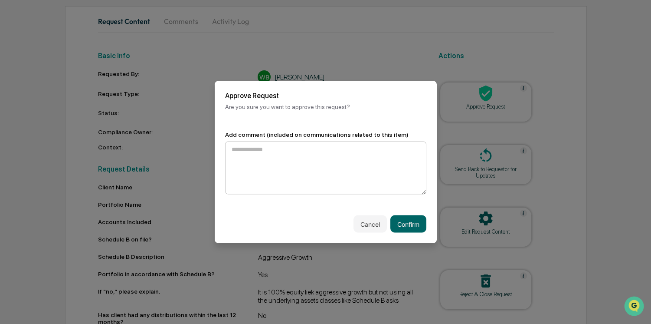
click at [310, 158] on textarea at bounding box center [325, 167] width 201 height 53
click at [410, 221] on button "Confirm" at bounding box center [409, 223] width 36 height 17
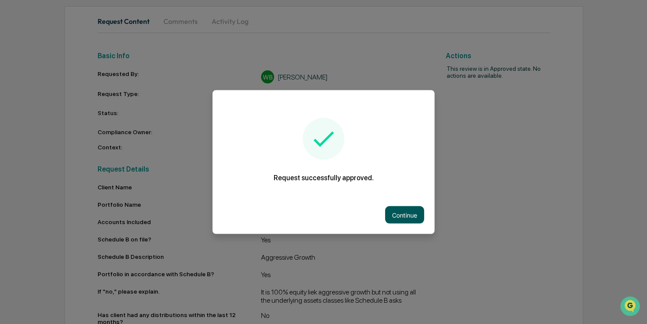
click at [412, 220] on button "Continue" at bounding box center [404, 214] width 39 height 17
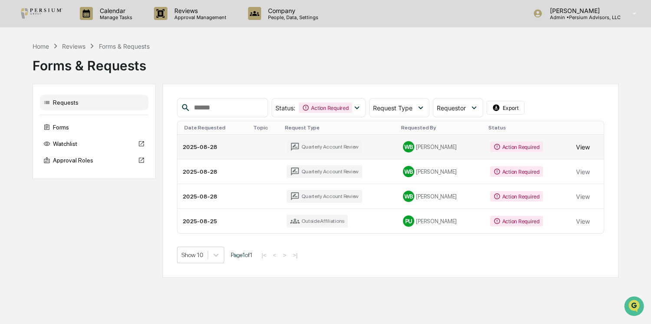
click at [578, 148] on button "View" at bounding box center [583, 146] width 14 height 17
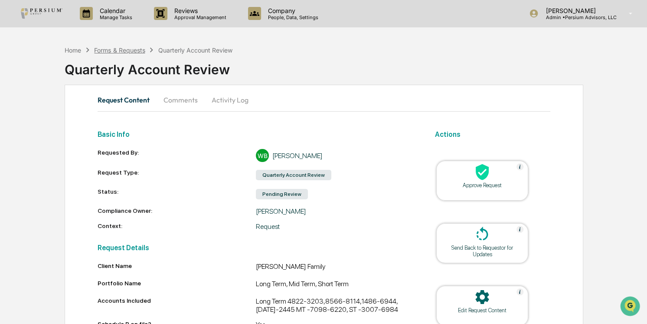
click at [141, 49] on div "Forms & Requests" at bounding box center [119, 49] width 51 height 7
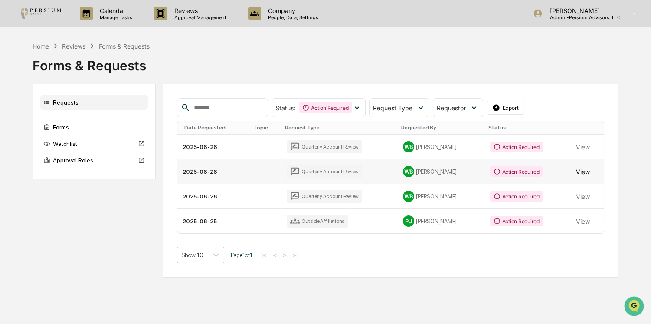
click at [582, 172] on button "View" at bounding box center [583, 171] width 14 height 17
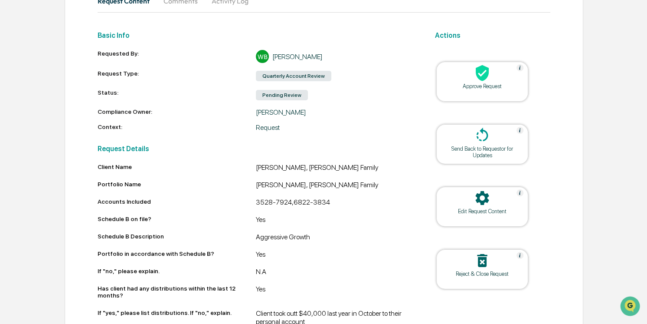
scroll to position [79, 0]
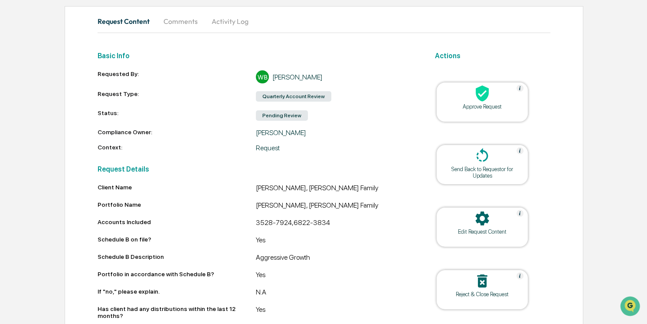
click at [490, 93] on icon at bounding box center [482, 93] width 17 height 17
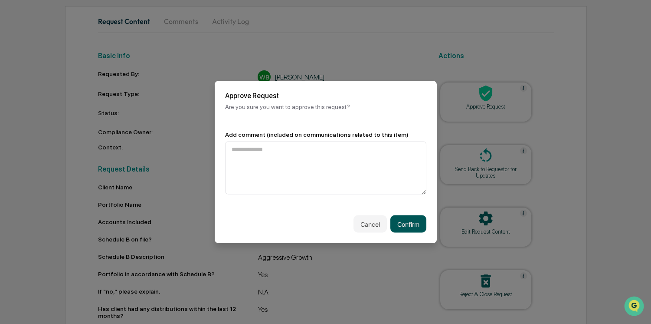
click at [411, 217] on button "Confirm" at bounding box center [409, 223] width 36 height 17
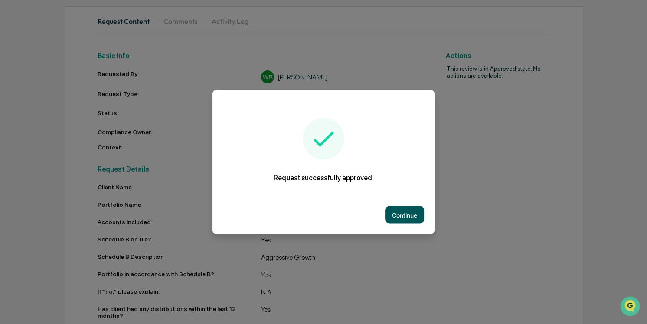
click at [411, 206] on button "Continue" at bounding box center [404, 214] width 39 height 17
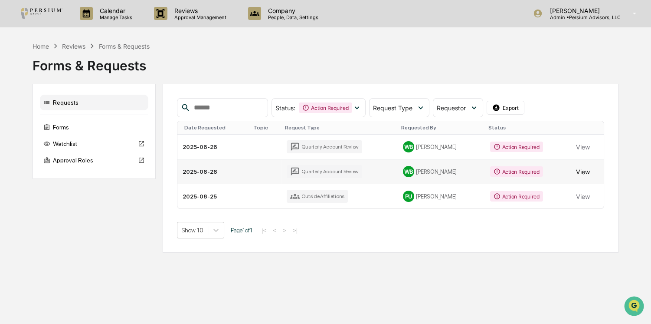
click at [586, 168] on button "View" at bounding box center [583, 171] width 14 height 17
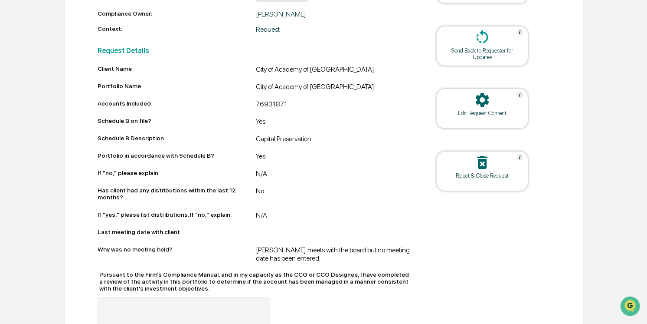
scroll to position [236, 0]
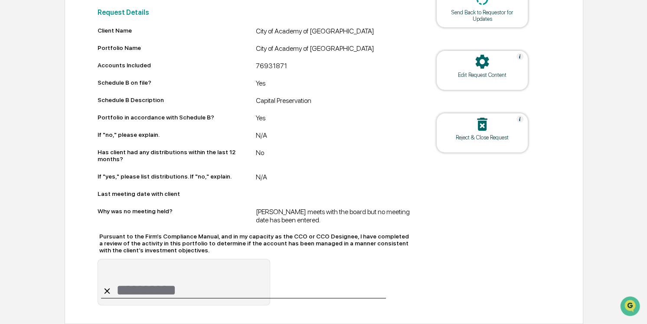
click at [357, 210] on div "Stephen meets with the board but no meeting date has been entered." at bounding box center [335, 215] width 158 height 16
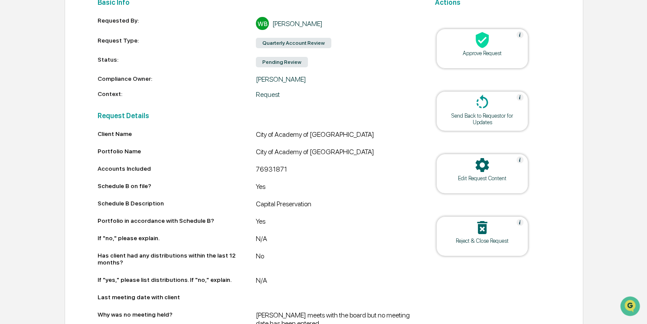
scroll to position [118, 0]
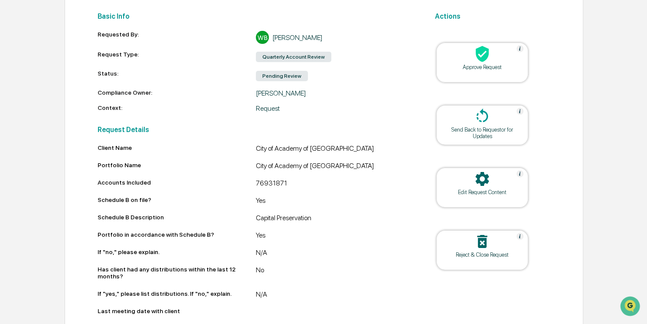
click at [486, 182] on icon at bounding box center [482, 179] width 13 height 14
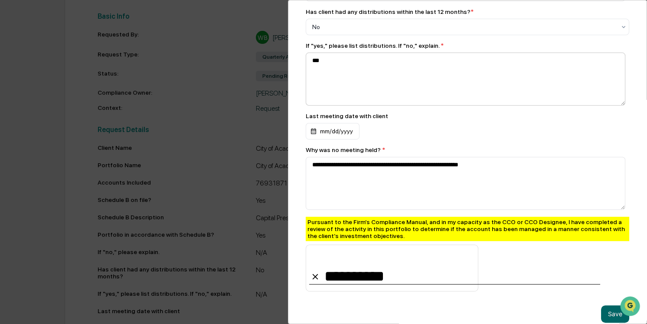
scroll to position [371, 0]
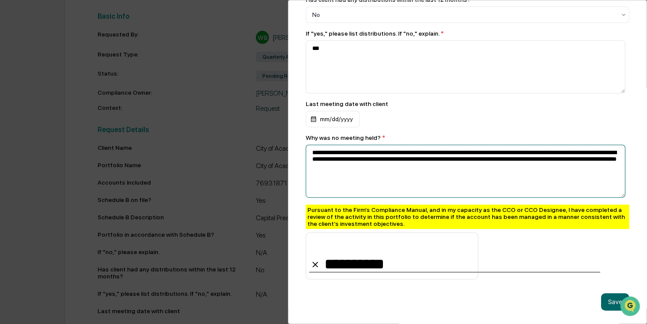
drag, startPoint x: 444, startPoint y: 161, endPoint x: 370, endPoint y: 163, distance: 74.7
drag, startPoint x: 377, startPoint y: 161, endPoint x: 390, endPoint y: 160, distance: 13.0
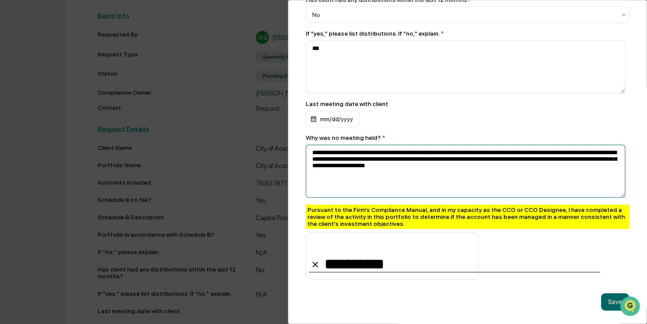
drag, startPoint x: 464, startPoint y: 153, endPoint x: 454, endPoint y: 152, distance: 10.0
drag, startPoint x: 514, startPoint y: 153, endPoint x: 435, endPoint y: 151, distance: 79.4
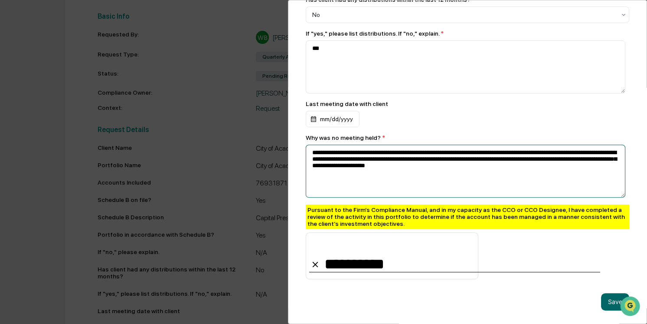
drag, startPoint x: 526, startPoint y: 152, endPoint x: 431, endPoint y: 152, distance: 95.0
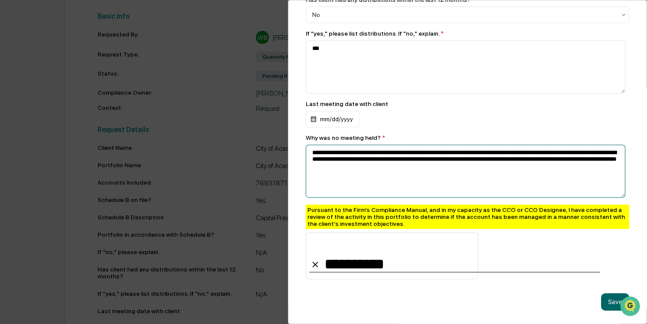
drag, startPoint x: 422, startPoint y: 145, endPoint x: 507, endPoint y: 144, distance: 84.6
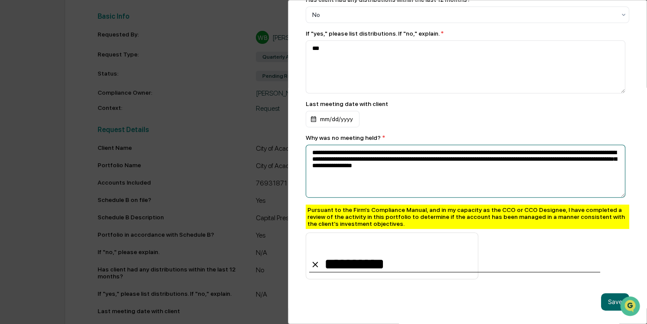
drag, startPoint x: 411, startPoint y: 143, endPoint x: 390, endPoint y: 143, distance: 21.3
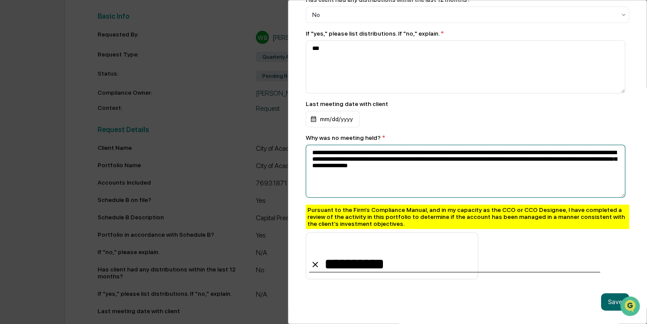
drag, startPoint x: 412, startPoint y: 143, endPoint x: 519, endPoint y: 139, distance: 107.2
drag, startPoint x: 384, startPoint y: 152, endPoint x: 288, endPoint y: 139, distance: 97.2
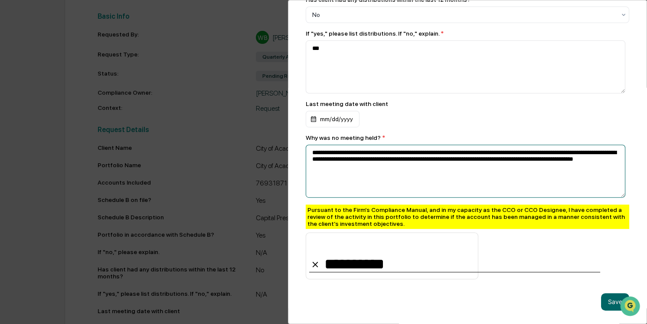
click at [288, 139] on div "**********" at bounding box center [467, 162] width 359 height 324
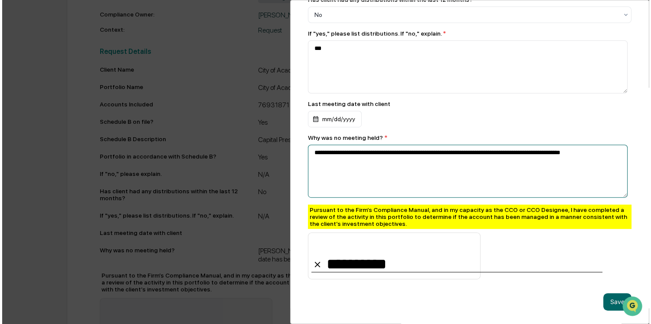
scroll to position [197, 0]
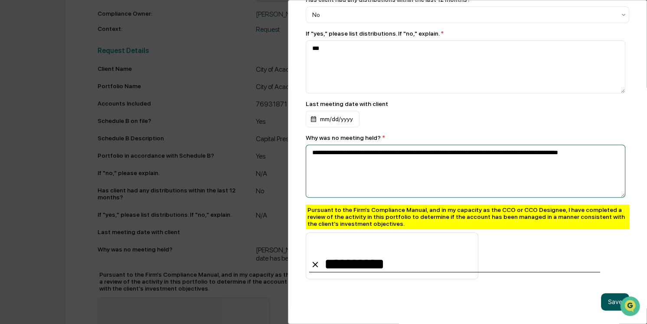
type textarea "**********"
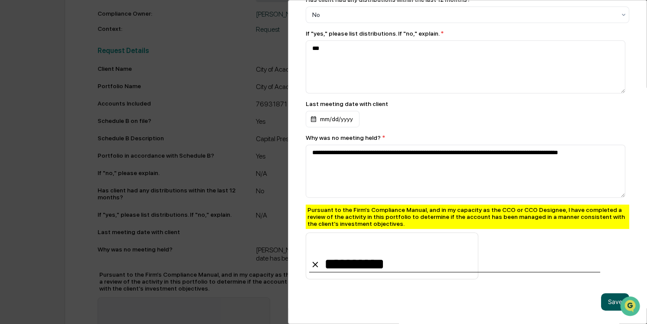
click at [611, 293] on button "Save" at bounding box center [615, 301] width 28 height 17
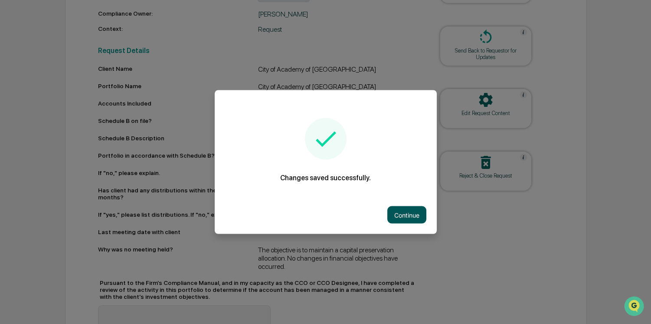
click at [413, 212] on button "Continue" at bounding box center [406, 214] width 39 height 17
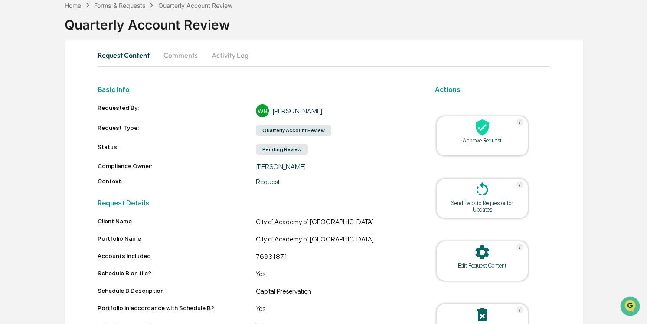
scroll to position [38, 0]
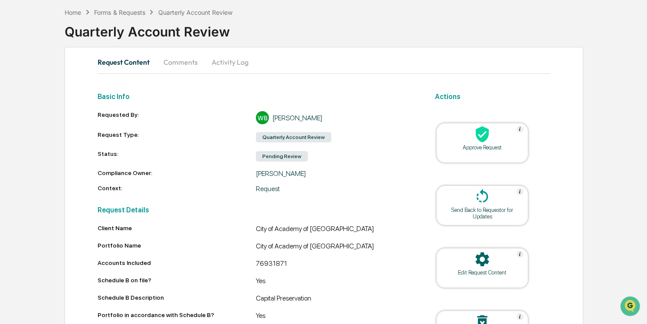
click at [482, 140] on icon at bounding box center [482, 134] width 13 height 16
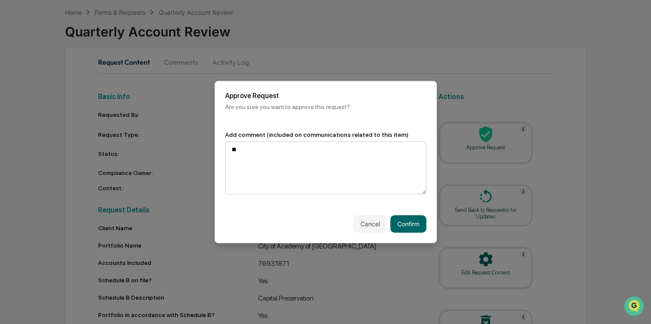
type textarea "*"
click at [371, 220] on button "Cancel" at bounding box center [370, 223] width 33 height 17
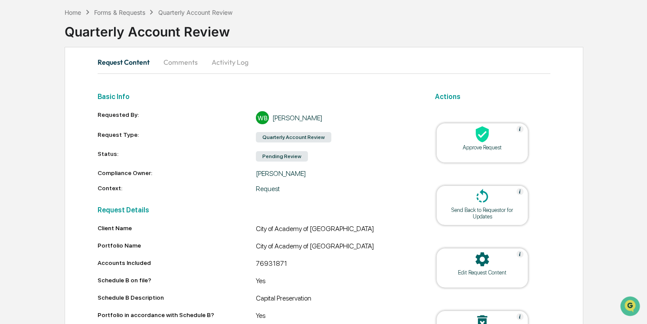
click at [466, 141] on div at bounding box center [482, 134] width 87 height 19
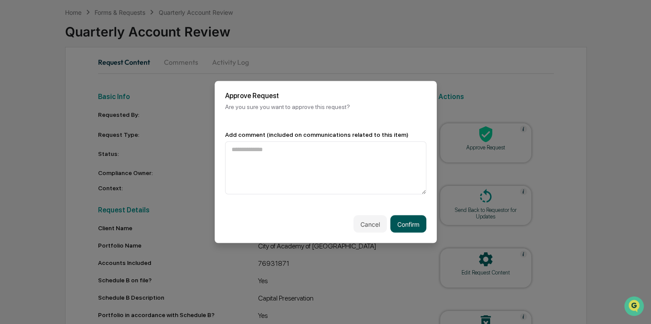
click at [412, 225] on button "Confirm" at bounding box center [409, 223] width 36 height 17
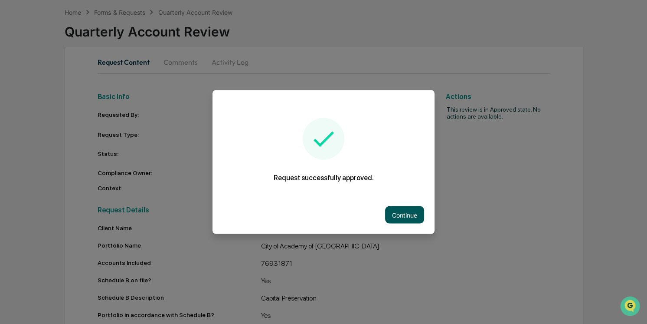
click at [416, 215] on button "Continue" at bounding box center [404, 214] width 39 height 17
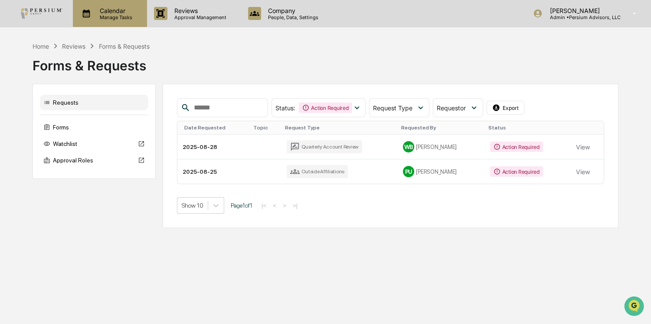
click at [115, 19] on p "Manage Tasks" at bounding box center [115, 17] width 44 height 6
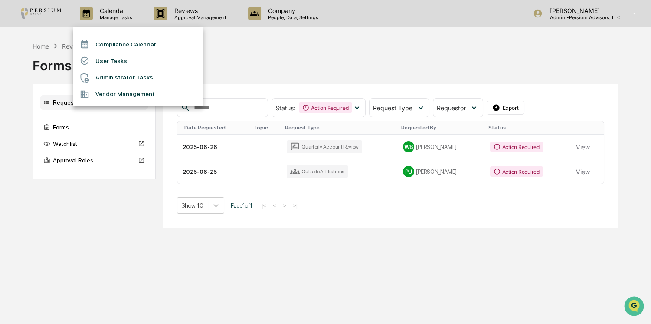
click at [59, 47] on div at bounding box center [325, 162] width 651 height 324
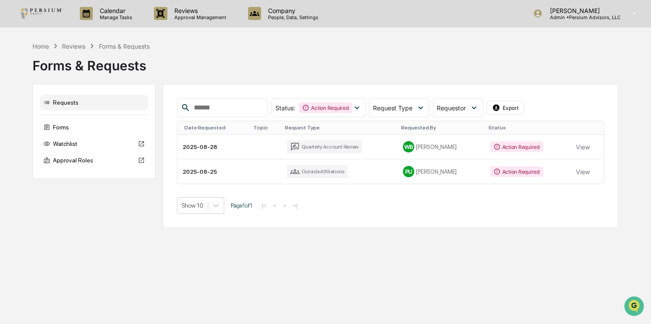
click at [42, 47] on div "Home" at bounding box center [41, 46] width 16 height 7
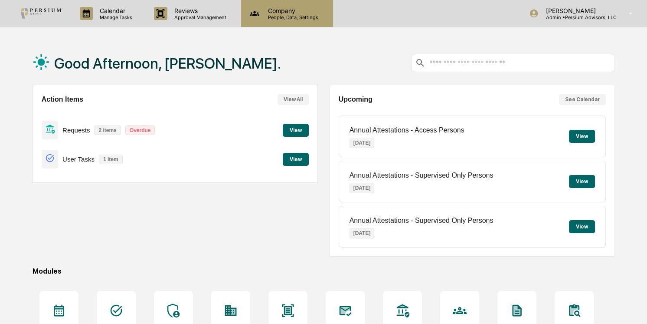
click at [270, 12] on p "Company" at bounding box center [292, 10] width 62 height 7
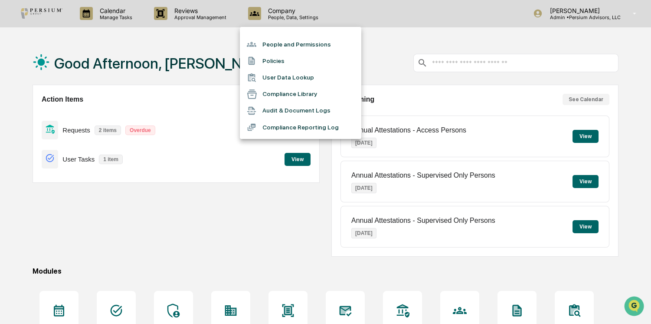
click at [221, 31] on div at bounding box center [325, 162] width 651 height 324
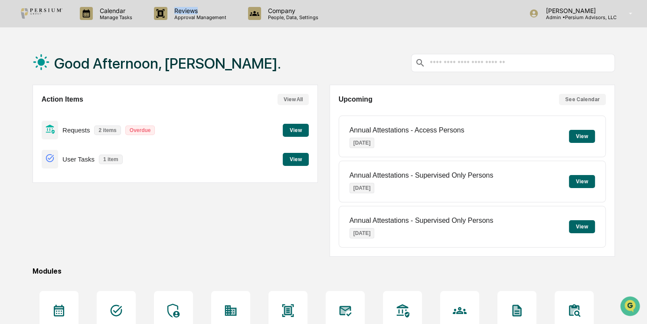
click at [192, 12] on p "Reviews" at bounding box center [198, 10] width 63 height 7
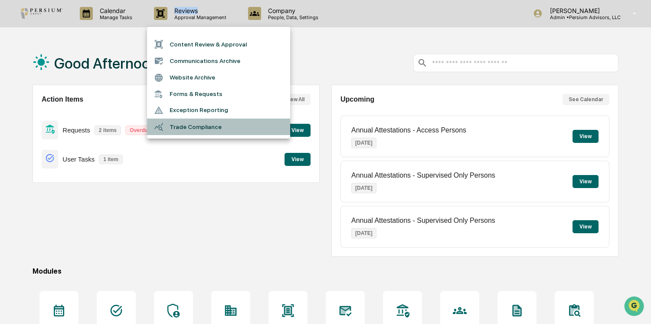
click at [197, 123] on li "Trade Compliance" at bounding box center [218, 126] width 143 height 16
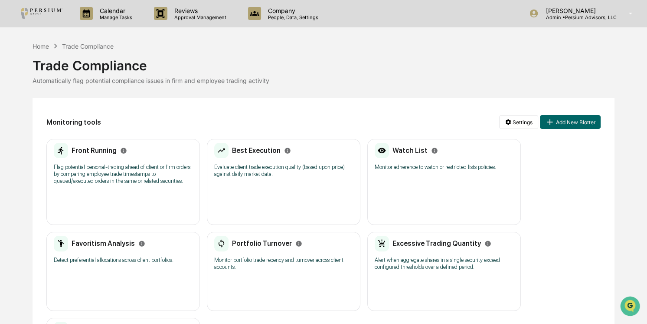
click at [112, 148] on h2 "Front Running" at bounding box center [94, 150] width 45 height 8
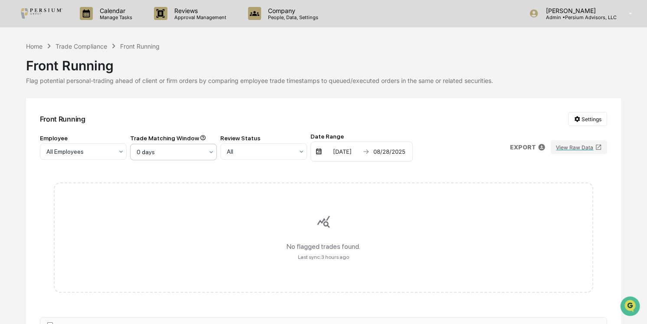
click at [113, 152] on div at bounding box center [79, 151] width 67 height 9
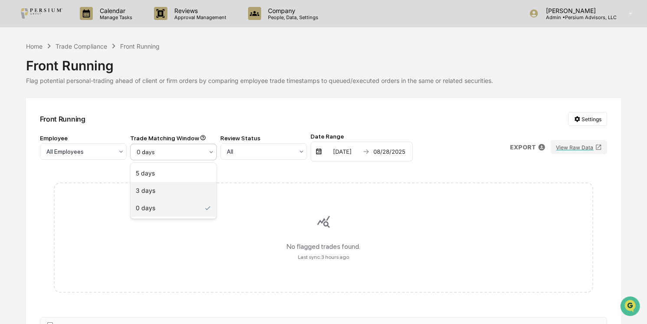
click at [167, 185] on div "3 days" at bounding box center [174, 190] width 86 height 17
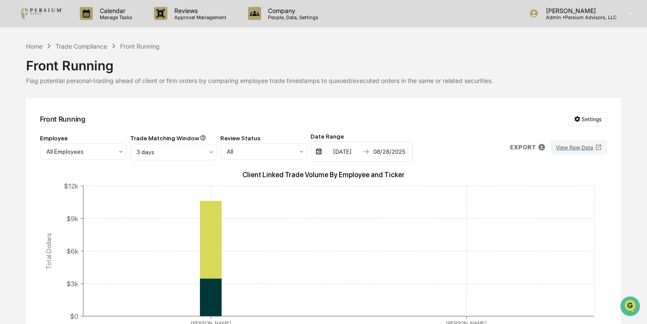
click at [210, 115] on div "Front Running Settings" at bounding box center [324, 119] width 568 height 14
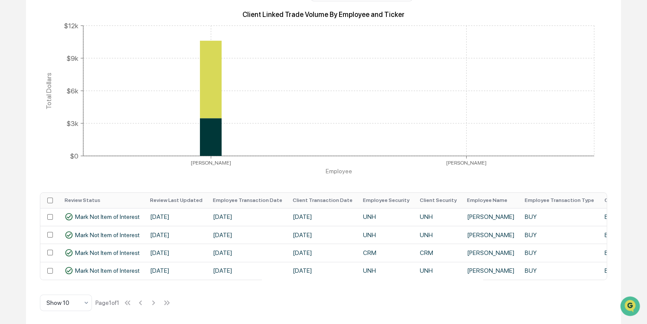
scroll to position [8, 0]
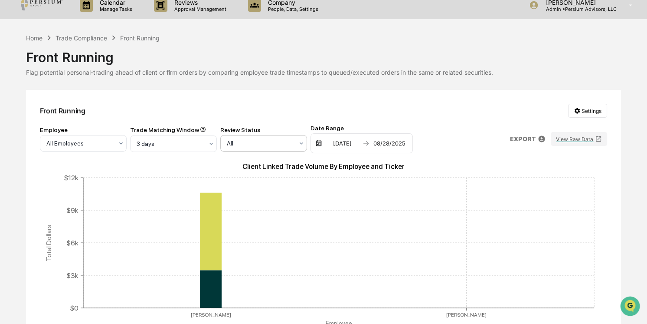
click at [118, 143] on div "All" at bounding box center [80, 143] width 76 height 12
click at [203, 144] on div at bounding box center [170, 143] width 67 height 9
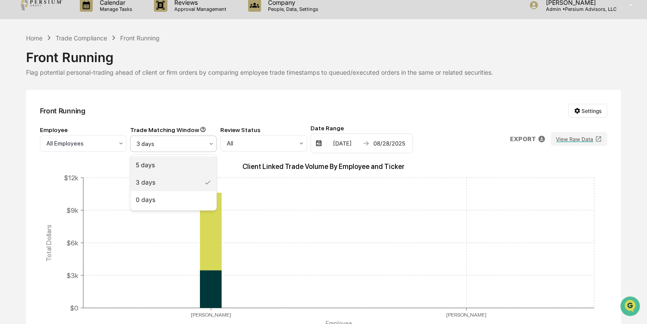
click at [190, 160] on div "5 days" at bounding box center [174, 164] width 86 height 17
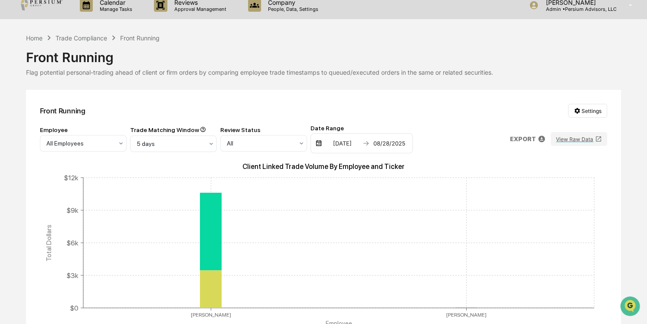
click at [207, 125] on div "Employee All Employees Trade Matching Window 5 days Review Status All Date Rang…" at bounding box center [226, 139] width 373 height 29
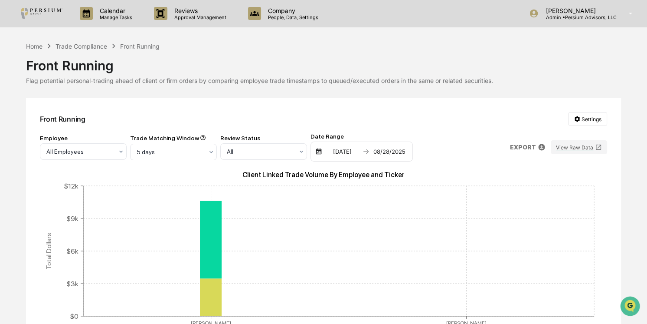
click at [293, 102] on div "Front Running Settings Employee All Employees Trade Matching Window 5 days Revi…" at bounding box center [324, 300] width 596 height 405
click at [93, 50] on div "Home Trade Compliance Front Running" at bounding box center [93, 46] width 134 height 10
click at [92, 46] on div "Trade Compliance" at bounding box center [82, 46] width 52 height 7
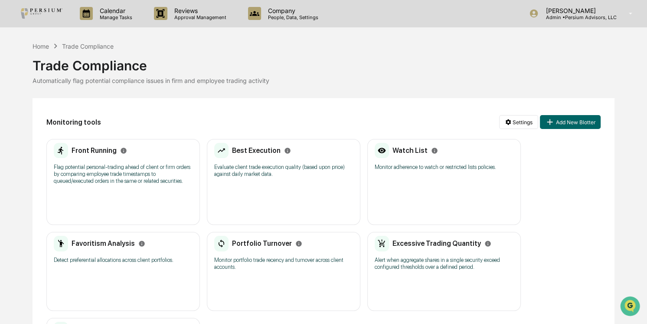
click at [438, 244] on h2 "Excessive Trading Quantity" at bounding box center [437, 243] width 89 height 8
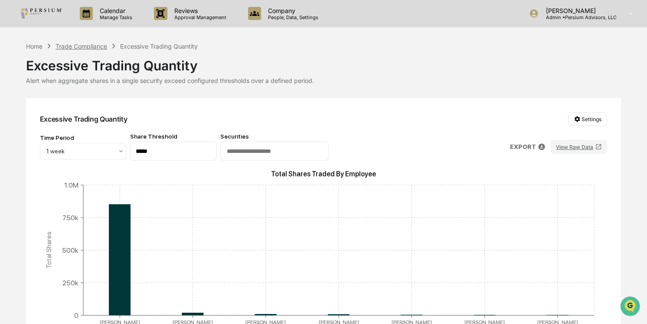
click at [89, 47] on div "Trade Compliance" at bounding box center [82, 46] width 52 height 7
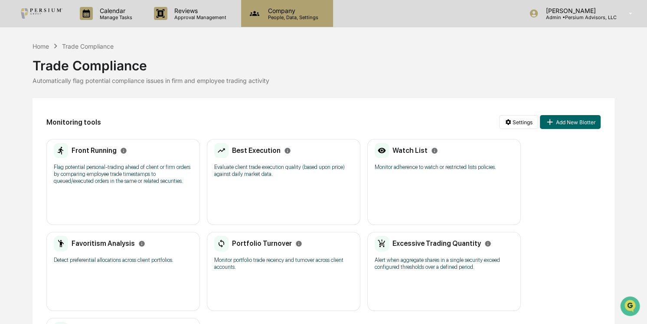
click at [273, 17] on p "People, Data, Settings" at bounding box center [292, 17] width 62 height 6
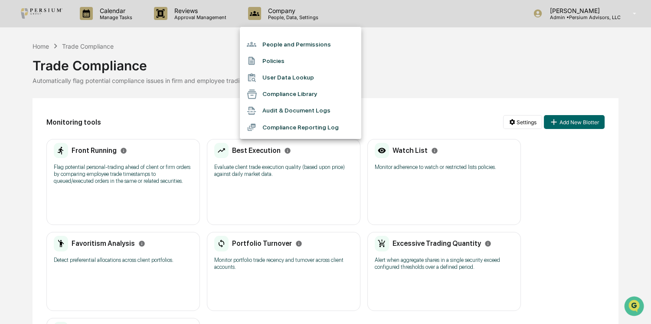
click at [426, 88] on div at bounding box center [325, 162] width 651 height 324
